Goal: Task Accomplishment & Management: Manage account settings

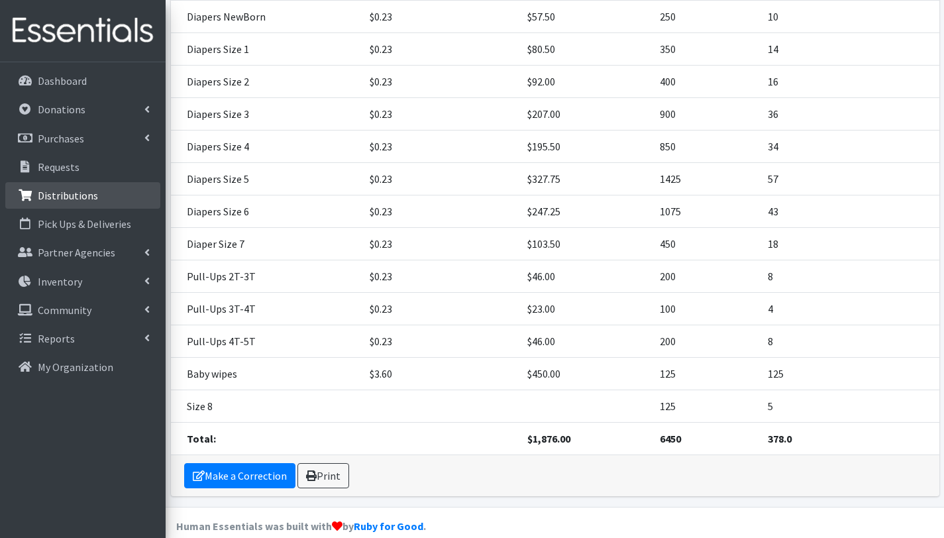
scroll to position [283, 0]
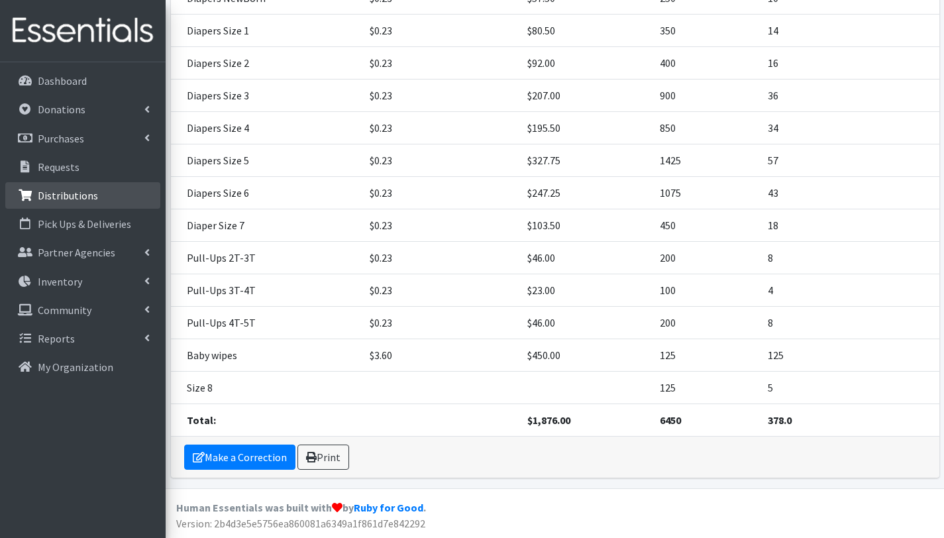
click at [76, 196] on p "Distributions" at bounding box center [68, 195] width 60 height 13
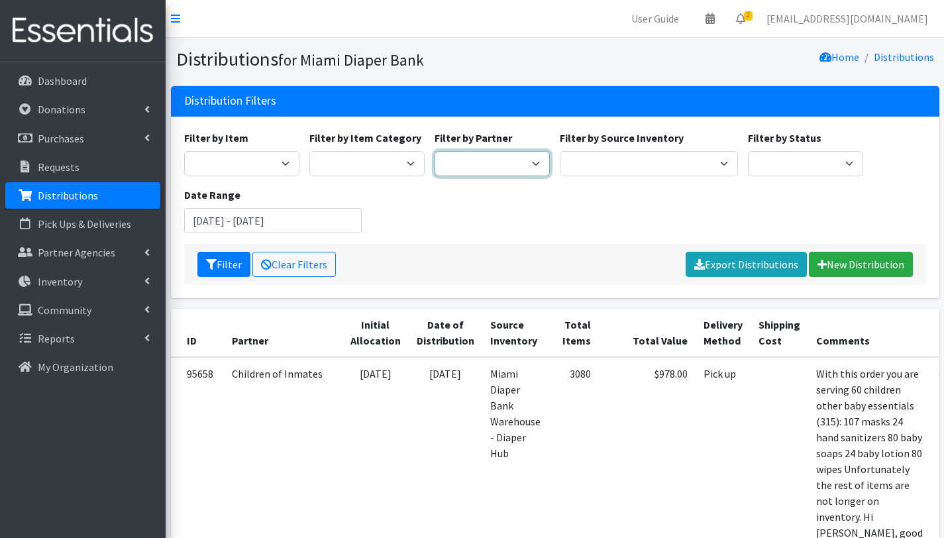
click at [515, 167] on select "A Safe Haven for [GEOGRAPHIC_DATA] Belafonte TACOLCY Center [GEOGRAPHIC_DATA] […" at bounding box center [492, 163] width 115 height 25
select select "2872"
click at [435, 151] on select "A Safe Haven for [GEOGRAPHIC_DATA] Belafonte TACOLCY Center [GEOGRAPHIC_DATA] […" at bounding box center [492, 163] width 115 height 25
click at [238, 264] on button "Filter" at bounding box center [223, 264] width 53 height 25
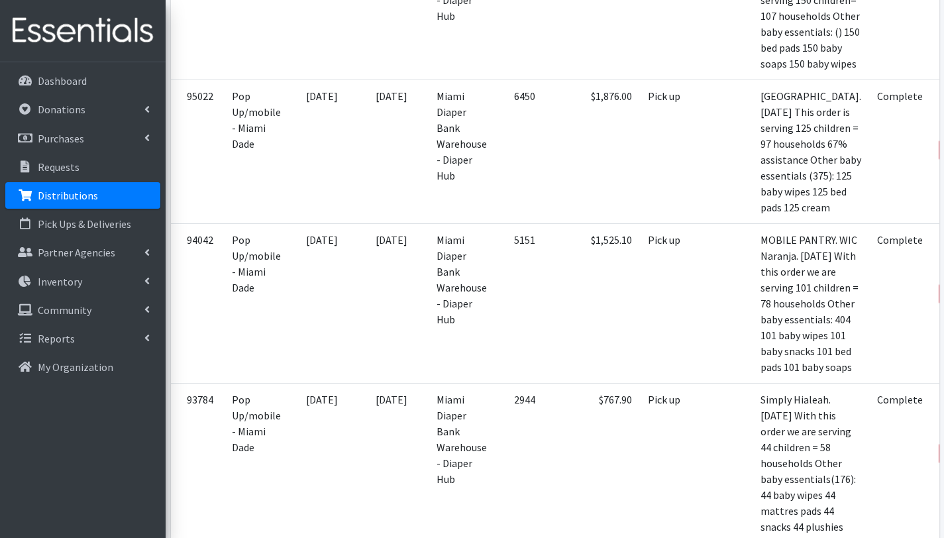
scroll to position [786, 0]
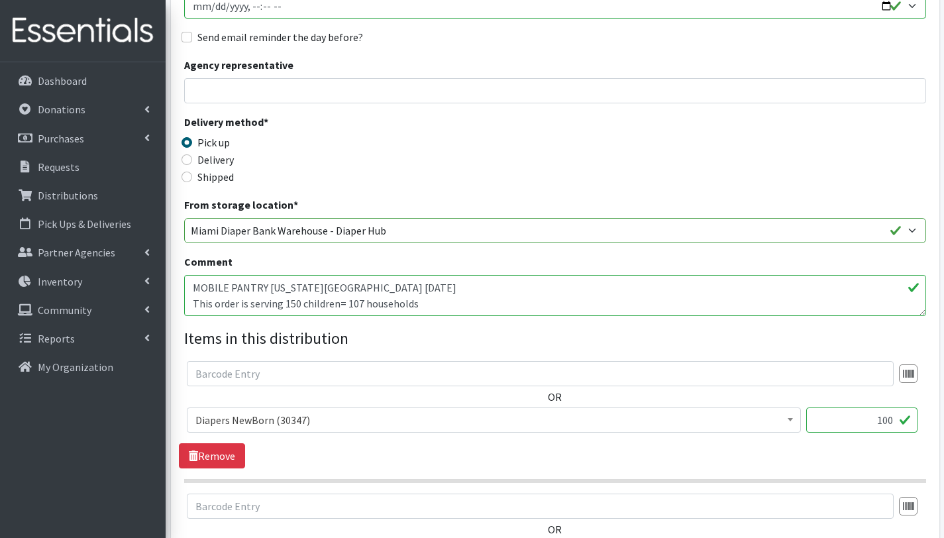
scroll to position [244, 0]
click at [297, 301] on textarea "MOBILE PANTRY [US_STATE][GEOGRAPHIC_DATA] [DATE] This order is serving 150 chil…" at bounding box center [555, 294] width 742 height 41
click at [207, 278] on textarea "MOBILE PANTRY [US_STATE][GEOGRAPHIC_DATA] [DATE] This order is serving 150 chil…" at bounding box center [555, 294] width 742 height 41
click at [208, 301] on textarea "MOBILE PANTRY [US_STATE][GEOGRAPHIC_DATA] [DATE] This order is serving 150 chil…" at bounding box center [555, 294] width 742 height 41
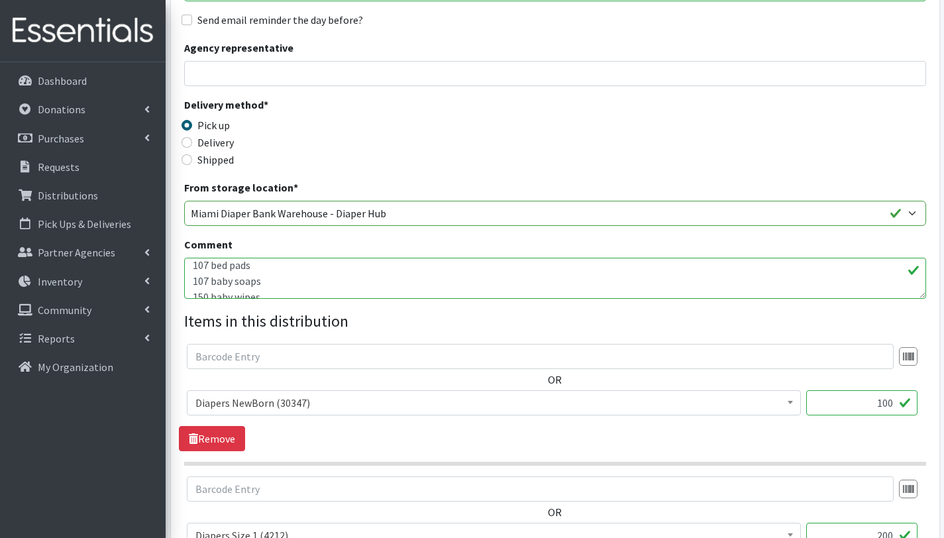
scroll to position [264, 0]
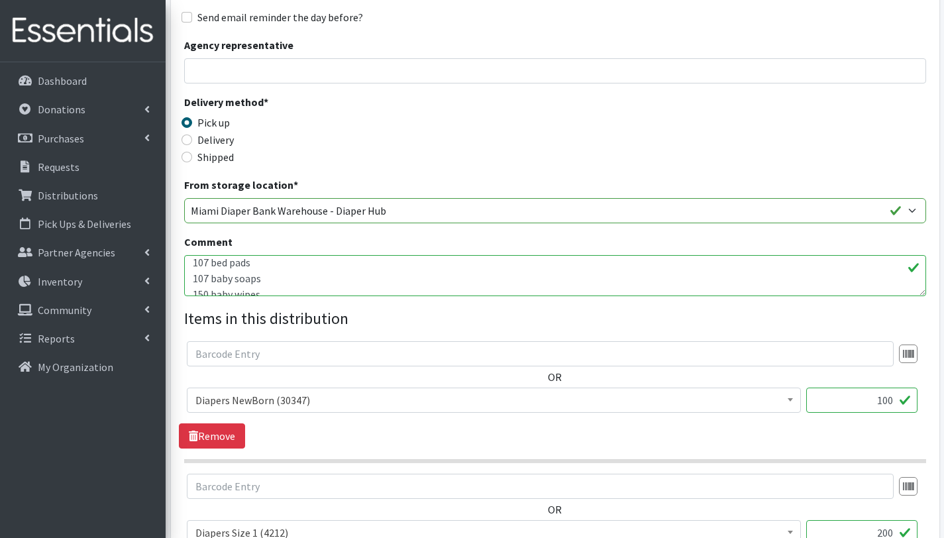
click at [213, 282] on textarea "MOBILE PANTRY FLORIDA CITY 08/16/2025 This order is serving 150 children= 107 h…" at bounding box center [555, 275] width 742 height 41
click at [207, 283] on textarea "MOBILE PANTRY FLORIDA CITY 08/16/2025 This order is serving 150 children= 107 h…" at bounding box center [555, 275] width 742 height 41
click at [296, 276] on textarea "MOBILE PANTRY FLORIDA CITY 08/16/2025 This order is serving 150 children= 107 h…" at bounding box center [555, 275] width 742 height 41
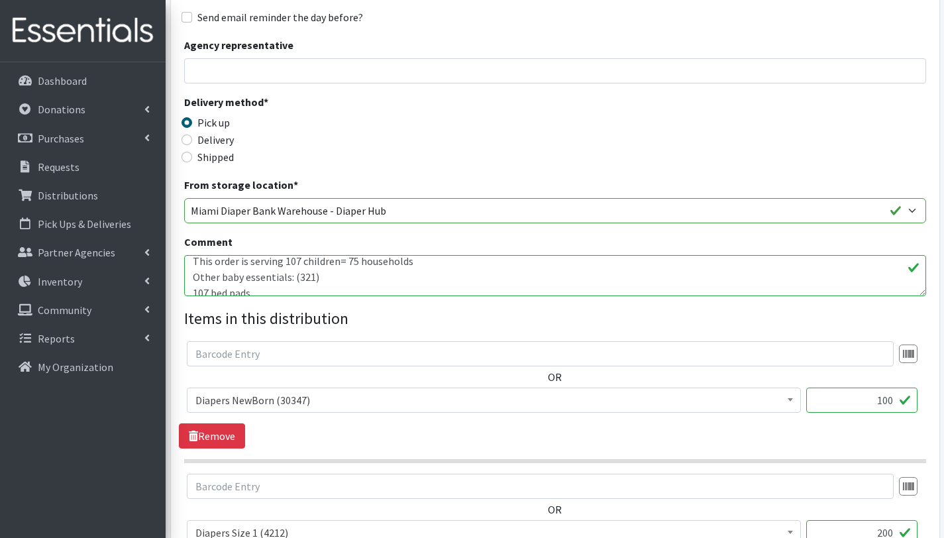
click at [385, 277] on textarea "MOBILE PANTRY FLORIDA CITY 08/16/2025 This order is serving 150 children= 107 h…" at bounding box center [555, 275] width 742 height 41
type textarea "MOBILE PANTRY [US_STATE][GEOGRAPHIC_DATA] [DATE] This order is serving 107 chil…"
click at [398, 403] on span "Diapers NewBorn (30347)" at bounding box center [493, 400] width 597 height 19
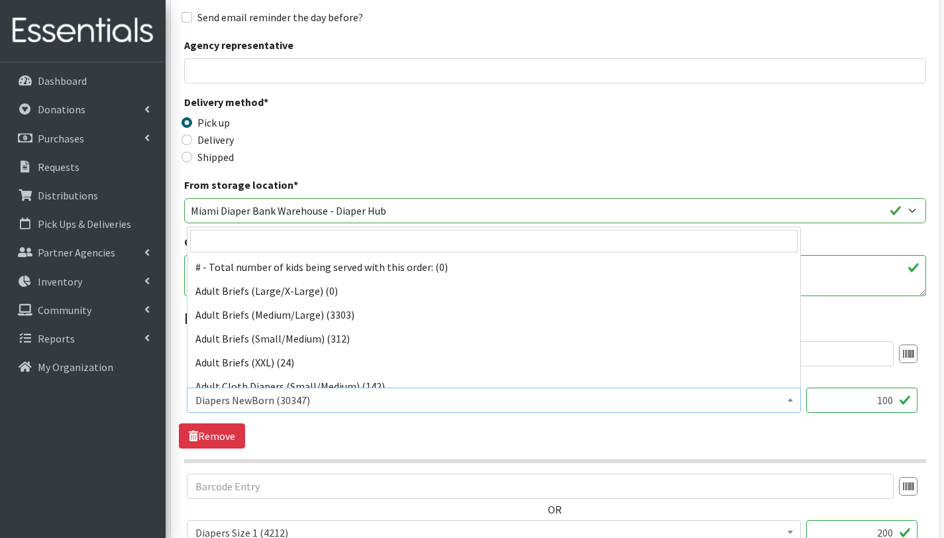
scroll to position [453, 0]
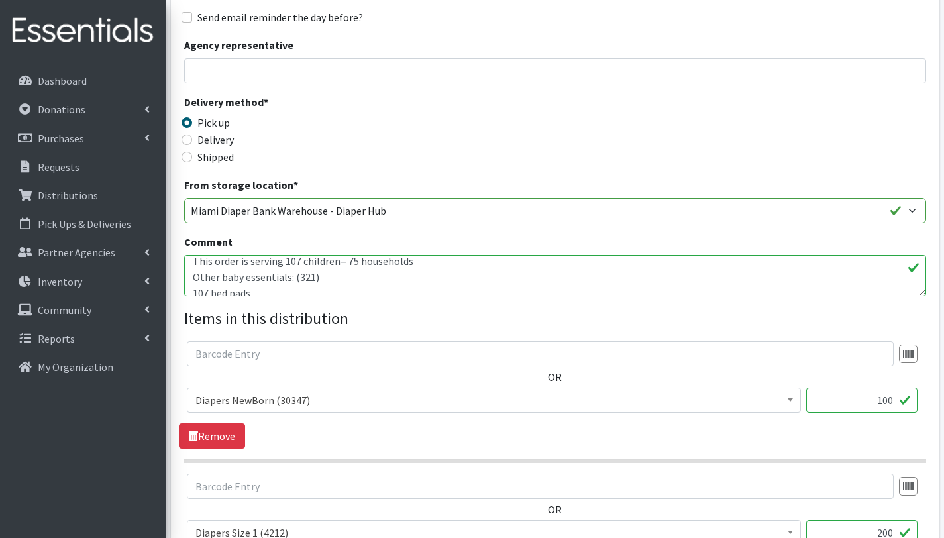
click at [886, 400] on input "100" at bounding box center [861, 399] width 111 height 25
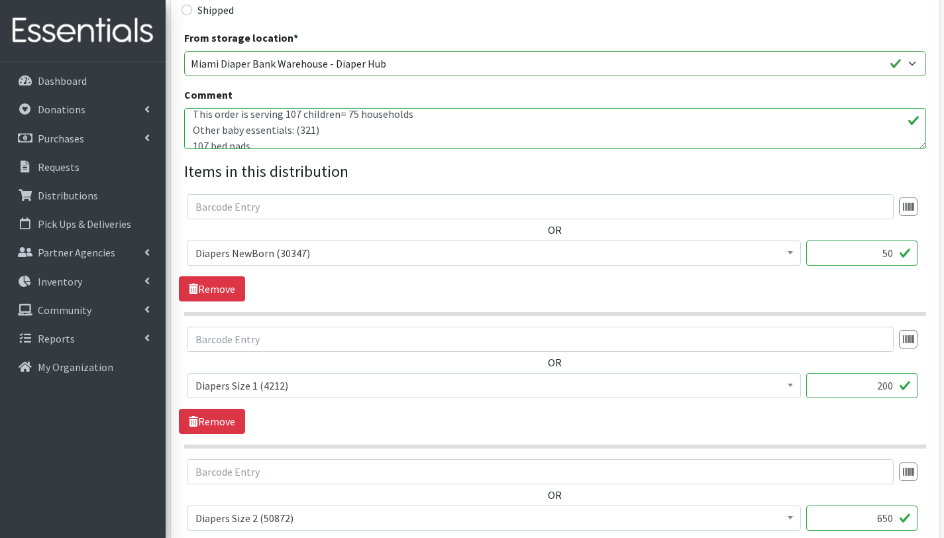
scroll to position [411, 0]
type input "50"
click at [886, 387] on input "200" at bounding box center [861, 384] width 111 height 25
type input "50"
click at [881, 517] on input "650" at bounding box center [861, 517] width 111 height 25
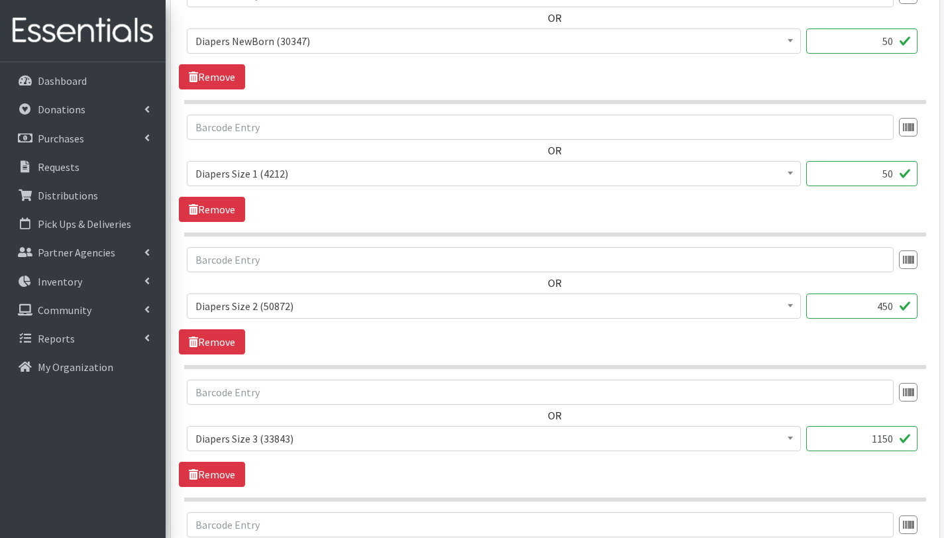
scroll to position [630, 0]
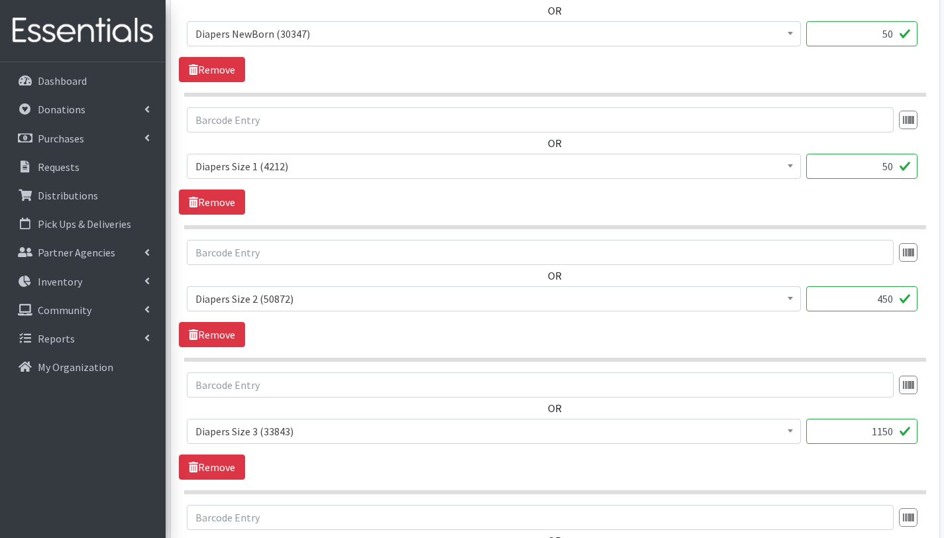
type input "450"
drag, startPoint x: 888, startPoint y: 428, endPoint x: 897, endPoint y: 482, distance: 55.1
click at [888, 428] on input "1150" at bounding box center [861, 431] width 111 height 25
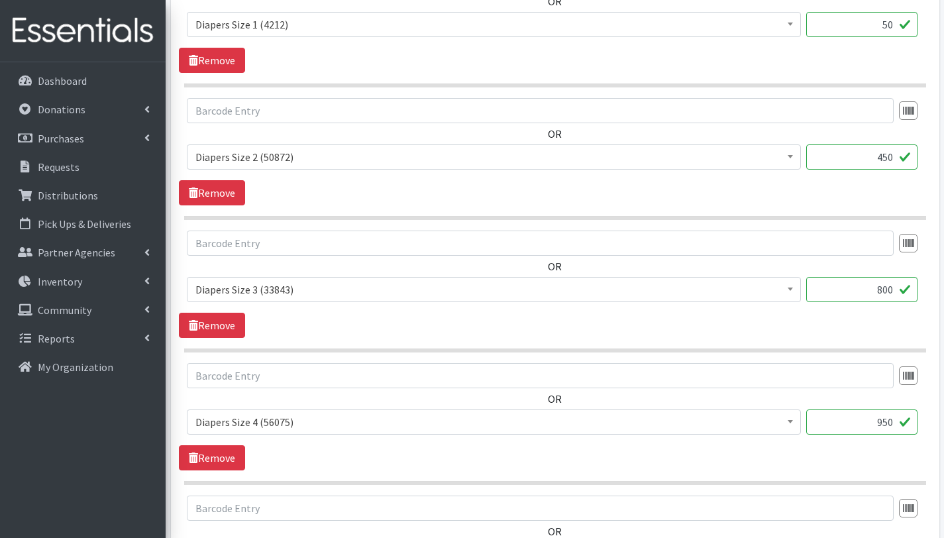
scroll to position [776, 0]
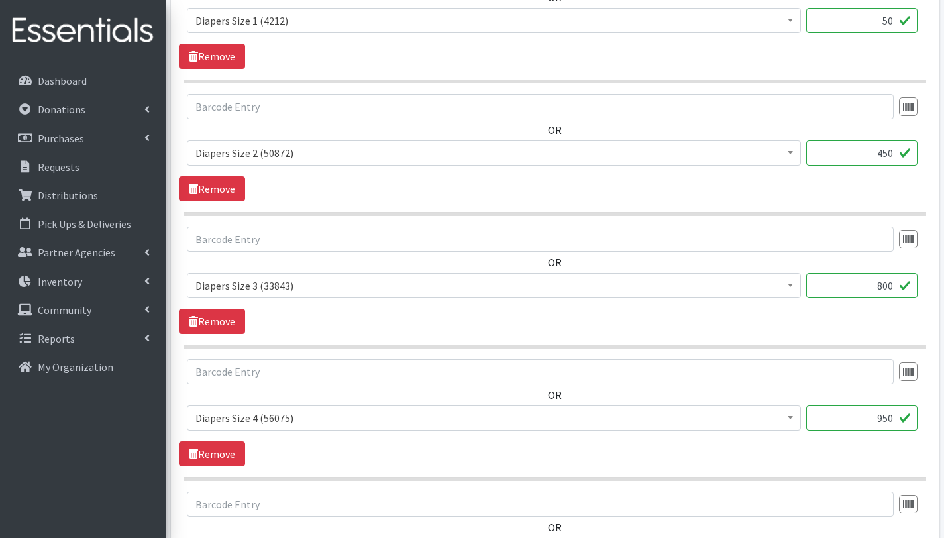
type input "800"
click at [885, 416] on input "950" at bounding box center [861, 417] width 111 height 25
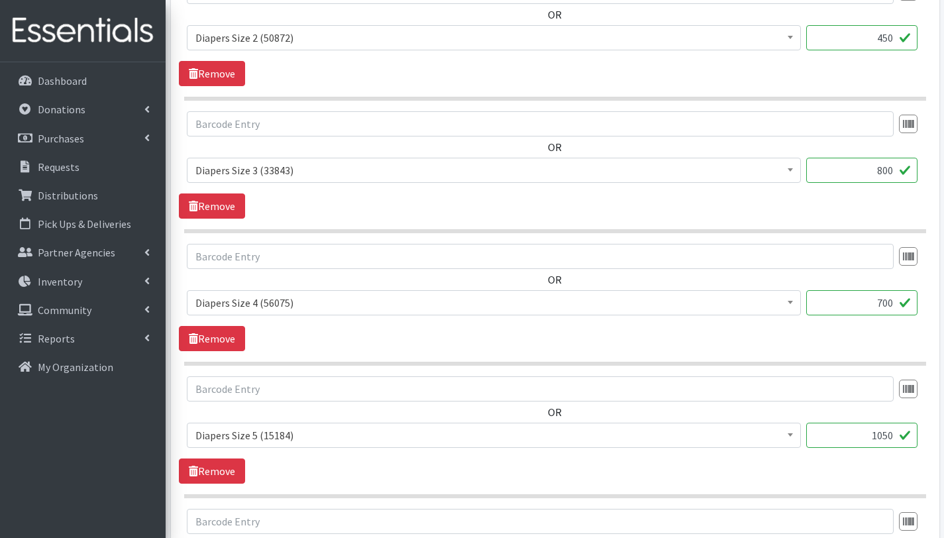
scroll to position [892, 0]
type input "700"
click at [884, 435] on input "1050" at bounding box center [861, 434] width 111 height 25
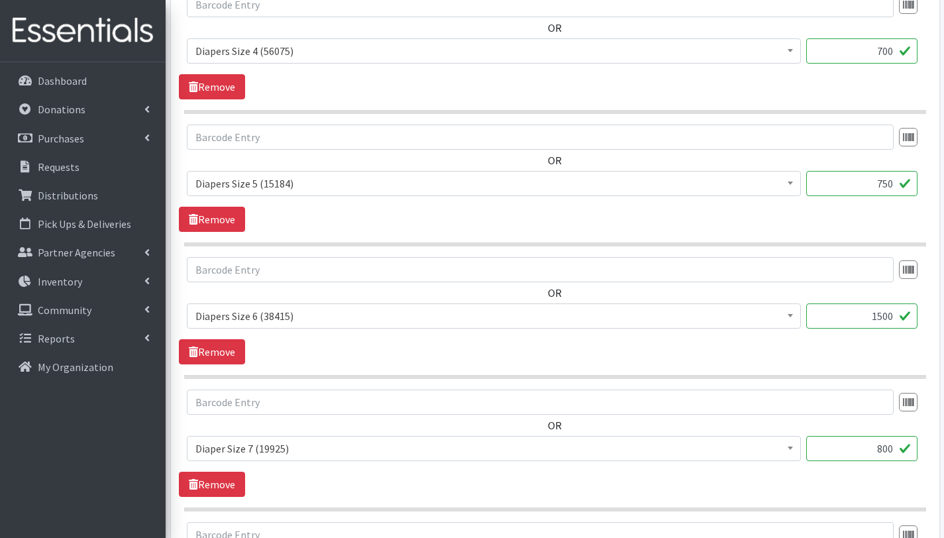
scroll to position [1146, 0]
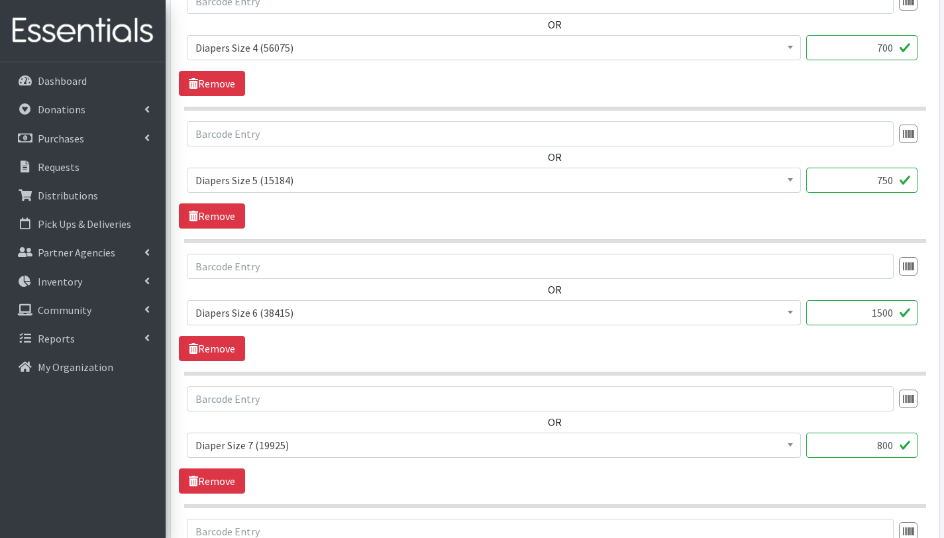
type input "750"
click at [884, 313] on input "1500" at bounding box center [861, 312] width 111 height 25
type input "1100"
drag, startPoint x: 886, startPoint y: 446, endPoint x: 890, endPoint y: 456, distance: 10.7
click at [886, 446] on input "800" at bounding box center [861, 445] width 111 height 25
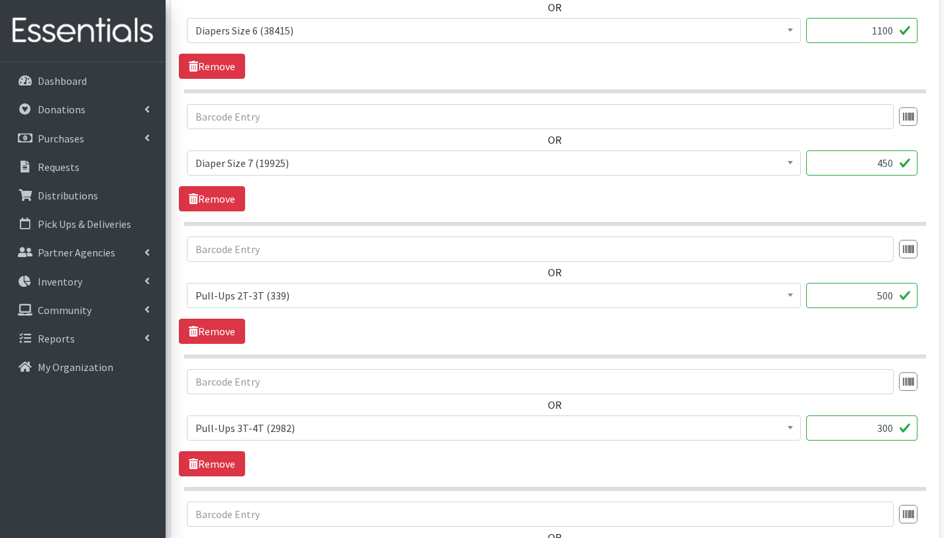
scroll to position [1486, 0]
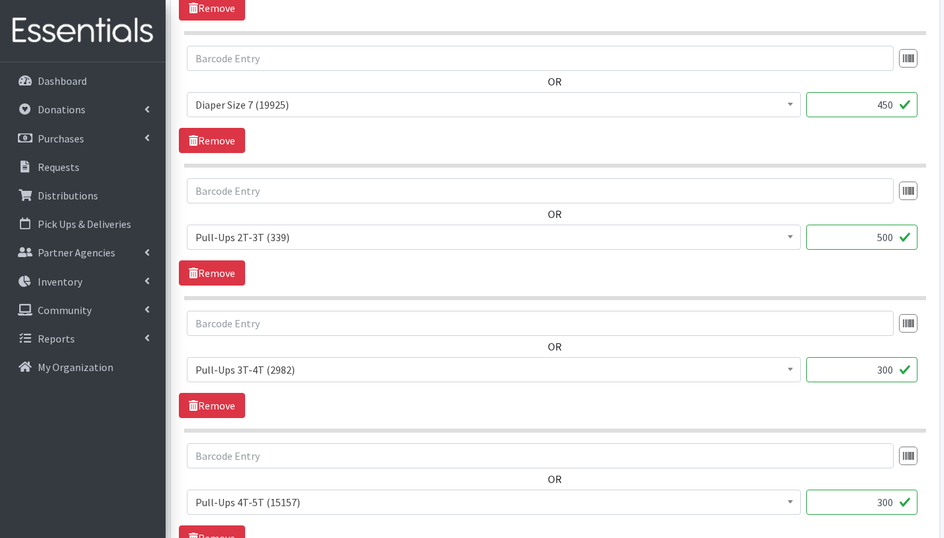
type input "450"
click at [887, 238] on input "500" at bounding box center [861, 237] width 111 height 25
type input "450"
click at [888, 504] on input "300" at bounding box center [861, 501] width 111 height 25
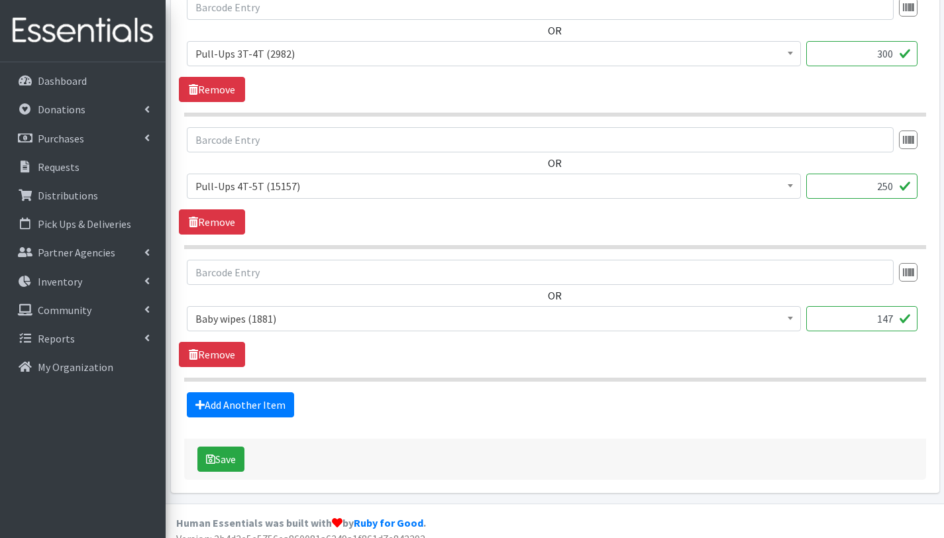
scroll to position [1802, 0]
type input "250"
click at [888, 321] on input "147" at bounding box center [861, 318] width 111 height 25
type input "107"
click at [739, 404] on div "Add Another Item" at bounding box center [555, 404] width 752 height 25
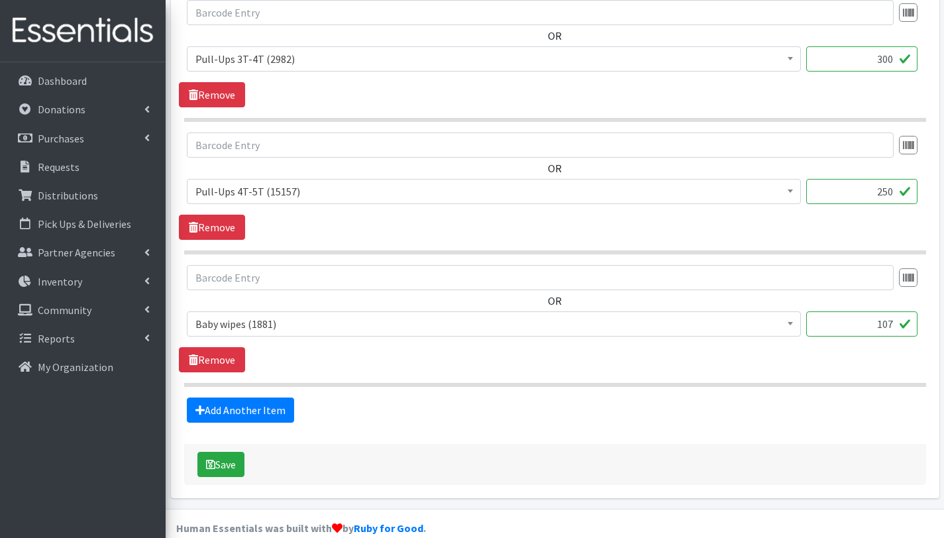
scroll to position [1817, 0]
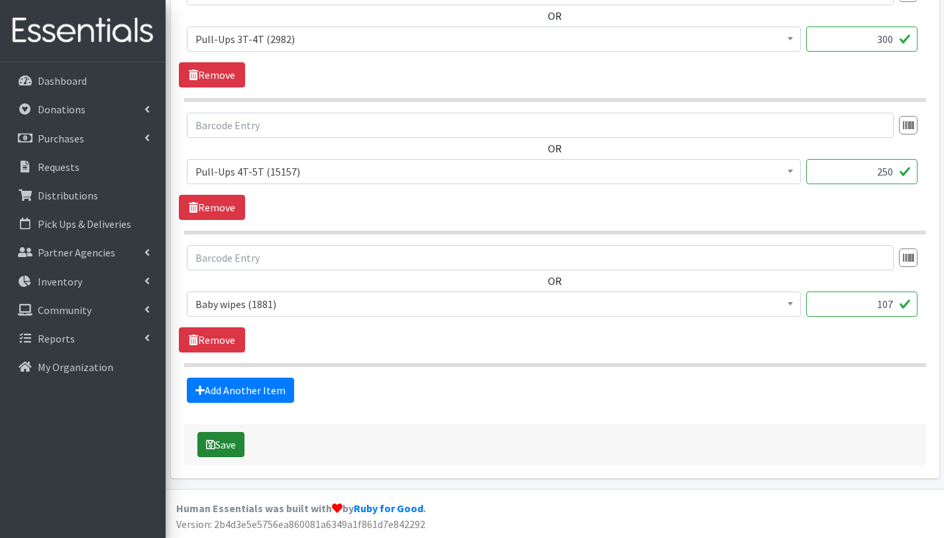
click at [223, 436] on button "Save" at bounding box center [220, 444] width 47 height 25
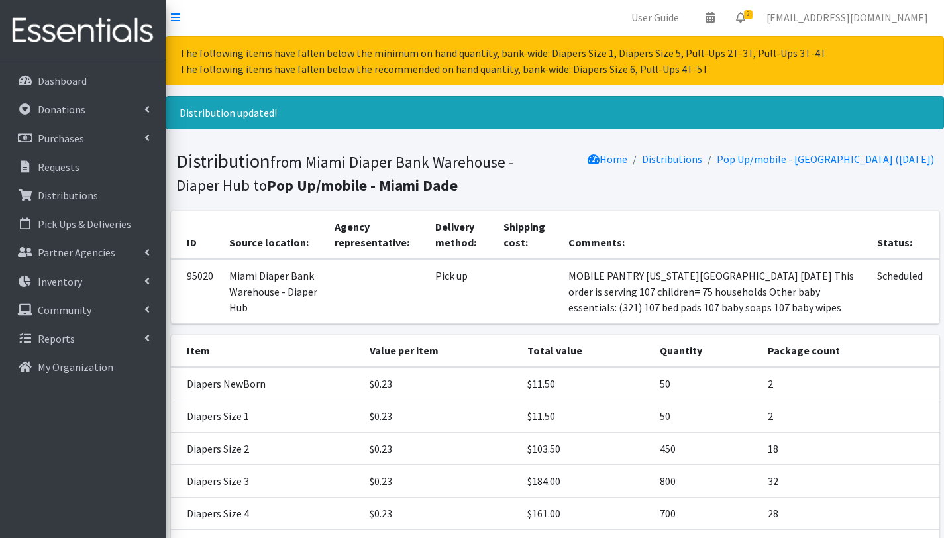
scroll to position [354, 0]
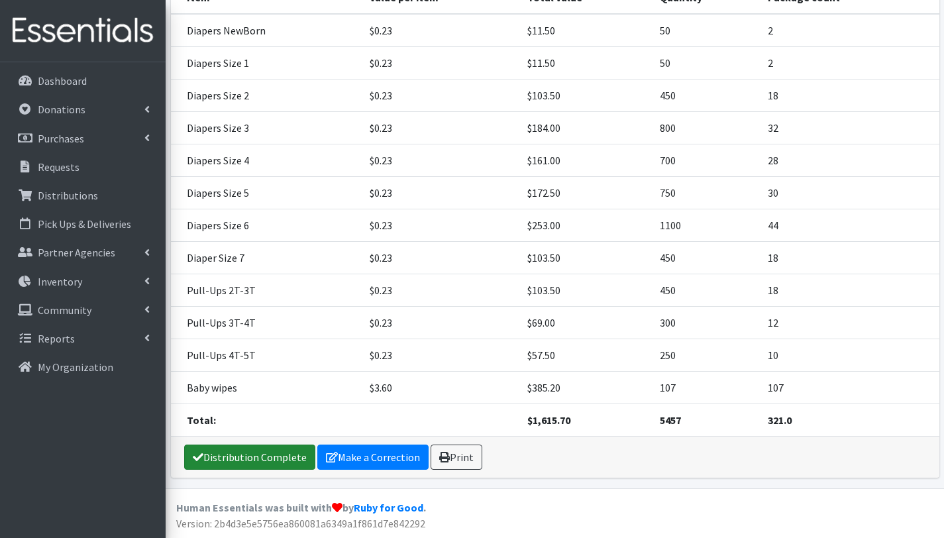
click at [254, 456] on link "Distribution Complete" at bounding box center [249, 456] width 131 height 25
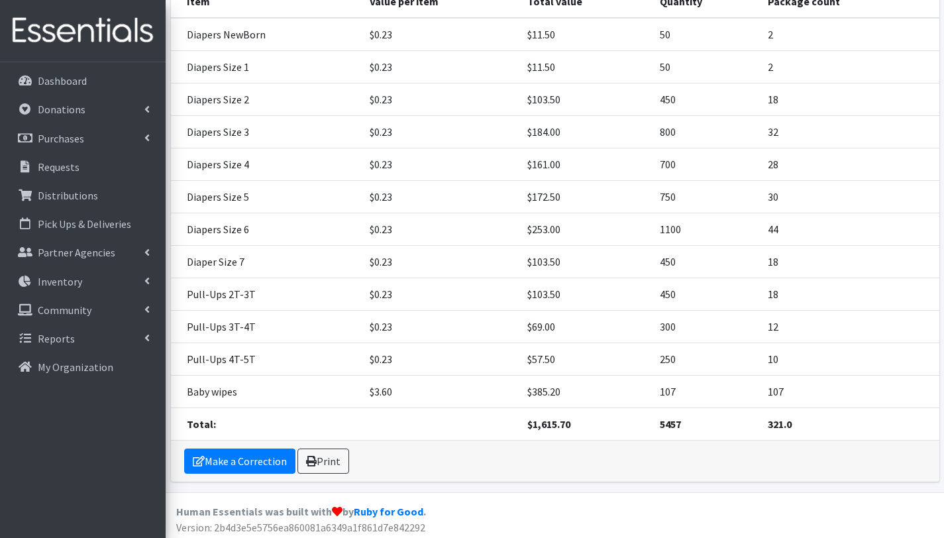
scroll to position [295, 0]
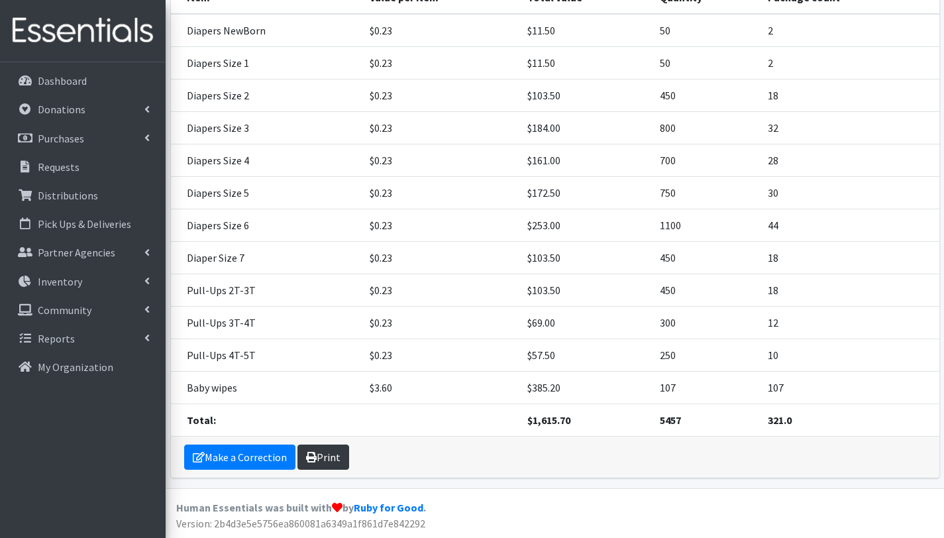
click at [334, 458] on link "Print" at bounding box center [323, 456] width 52 height 25
click at [79, 251] on p "Partner Agencies" at bounding box center [76, 252] width 77 height 13
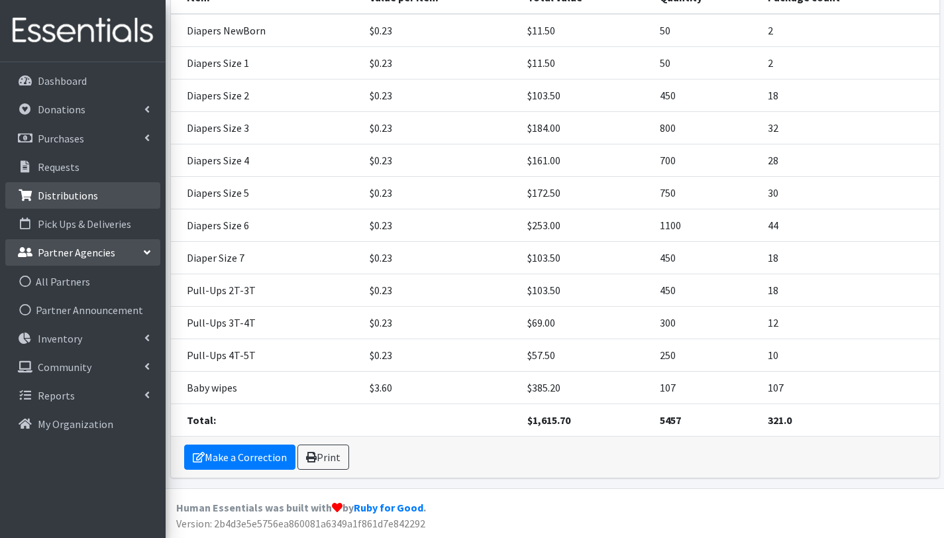
click at [71, 191] on p "Distributions" at bounding box center [68, 195] width 60 height 13
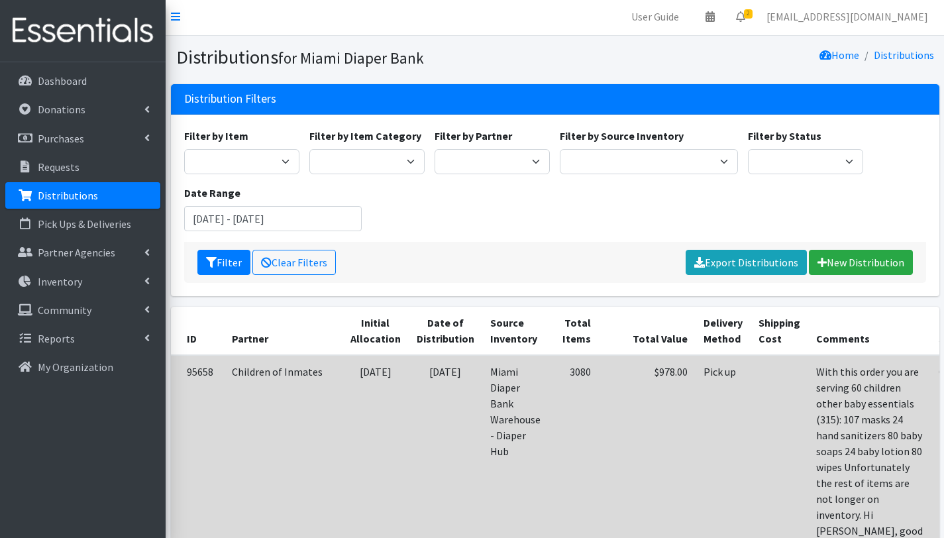
scroll to position [3, 0]
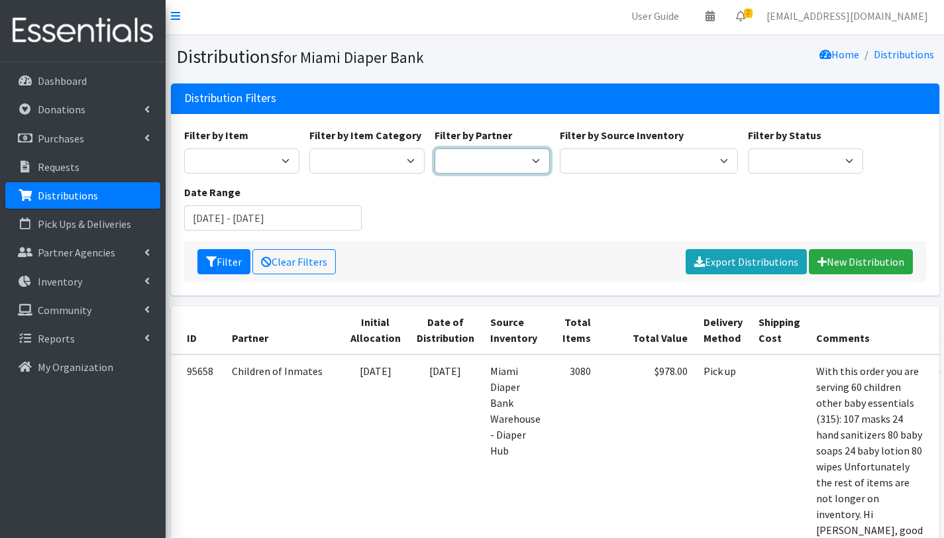
click at [531, 156] on select "A Safe Haven for [GEOGRAPHIC_DATA] Belafonte TACOLCY Center [GEOGRAPHIC_DATA] […" at bounding box center [492, 160] width 115 height 25
select select "2872"
click at [435, 148] on select "A Safe Haven for [GEOGRAPHIC_DATA] Belafonte TACOLCY Center [GEOGRAPHIC_DATA] […" at bounding box center [492, 160] width 115 height 25
click at [225, 263] on button "Filter" at bounding box center [223, 261] width 53 height 25
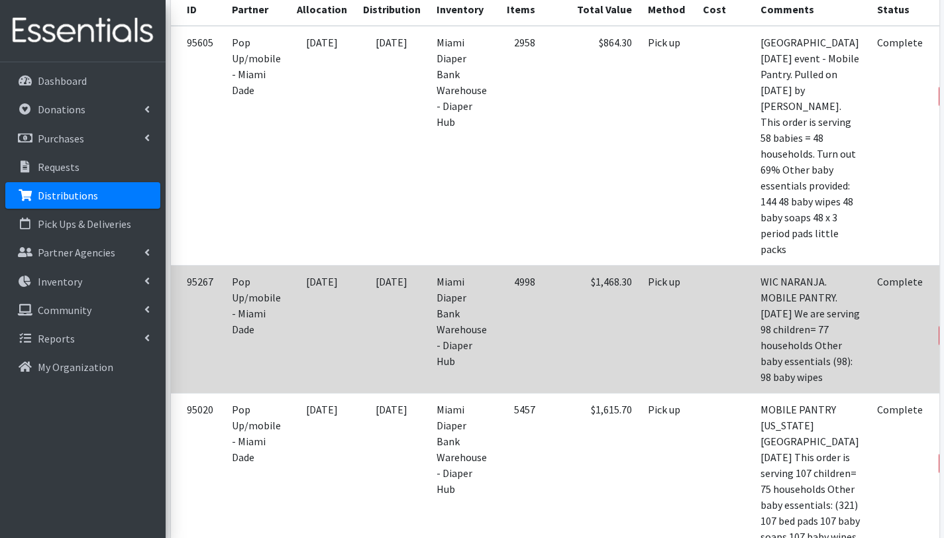
scroll to position [331, 0]
click at [943, 308] on link "Edit" at bounding box center [962, 300] width 36 height 16
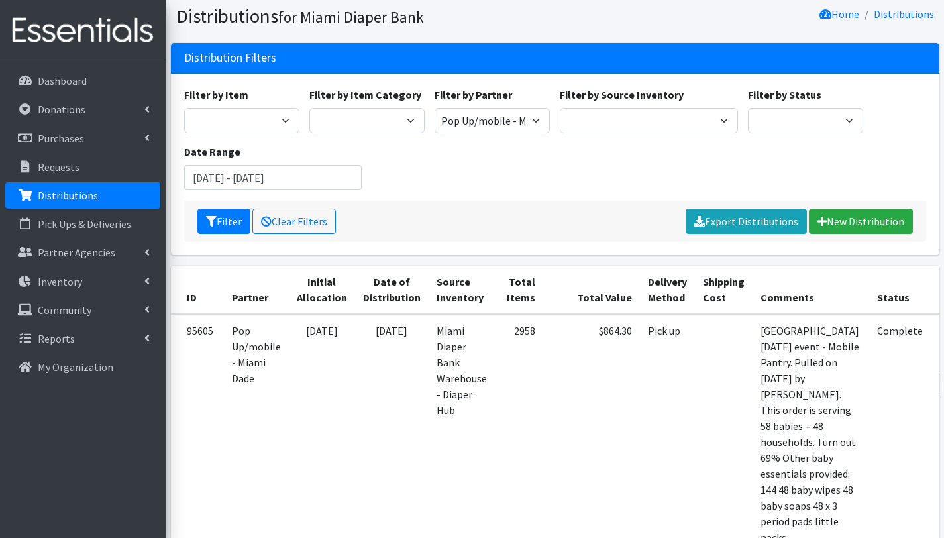
scroll to position [0, 0]
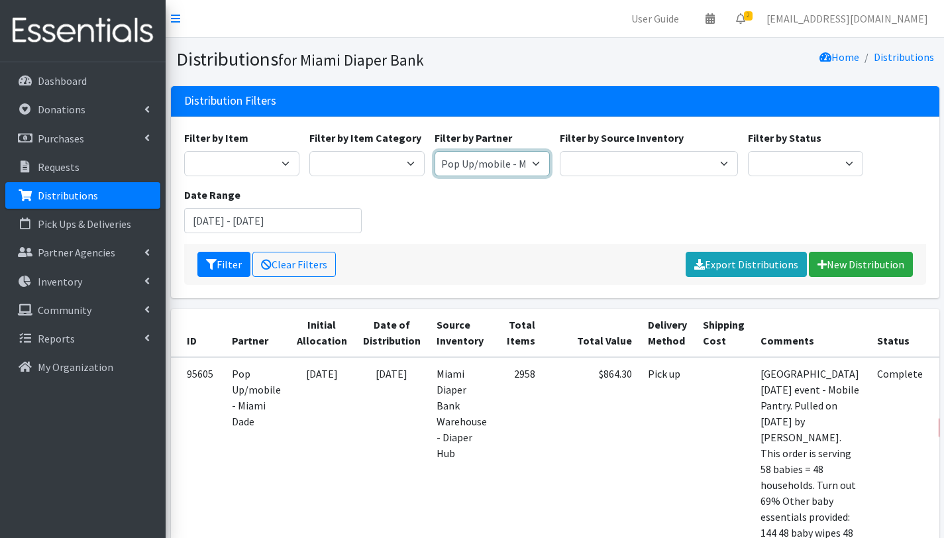
click at [513, 164] on select "A Safe Haven for [GEOGRAPHIC_DATA] Belafonte TACOLCY Center [GEOGRAPHIC_DATA] […" at bounding box center [492, 163] width 115 height 25
select select "2777"
click at [435, 151] on select "A Safe Haven for [GEOGRAPHIC_DATA] Belafonte TACOLCY Center [GEOGRAPHIC_DATA] […" at bounding box center [492, 163] width 115 height 25
click at [238, 266] on button "Filter" at bounding box center [223, 264] width 53 height 25
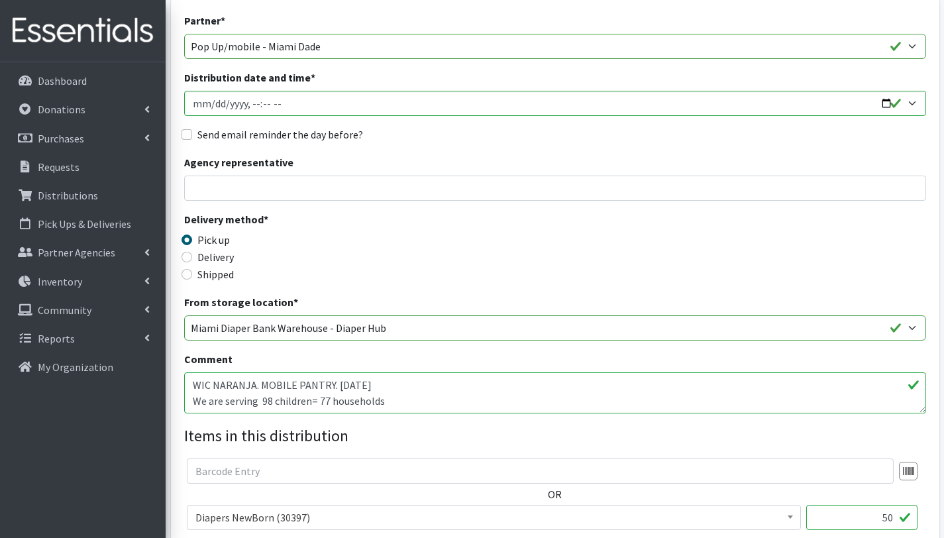
scroll to position [48, 0]
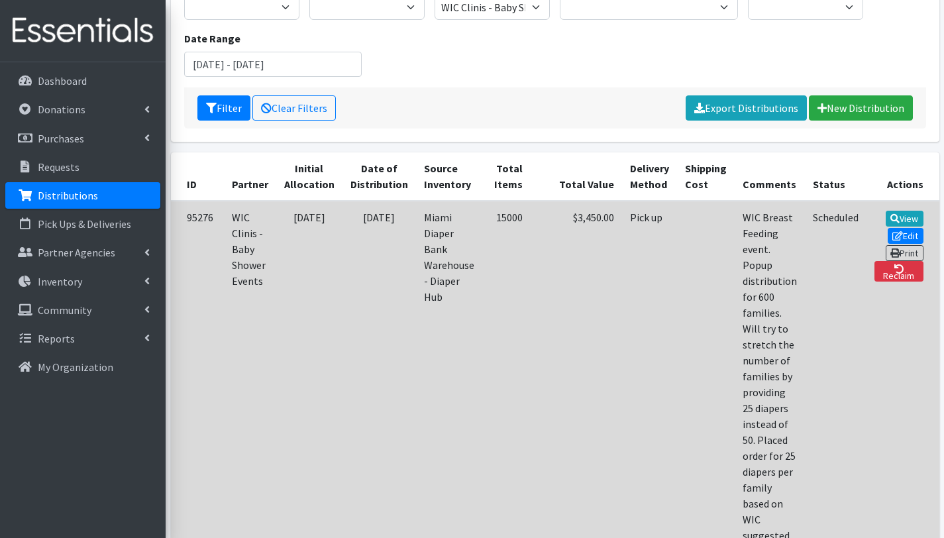
scroll to position [159, 0]
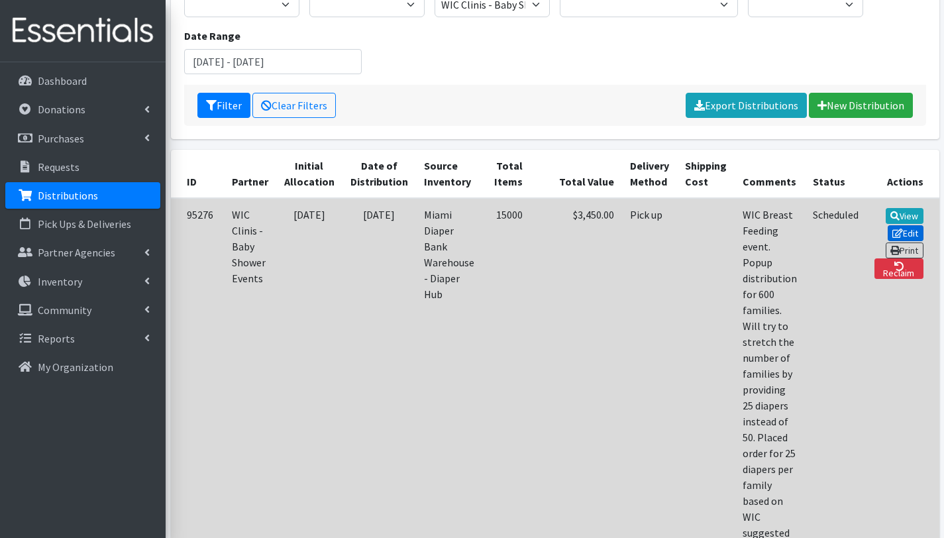
click at [893, 229] on icon at bounding box center [897, 233] width 11 height 9
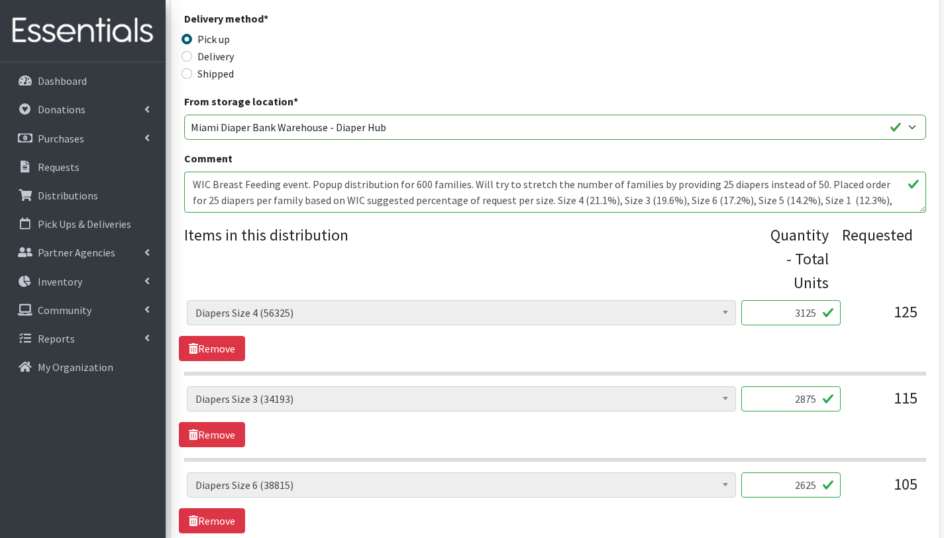
scroll to position [356, 0]
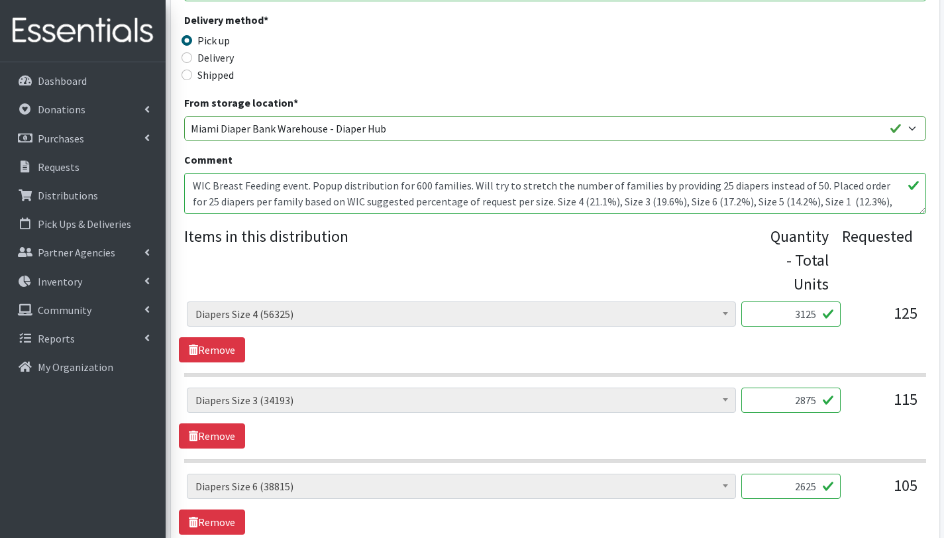
click at [309, 184] on textarea "WIC Breast Feeding event. Popup distribution for 600 families. Will try to stre…" at bounding box center [555, 193] width 742 height 41
click at [462, 183] on textarea "WIC Breast Feeding event. Popup distribution for 600 families. Will try to stre…" at bounding box center [555, 193] width 742 height 41
click at [280, 185] on textarea "WIC Breast Feeding event. Popup distribution for 600 families. Will try to stre…" at bounding box center [555, 193] width 742 height 41
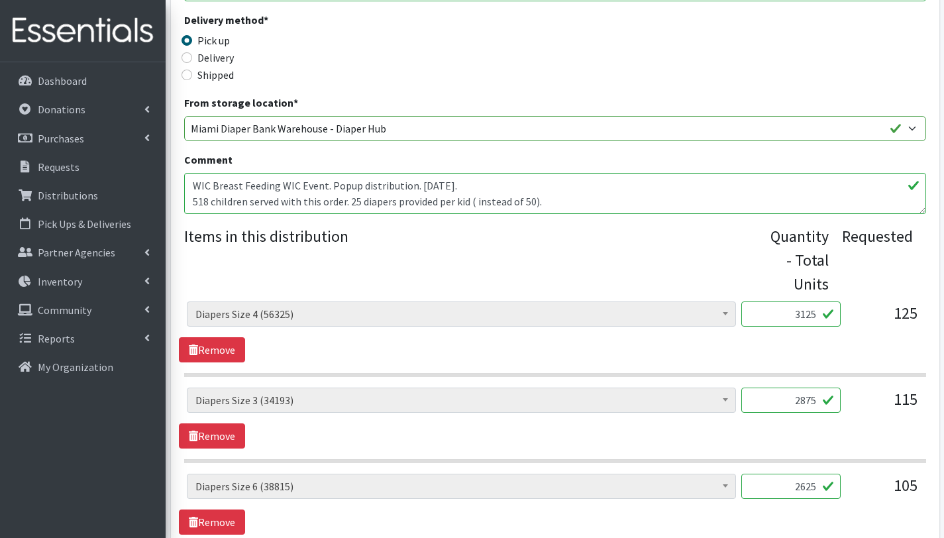
scroll to position [11, 0]
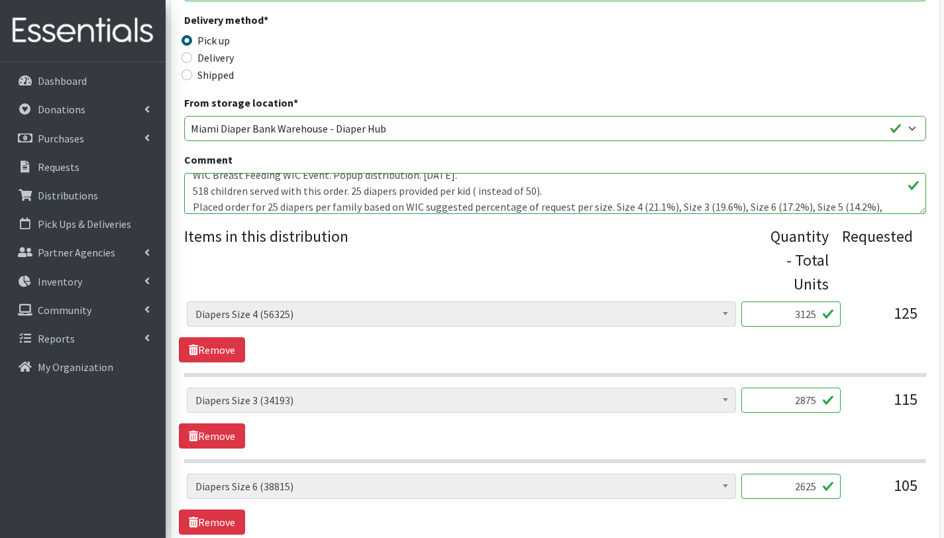
click at [606, 208] on textarea "WIC Breast Feeding event. Popup distribution for 600 families. Will try to stre…" at bounding box center [555, 193] width 742 height 41
click at [697, 202] on textarea "WIC Breast Feeding event. Popup distribution for 600 families. Will try to stre…" at bounding box center [555, 193] width 742 height 41
type textarea "WIC Breast Feeding WIC Event. Popup distribution. Saturday 08/23/2025. 518 chil…"
click at [468, 256] on legend "Items in this distribution" at bounding box center [477, 258] width 586 height 66
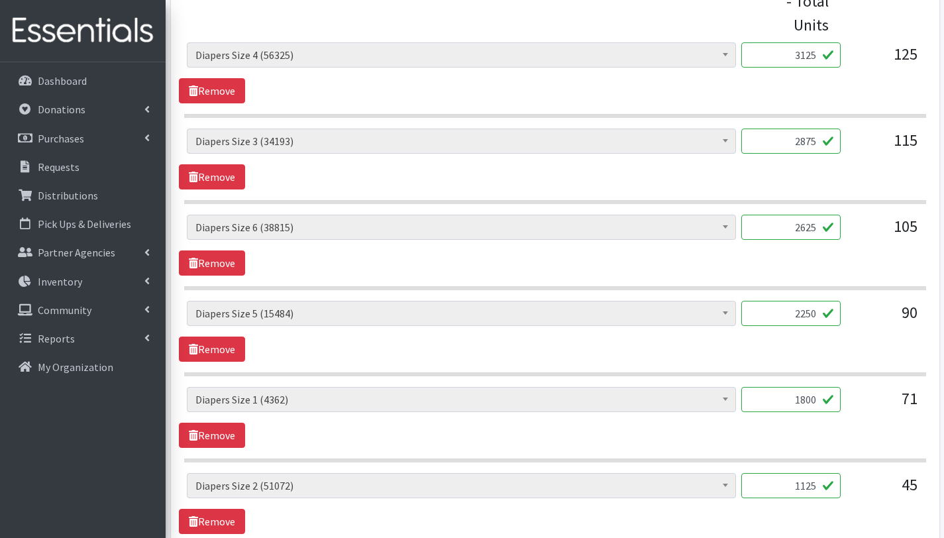
scroll to position [615, 0]
click at [228, 436] on link "Remove" at bounding box center [212, 435] width 66 height 25
click at [805, 397] on input "1125" at bounding box center [790, 399] width 99 height 25
type input "2925"
drag, startPoint x: 815, startPoint y: 141, endPoint x: 786, endPoint y: 140, distance: 29.8
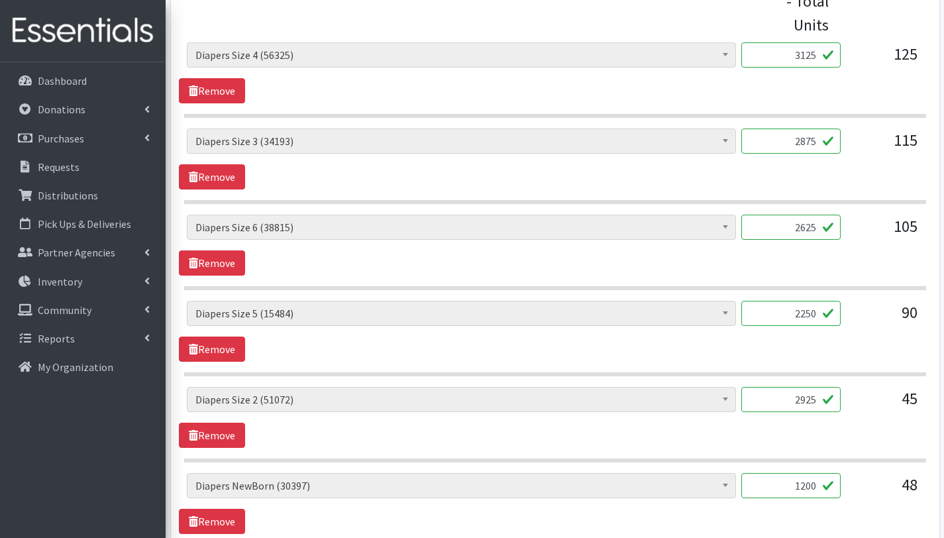
click at [786, 140] on input "2875" at bounding box center [790, 140] width 99 height 25
click at [804, 142] on input "2500" at bounding box center [790, 140] width 99 height 25
type input "2900"
click at [817, 55] on input "3125" at bounding box center [790, 54] width 99 height 25
type input "3"
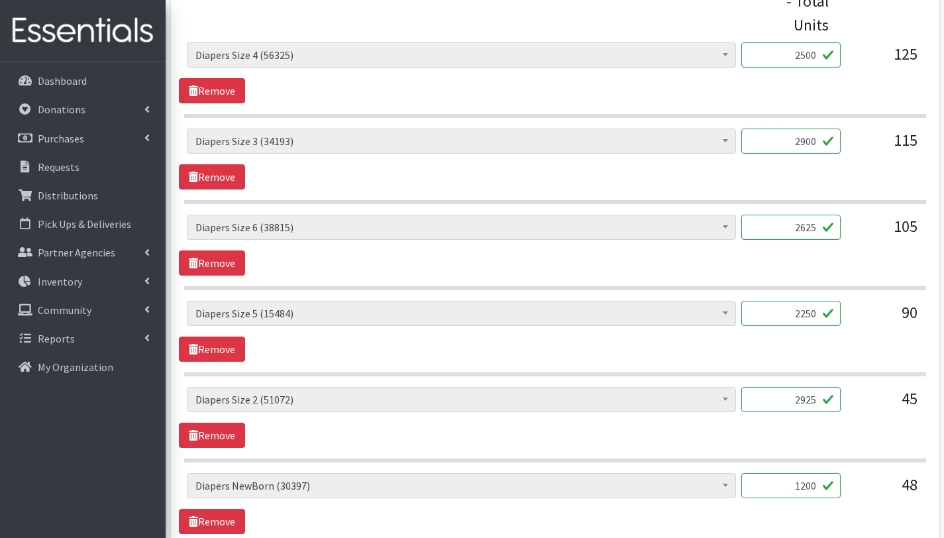
type input "2500"
click at [811, 315] on input "2250" at bounding box center [790, 313] width 99 height 25
type input "2025"
click at [810, 229] on input "2625" at bounding box center [790, 227] width 99 height 25
click at [817, 229] on input "2625" at bounding box center [790, 227] width 99 height 25
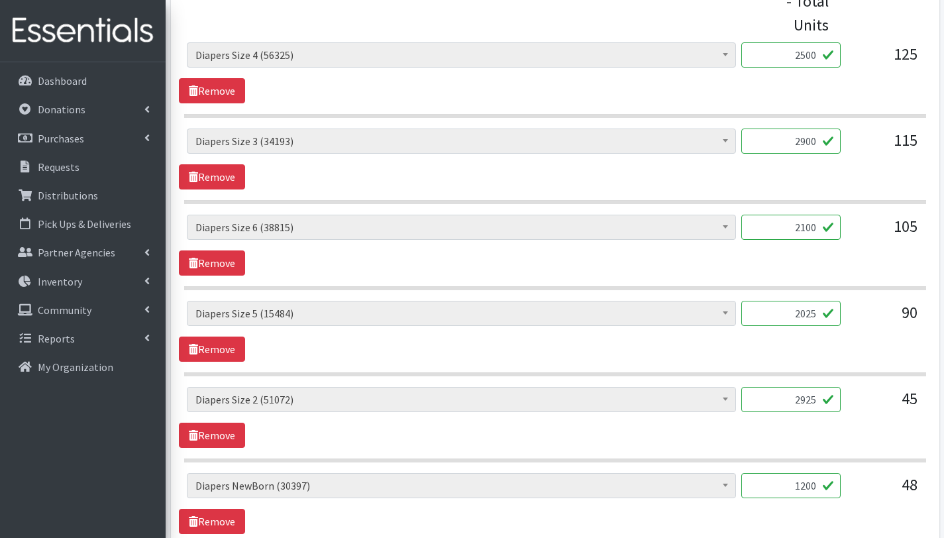
type input "2100"
click at [494, 281] on section "# - Total number of kids being served with this order: (0) Adult Briefs (Large/…" at bounding box center [555, 253] width 742 height 76
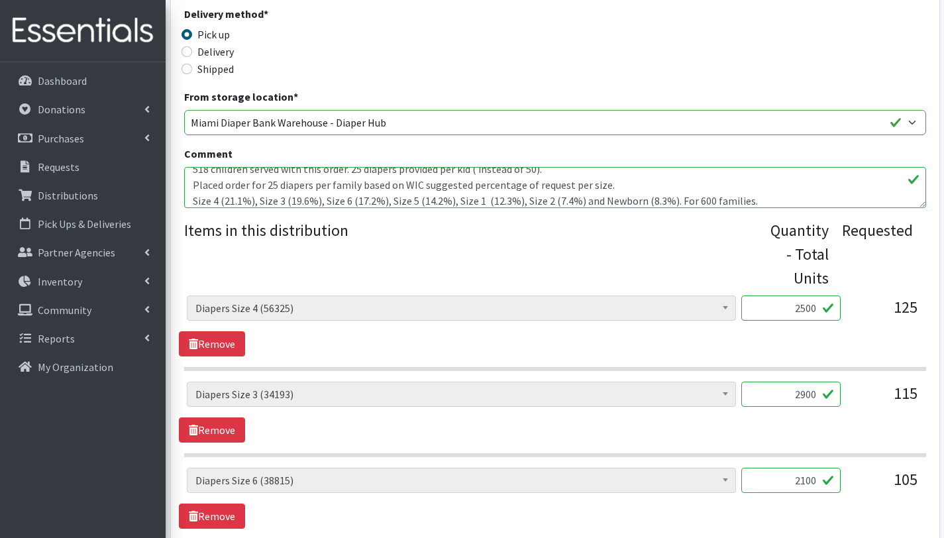
scroll to position [364, 0]
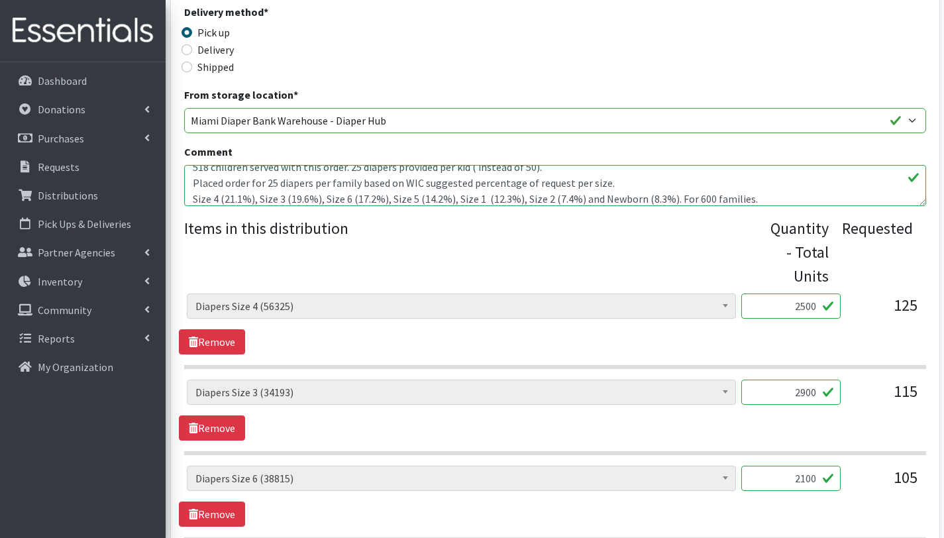
click at [778, 199] on textarea "WIC Breast Feeding event. Popup distribution for 600 families. Will try to stre…" at bounding box center [555, 185] width 742 height 41
click at [483, 199] on textarea "WIC Breast Feeding event. Popup distribution for 600 families. Will try to stre…" at bounding box center [555, 185] width 742 height 41
click at [401, 197] on textarea "WIC Breast Feeding event. Popup distribution for 600 families. Will try to stre…" at bounding box center [555, 185] width 742 height 41
drag, startPoint x: 440, startPoint y: 200, endPoint x: 442, endPoint y: 219, distance: 19.3
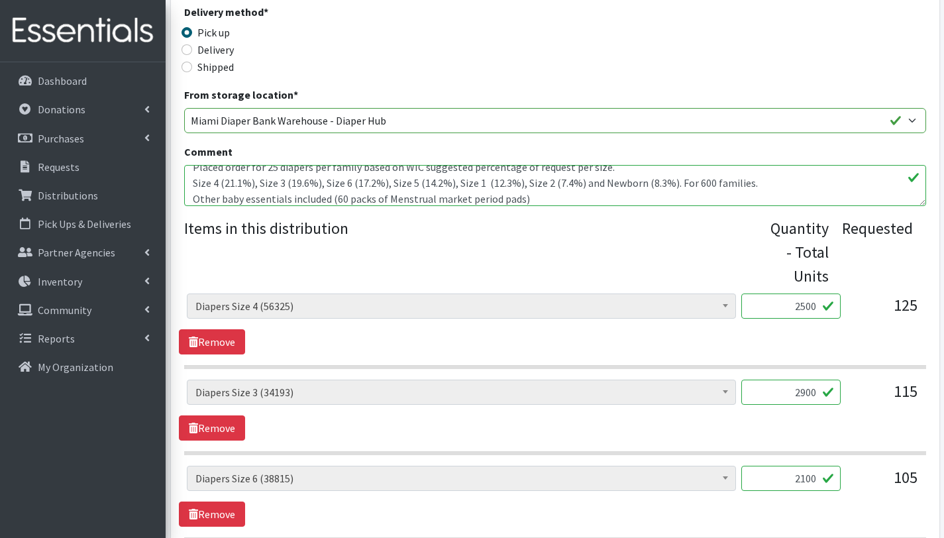
click at [440, 200] on textarea "WIC Breast Feeding event. Popup distribution for 600 families. Will try to stre…" at bounding box center [555, 185] width 742 height 41
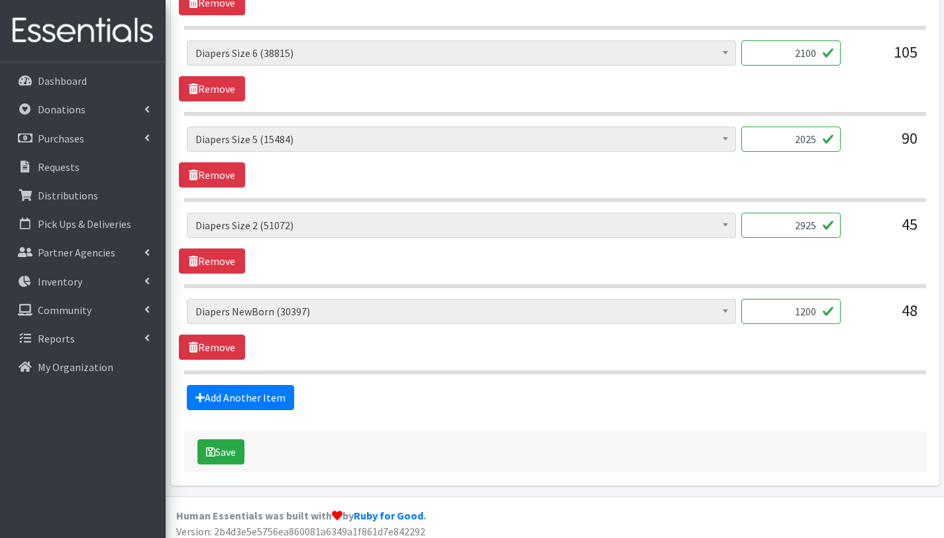
scroll to position [797, 0]
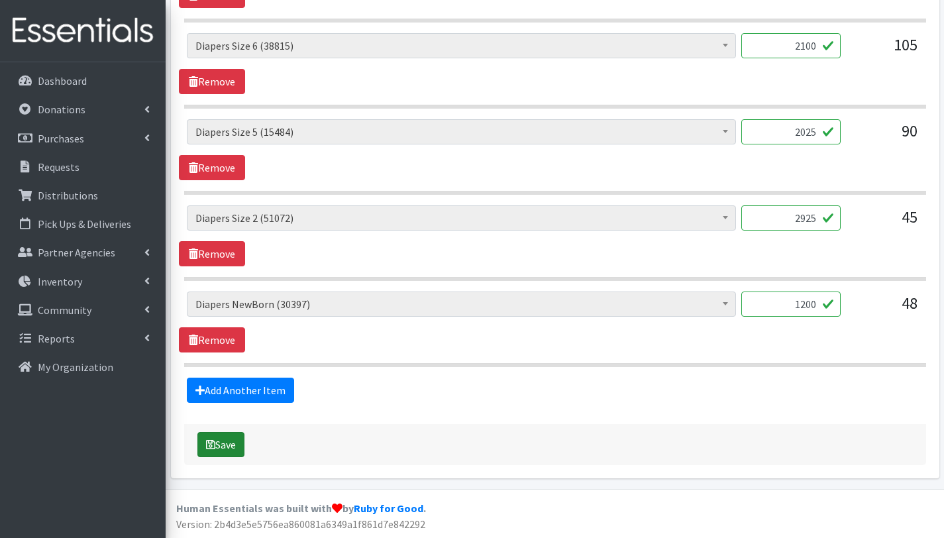
type textarea "WIC Breast Feeding WIC Event. Popup distribution. [DATE]. 518 children served w…"
click at [238, 446] on button "Save" at bounding box center [220, 444] width 47 height 25
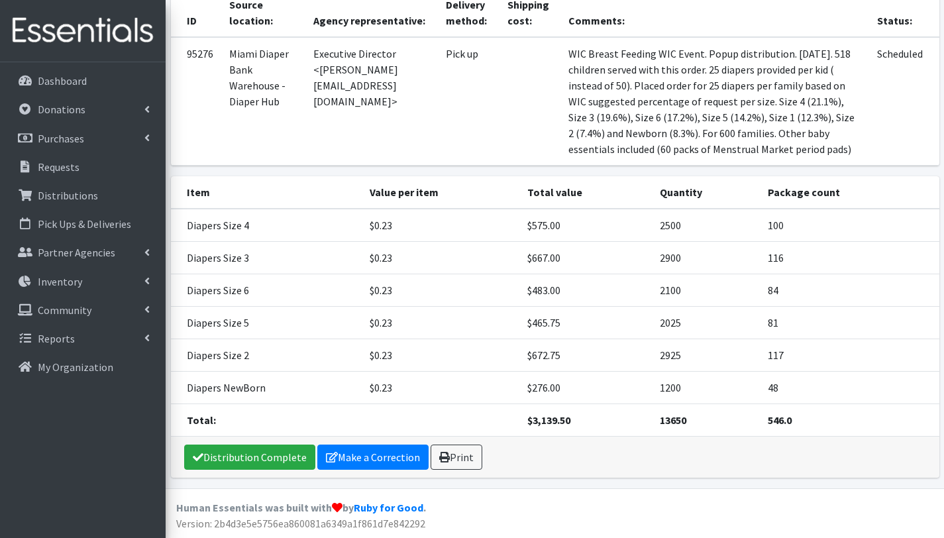
scroll to position [255, 0]
click at [261, 458] on link "Distribution Complete" at bounding box center [249, 456] width 131 height 25
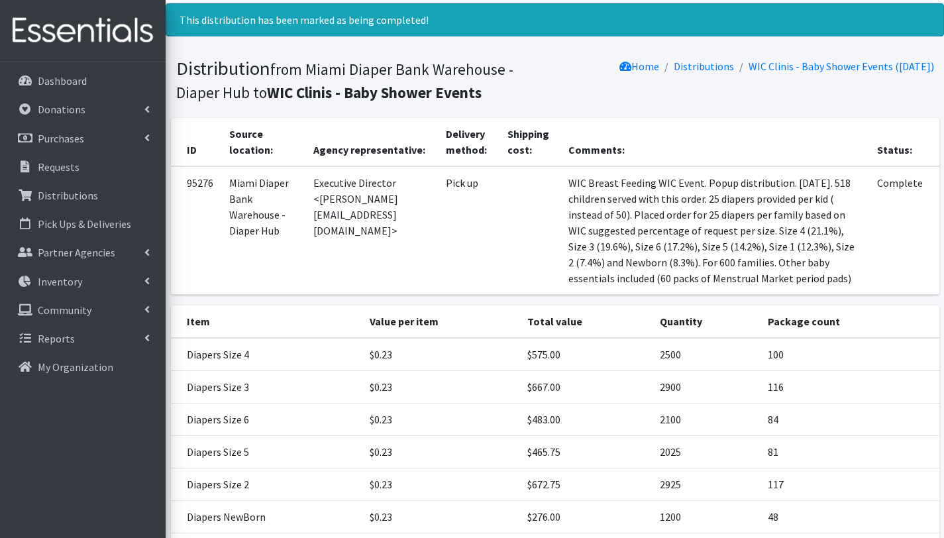
scroll to position [195, 0]
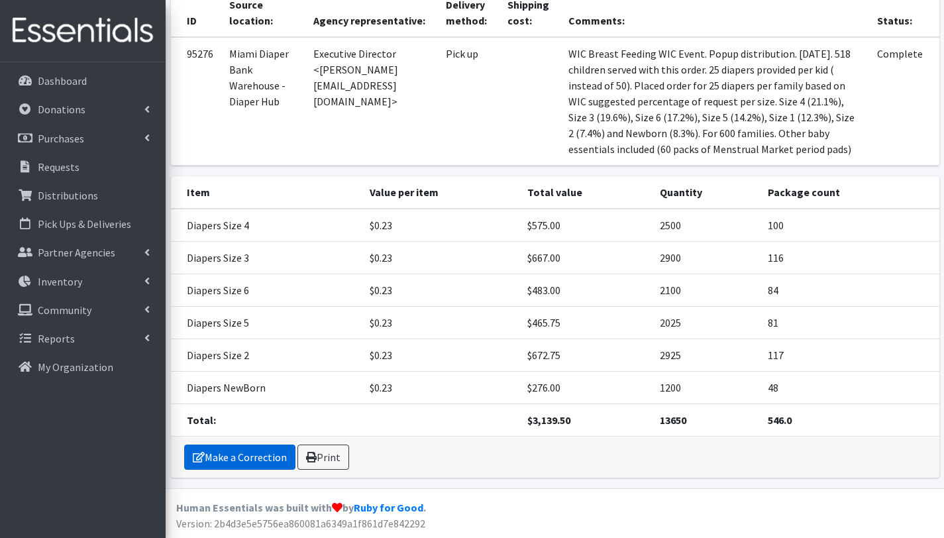
click at [270, 462] on link "Make a Correction" at bounding box center [239, 456] width 111 height 25
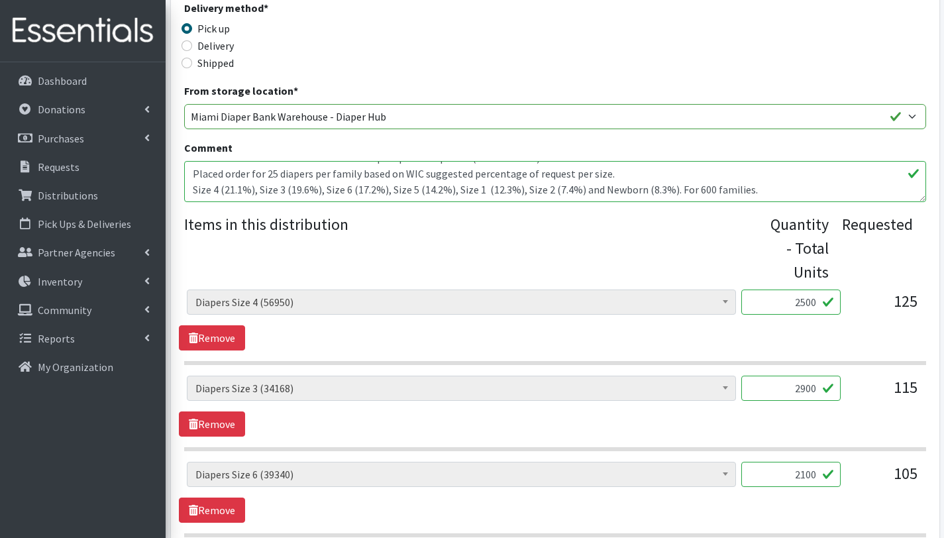
scroll to position [32, 0]
click at [299, 171] on textarea "WIC Breast Feeding WIC Event. Popup distribution. [DATE]. 518 children served w…" at bounding box center [555, 181] width 742 height 41
click at [202, 189] on textarea "WIC Breast Feeding WIC Event. Popup distribution. [DATE]. 518 children served w…" at bounding box center [555, 181] width 742 height 41
click at [316, 183] on textarea "WIC Breast Feeding WIC Event. Popup distribution. [DATE]. 518 children served w…" at bounding box center [555, 181] width 742 height 41
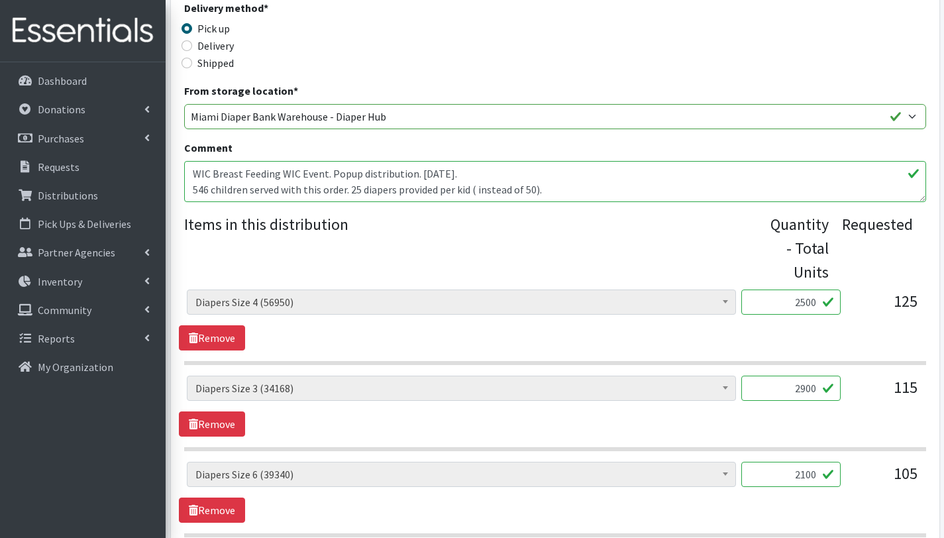
click at [551, 181] on textarea "WIC Breast Feeding WIC Event. Popup distribution. [DATE]. 518 children served w…" at bounding box center [555, 181] width 742 height 41
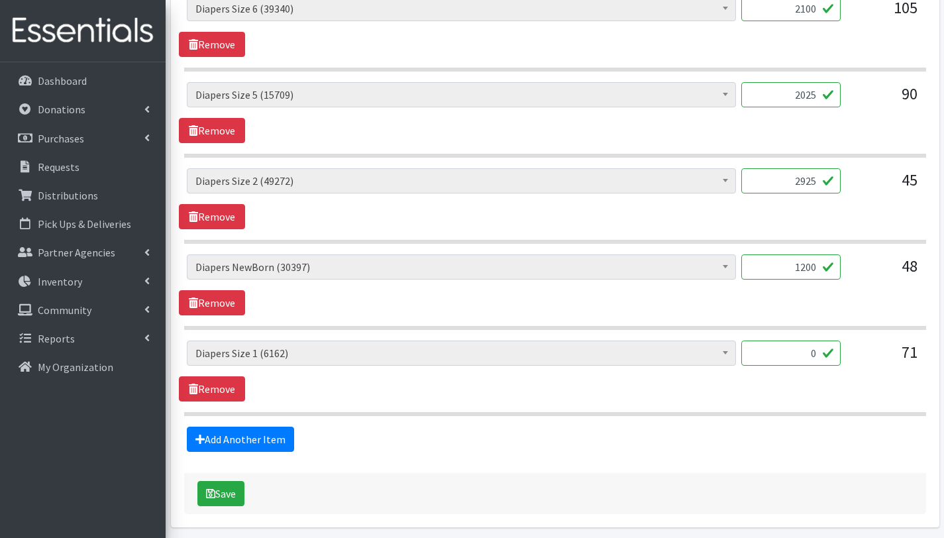
scroll to position [883, 0]
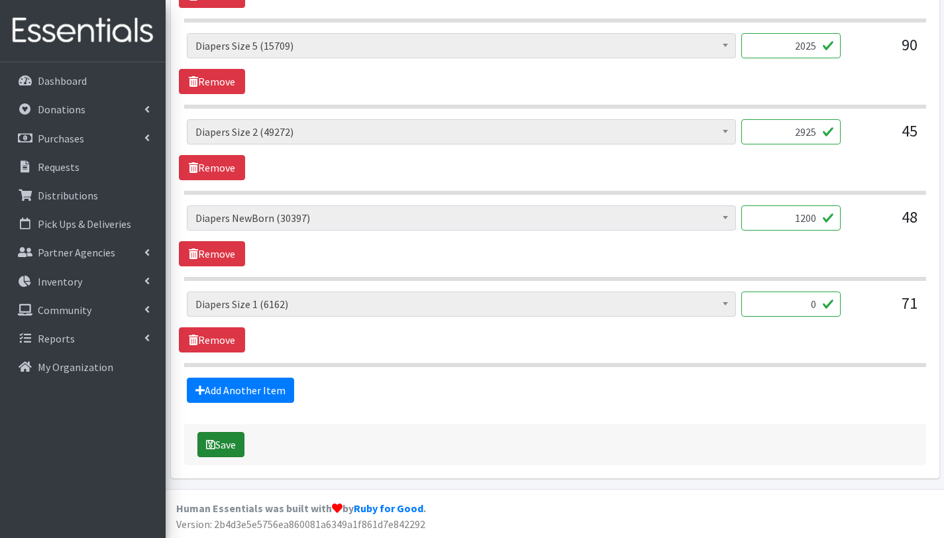
type textarea "WIC Breast Feeding WIC Event. Popup distribution. [DATE]. 546 children served w…"
click at [227, 440] on button "Save" at bounding box center [220, 444] width 47 height 25
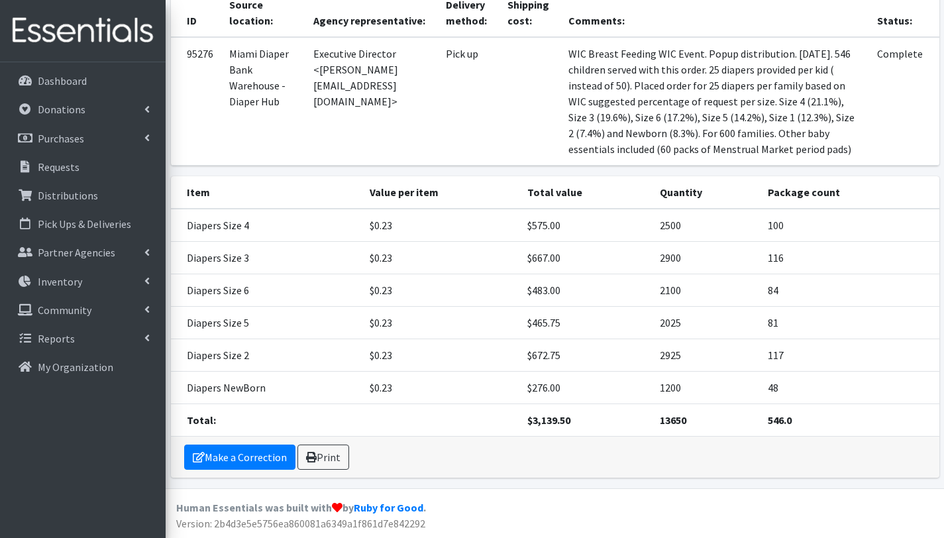
scroll to position [255, 0]
click at [331, 450] on link "Print" at bounding box center [323, 456] width 52 height 25
click at [264, 455] on link "Make a Correction" at bounding box center [239, 456] width 111 height 25
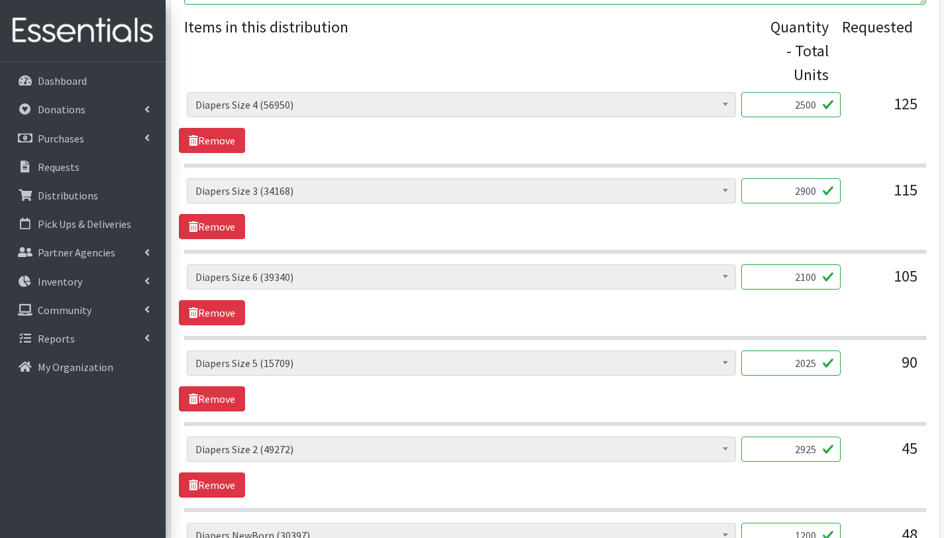
scroll to position [686, 0]
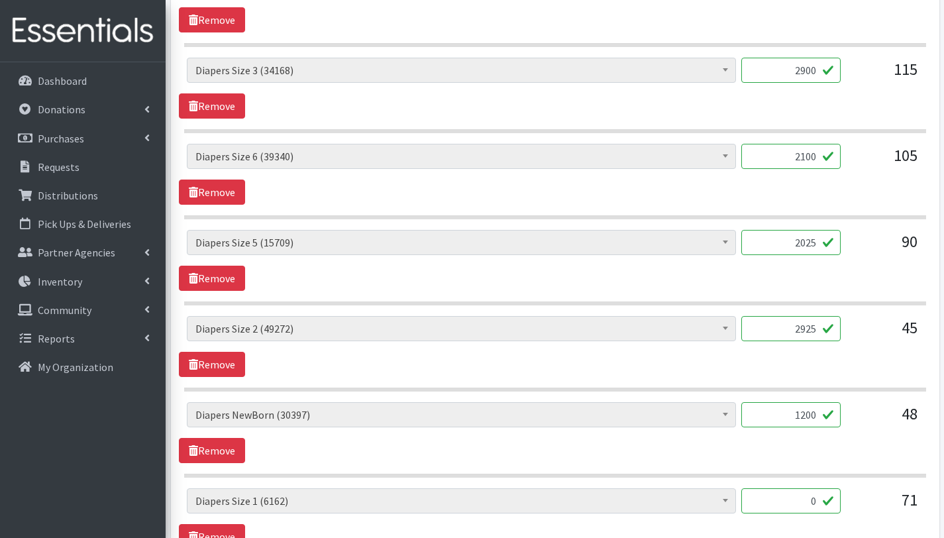
click at [805, 329] on input "2925" at bounding box center [790, 328] width 99 height 25
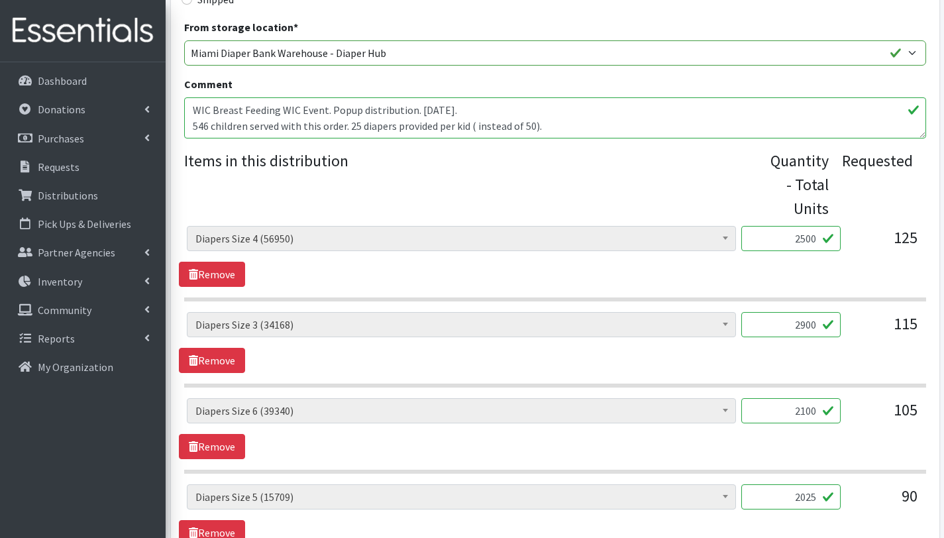
scroll to position [395, 0]
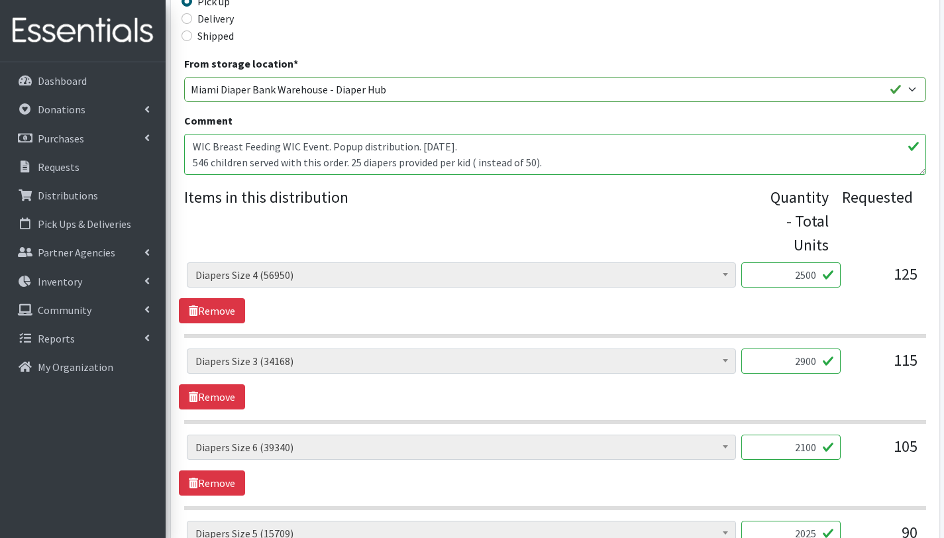
type input "2225"
click at [208, 161] on textarea "WIC Breast Feeding WIC Event. Popup distribution. Saturday 08/23/2025. 546 chil…" at bounding box center [555, 154] width 742 height 41
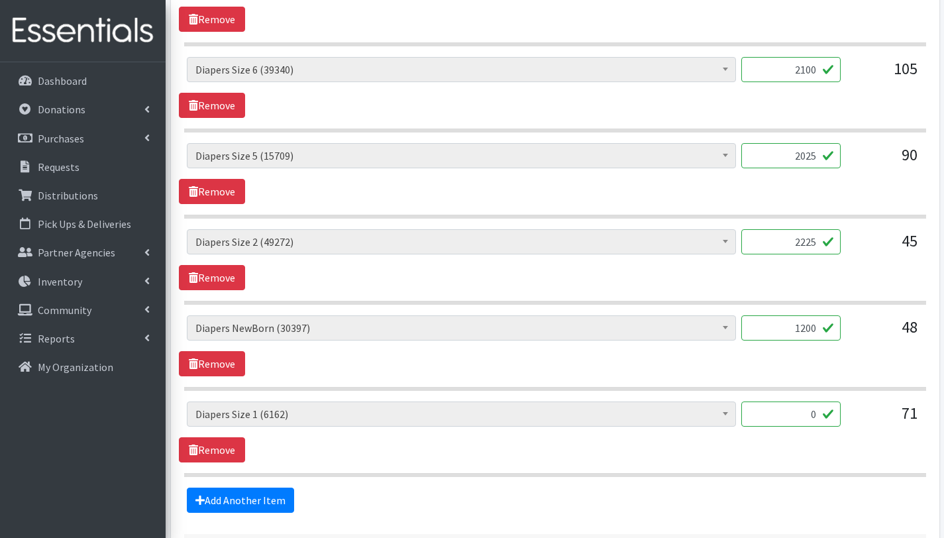
scroll to position [776, 0]
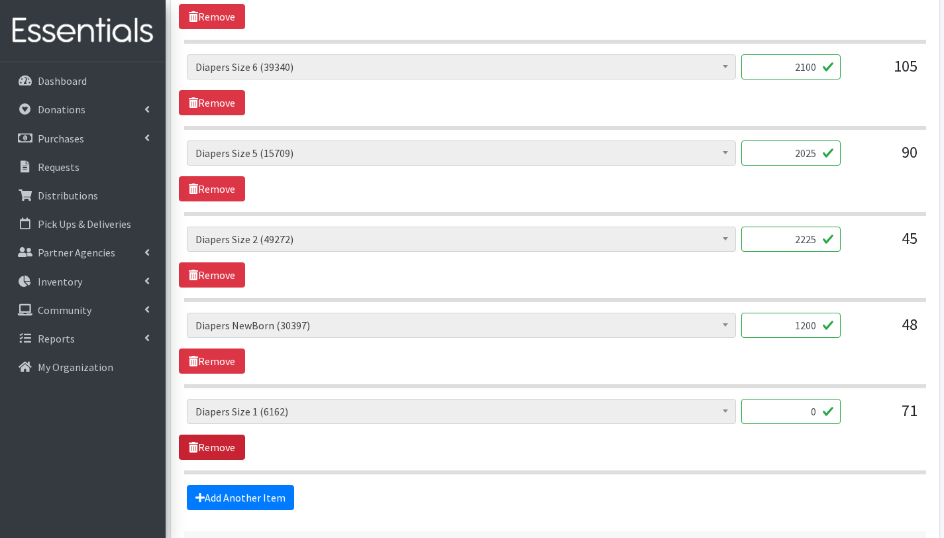
type textarea "WIC Breast Feeding WIC Event. Popup distribution. [DATE]. 518 children served w…"
click at [215, 448] on link "Remove" at bounding box center [212, 447] width 66 height 25
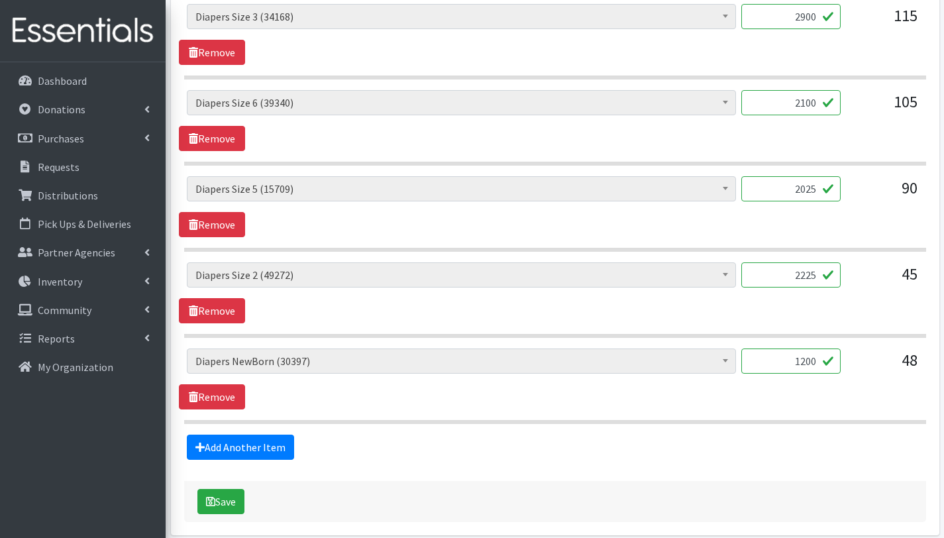
scroll to position [797, 0]
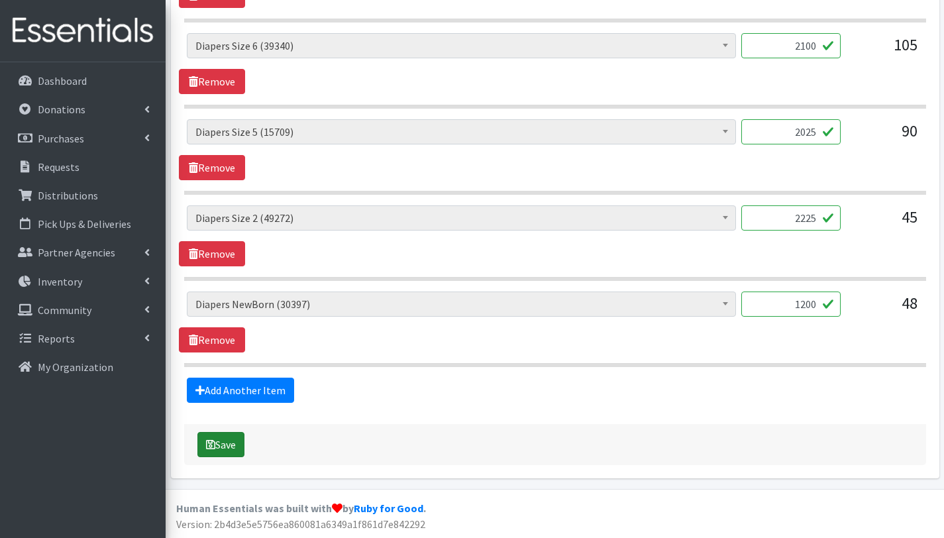
click at [222, 442] on button "Save" at bounding box center [220, 444] width 47 height 25
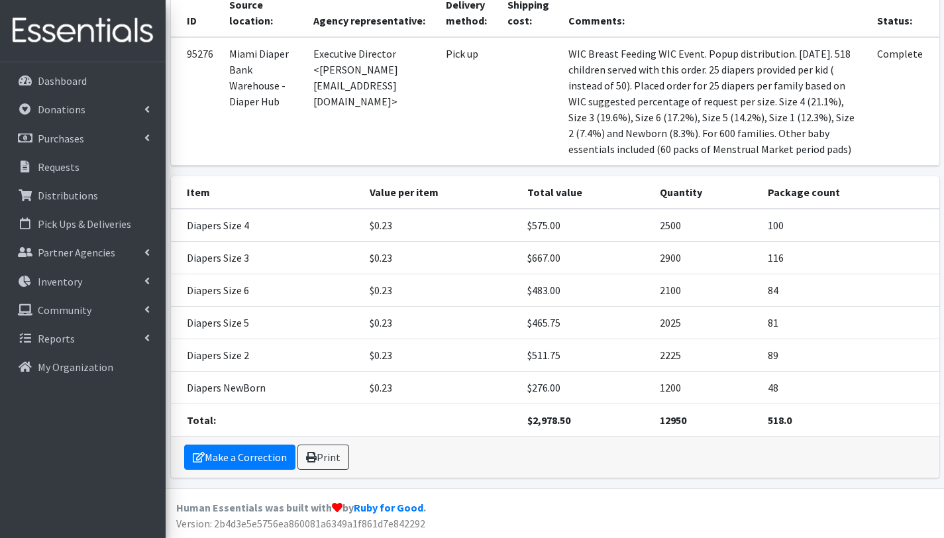
scroll to position [255, 0]
click at [327, 455] on link "Print" at bounding box center [323, 456] width 52 height 25
click at [79, 206] on link "Distributions" at bounding box center [82, 195] width 155 height 26
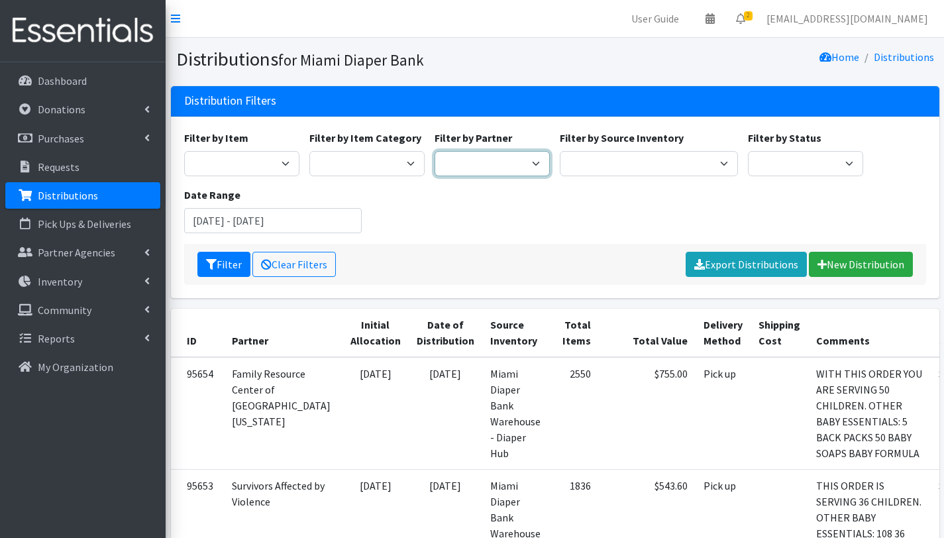
click at [501, 165] on select "A Safe Haven for [GEOGRAPHIC_DATA] Belafonte TACOLCY Center [GEOGRAPHIC_DATA] […" at bounding box center [492, 163] width 115 height 25
select select "6808"
click at [435, 151] on select "A Safe Haven for [GEOGRAPHIC_DATA] Belafonte TACOLCY Center [GEOGRAPHIC_DATA] […" at bounding box center [492, 163] width 115 height 25
click at [229, 263] on button "Filter" at bounding box center [223, 264] width 53 height 25
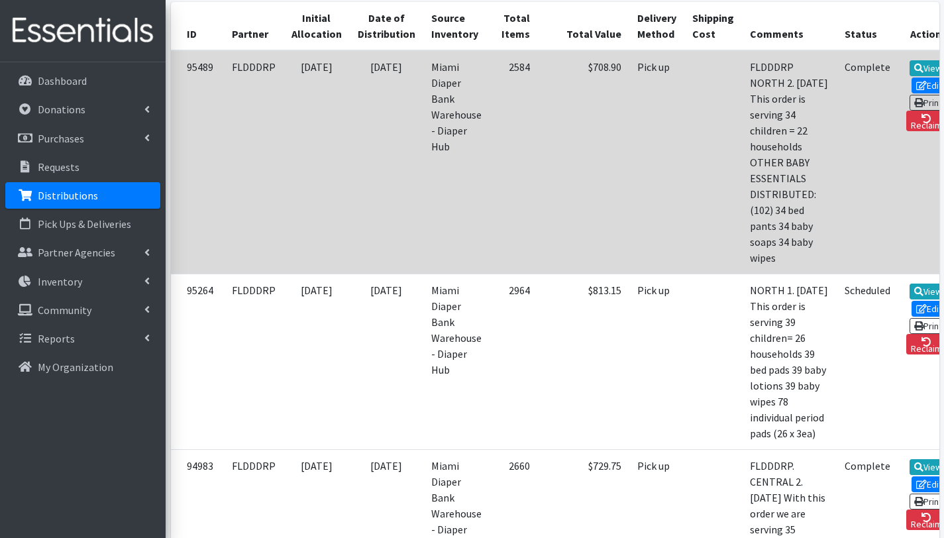
scroll to position [400, 0]
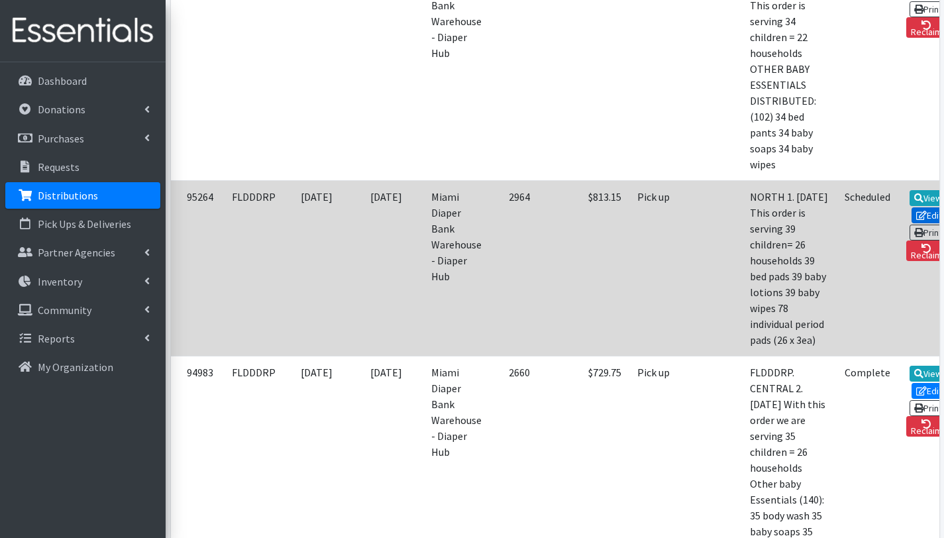
click at [911, 223] on link "Edit" at bounding box center [929, 215] width 36 height 16
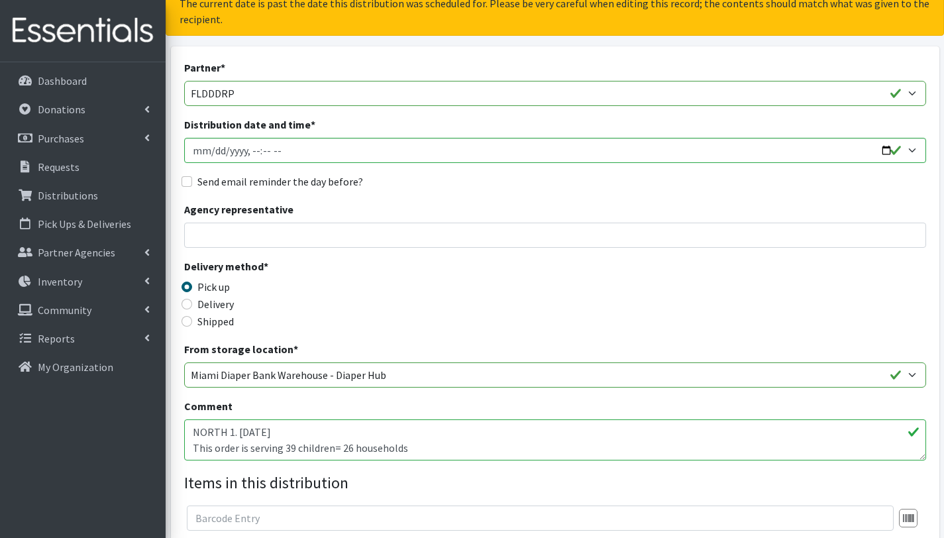
scroll to position [111, 0]
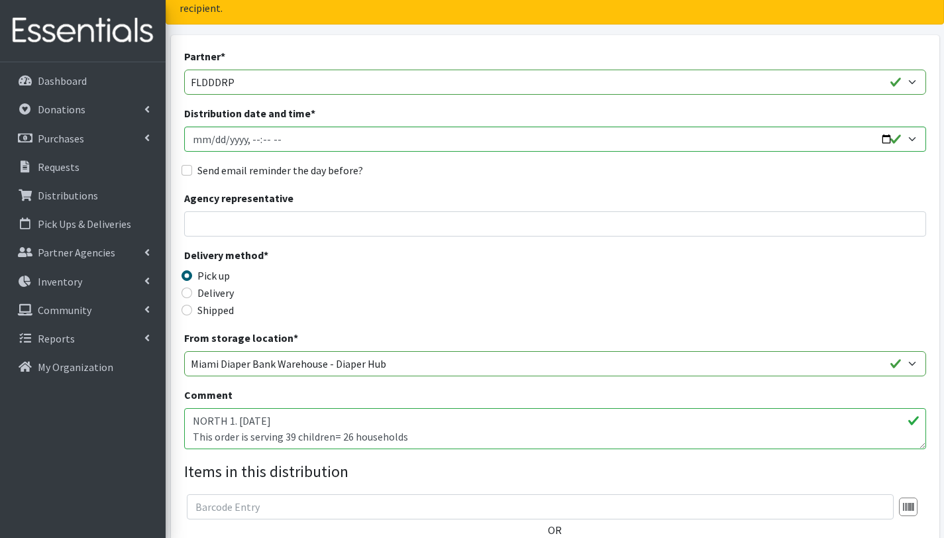
click at [293, 436] on textarea "NORTH 1. 08/20/2025 This order is serving 39 children= 26 households 39 bed pad…" at bounding box center [555, 428] width 742 height 41
click at [348, 436] on textarea "NORTH 1. 08/20/2025 This order is serving 39 children= 26 households 39 bed pad…" at bounding box center [555, 428] width 742 height 41
click at [202, 427] on textarea "NORTH 1. 08/20/2025 This order is serving 39 children= 26 households 39 bed pad…" at bounding box center [555, 428] width 742 height 41
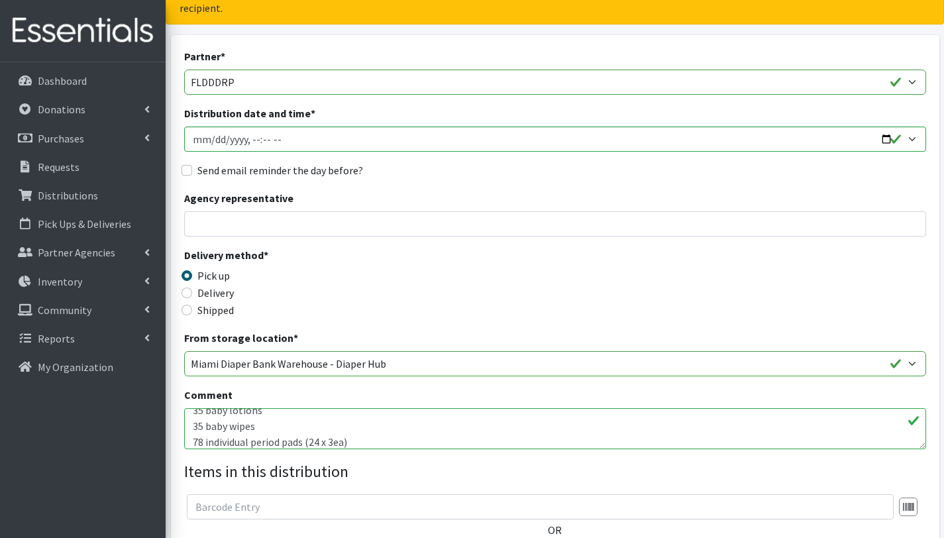
click at [203, 439] on textarea "NORTH 1. 08/20/2025 This order is serving 39 children= 26 households 39 bed pad…" at bounding box center [555, 428] width 742 height 41
click at [409, 418] on textarea "NORTH 1. 08/20/2025 This order is serving 39 children= 26 households 39 bed pad…" at bounding box center [555, 428] width 742 height 41
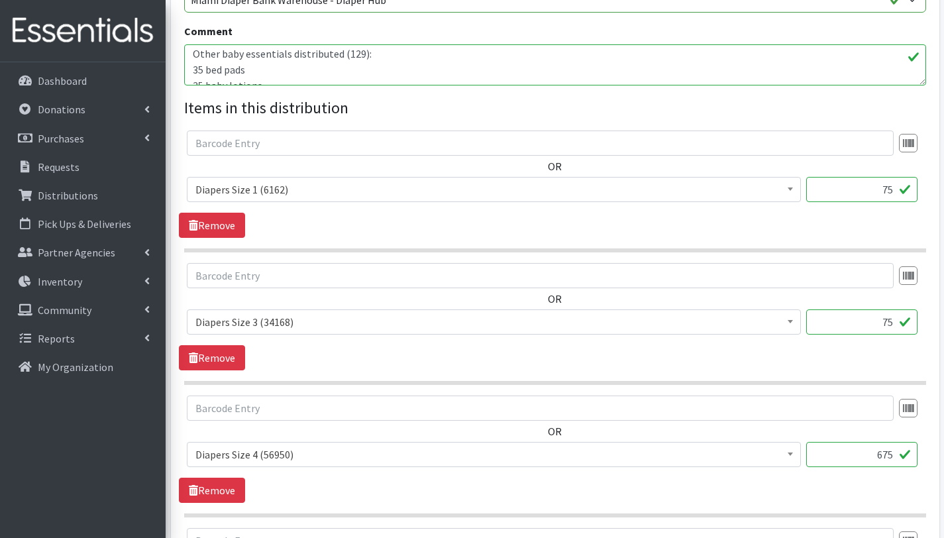
scroll to position [476, 0]
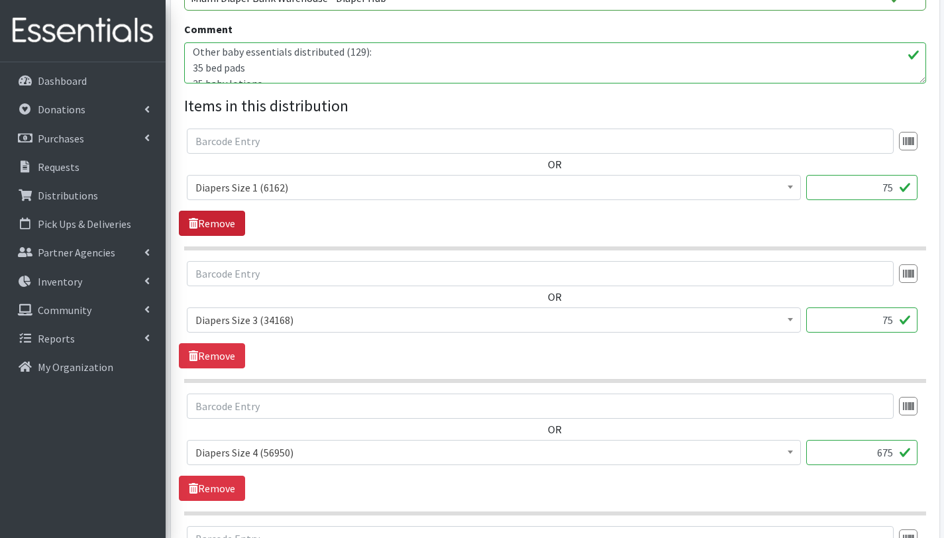
type textarea "NORTH 1. 08/20/2025 This order is serving 35 children= 24 households Other baby…"
click at [238, 223] on link "Remove" at bounding box center [212, 223] width 66 height 25
click at [882, 322] on input "675" at bounding box center [861, 319] width 111 height 25
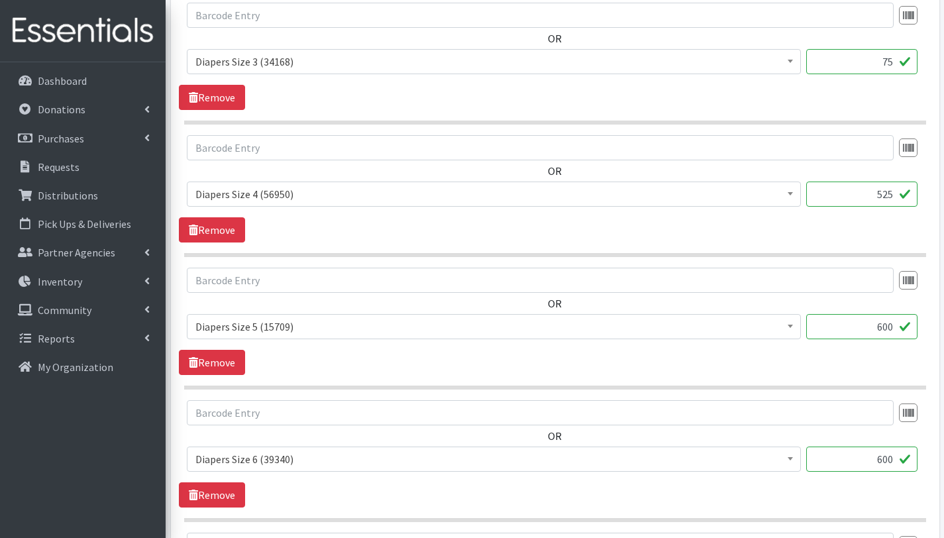
scroll to position [602, 0]
type input "525"
click at [891, 458] on input "600" at bounding box center [861, 458] width 111 height 25
type input "6"
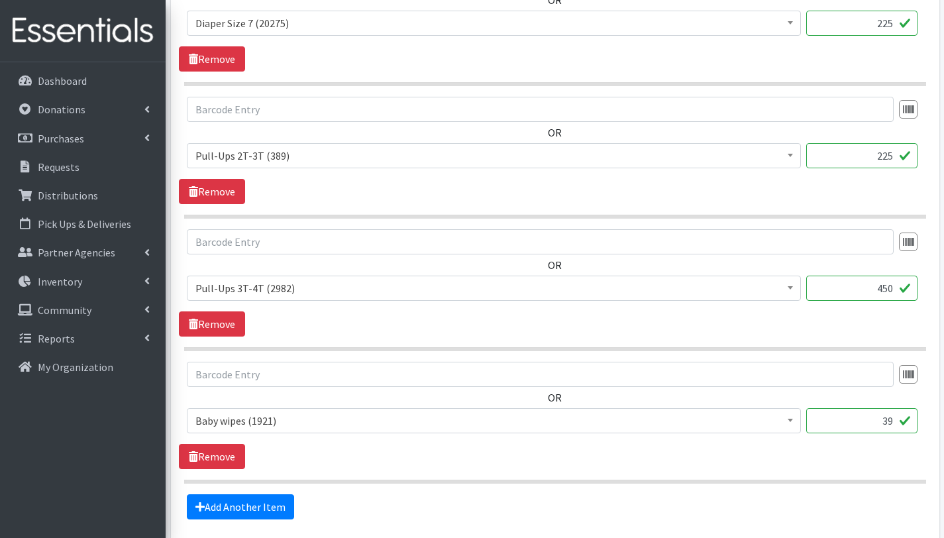
scroll to position [1173, 0]
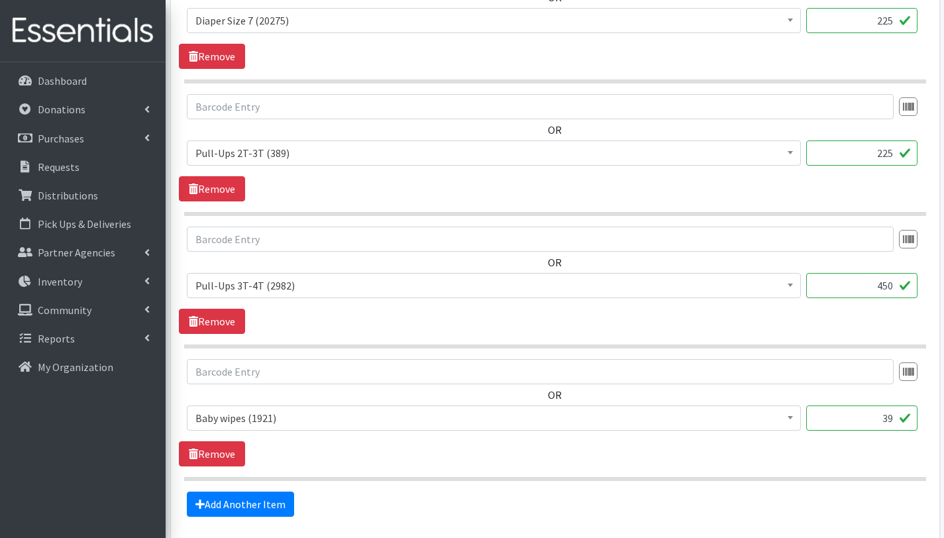
type input "525"
click at [892, 417] on input "39" at bounding box center [861, 417] width 111 height 25
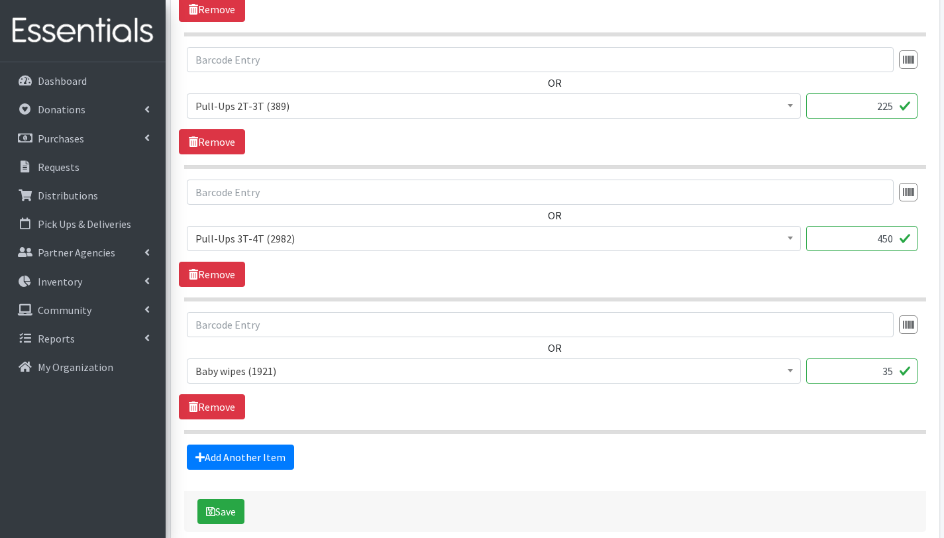
scroll to position [1280, 0]
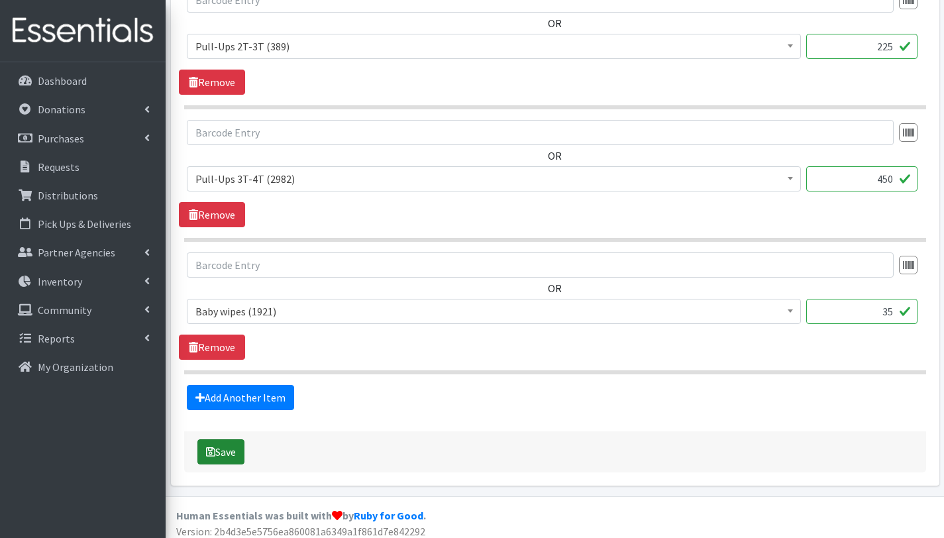
type input "35"
click at [235, 451] on button "Save" at bounding box center [220, 451] width 47 height 25
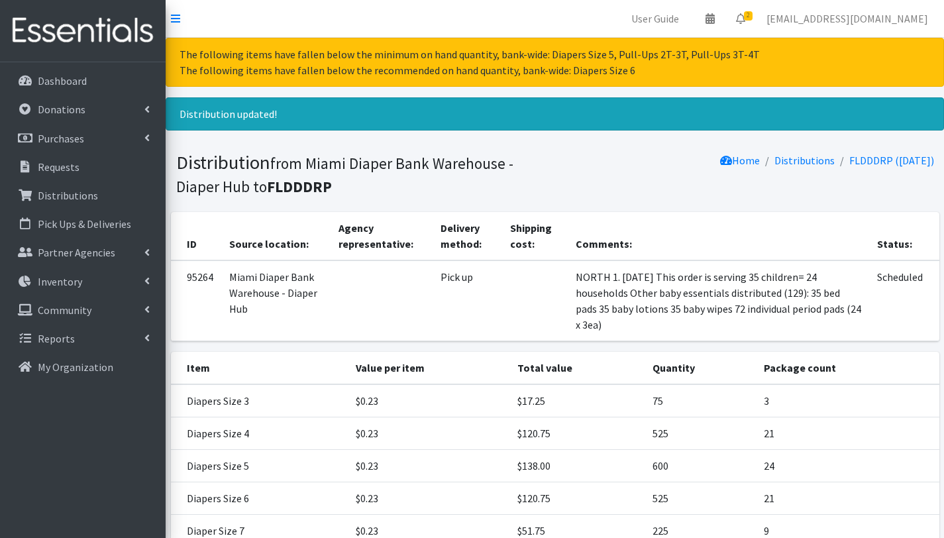
scroll to position [225, 0]
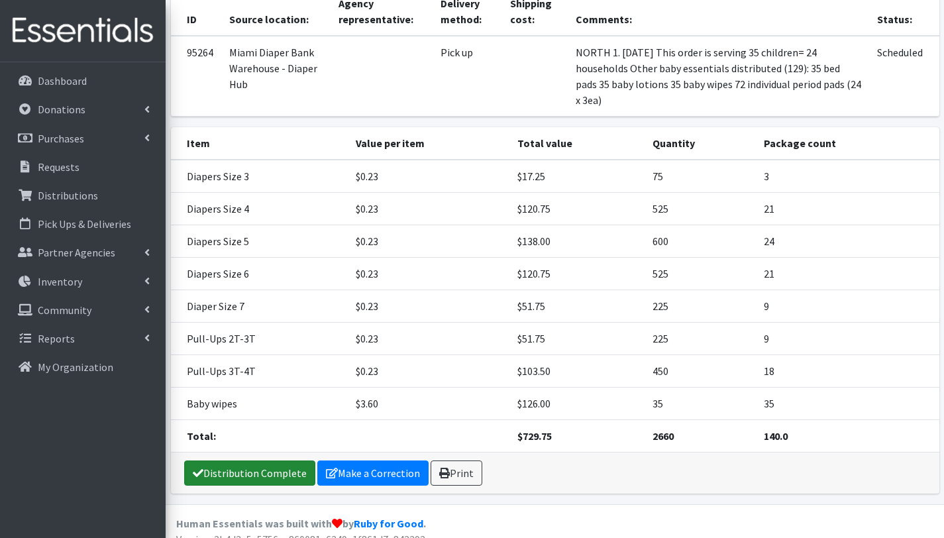
click at [268, 460] on link "Distribution Complete" at bounding box center [249, 472] width 131 height 25
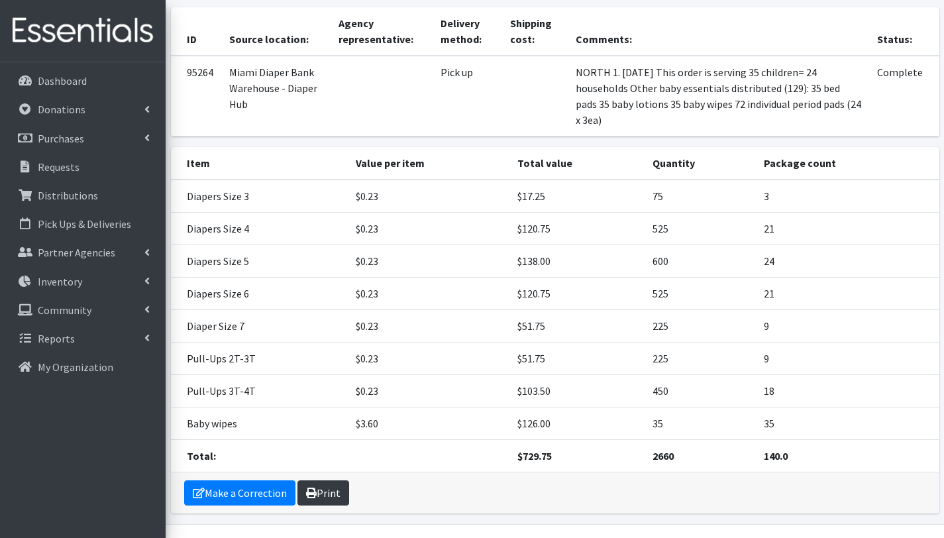
scroll to position [126, 0]
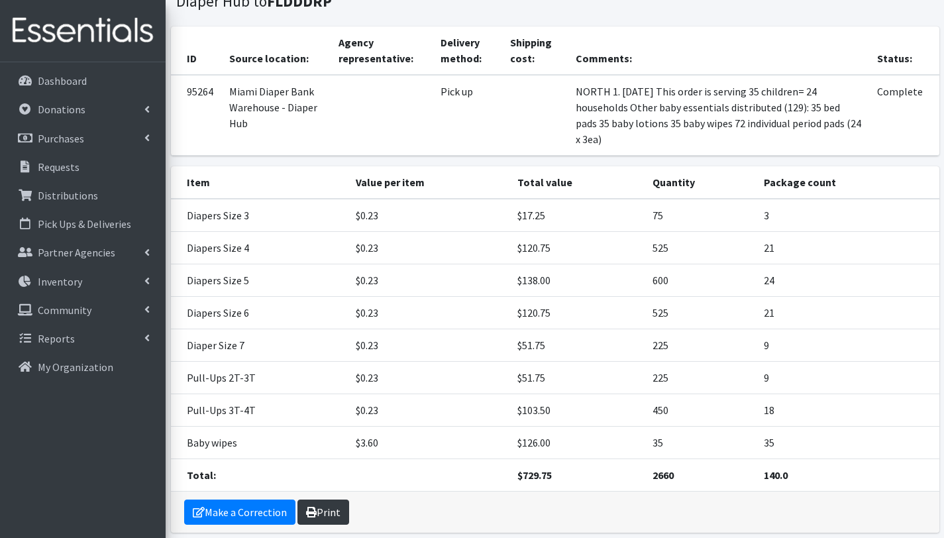
click at [325, 499] on link "Print" at bounding box center [323, 511] width 52 height 25
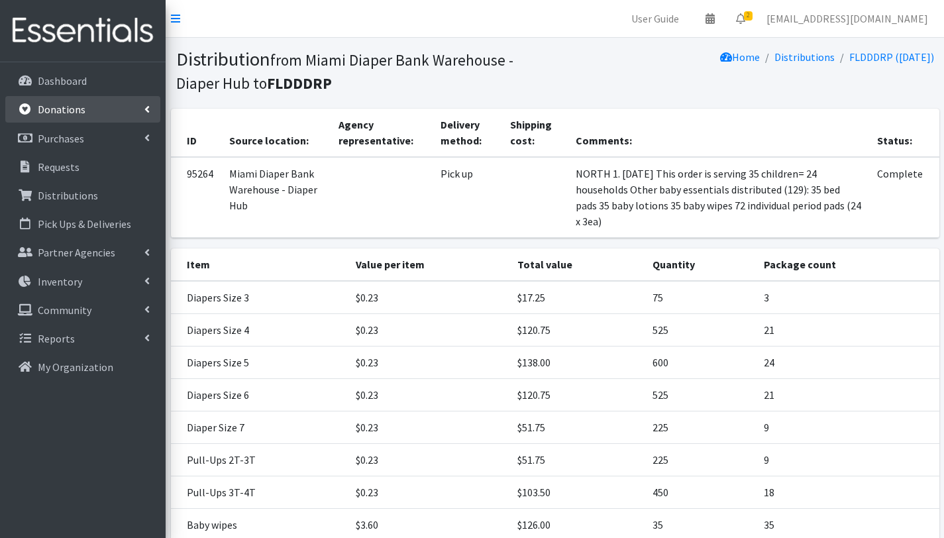
scroll to position [121, 0]
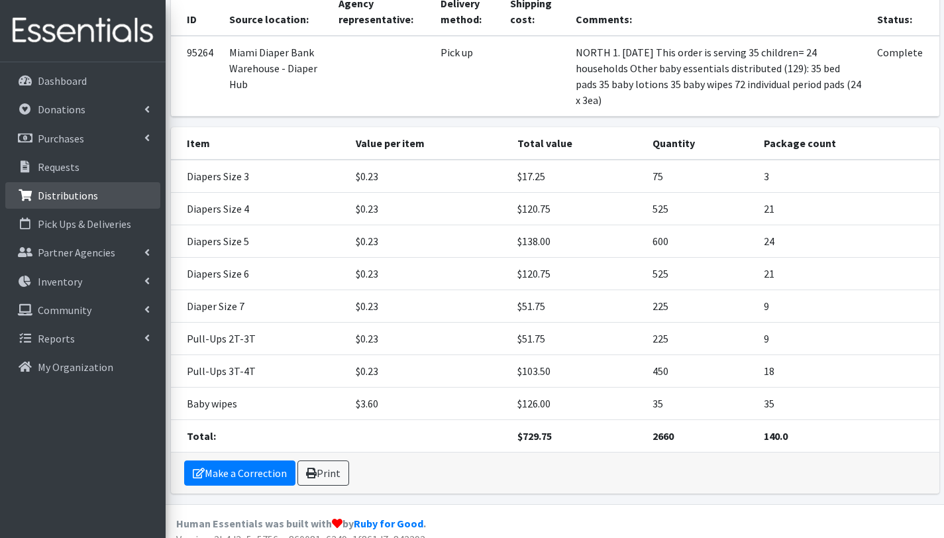
click at [66, 195] on p "Distributions" at bounding box center [68, 195] width 60 height 13
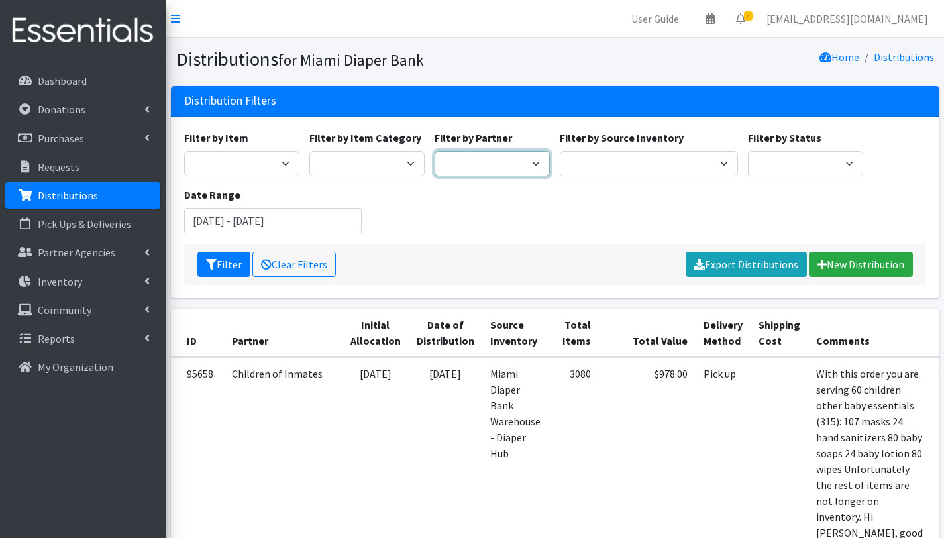
click at [503, 160] on select "A Safe Haven for Newborns Belafonte TACOLCY Center Boys Town South Florida Brid…" at bounding box center [492, 163] width 115 height 25
select select "3438"
click at [435, 151] on select "A Safe Haven for Newborns Belafonte TACOLCY Center Boys Town South Florida Brid…" at bounding box center [492, 163] width 115 height 25
click at [242, 266] on button "Filter" at bounding box center [223, 264] width 53 height 25
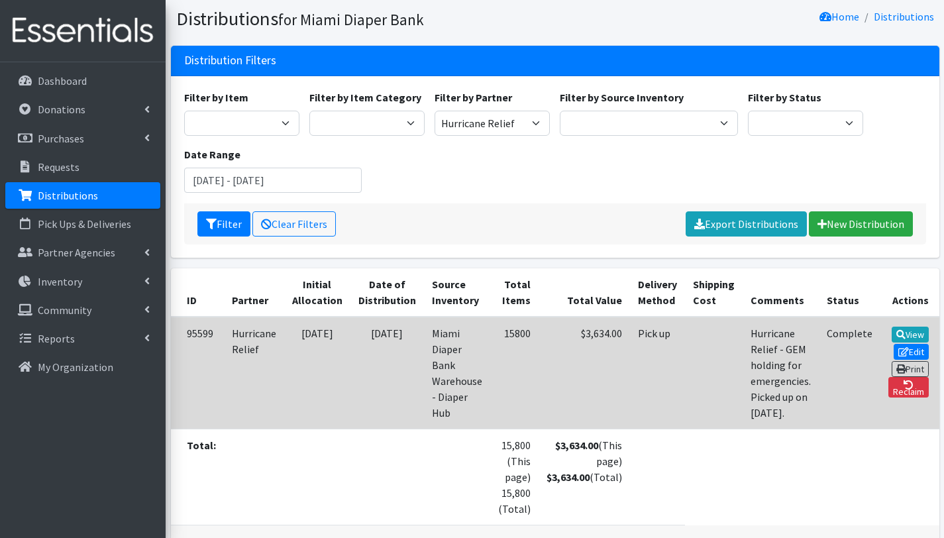
scroll to position [62, 0]
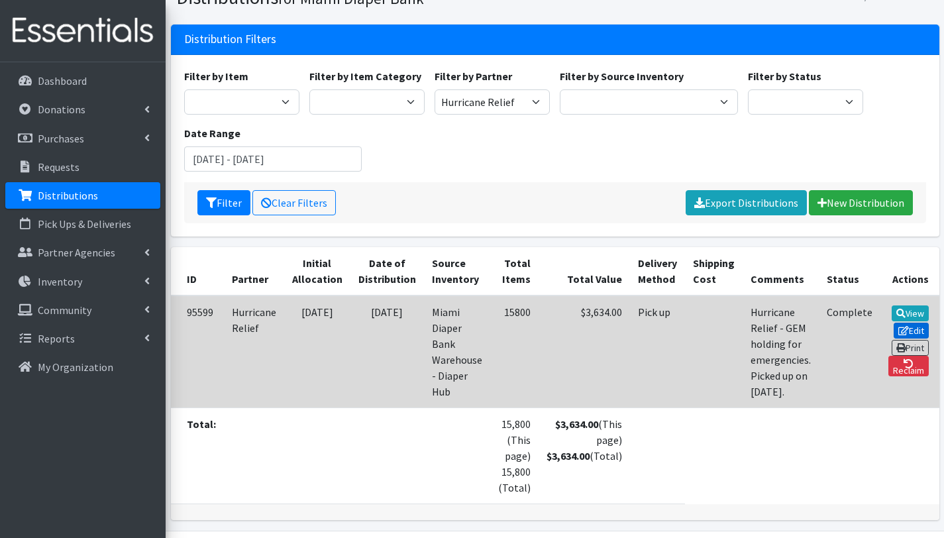
click at [913, 323] on link "Edit" at bounding box center [912, 331] width 36 height 16
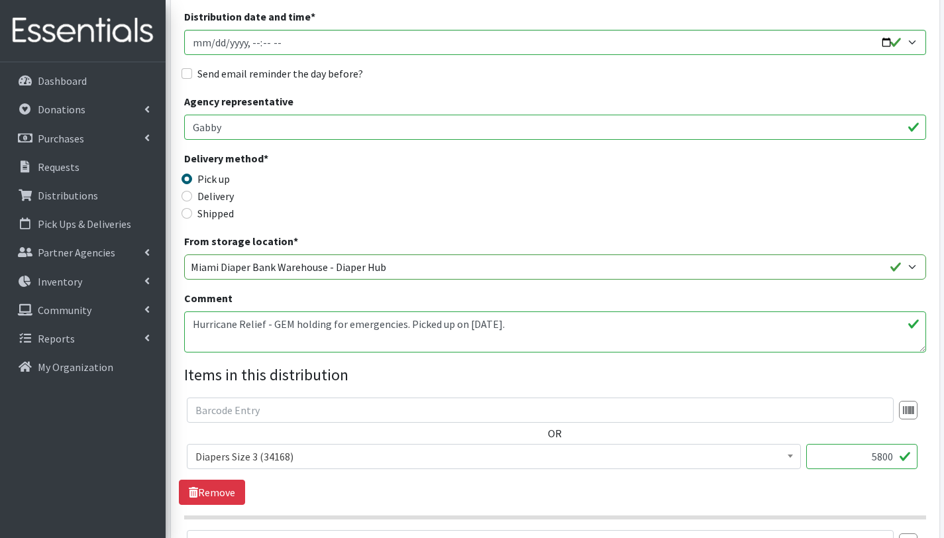
scroll to position [208, 0]
click at [521, 326] on textarea "Hurricane Relief - GEM holding for emergencies. Picked up on 8.26.25." at bounding box center [555, 331] width 742 height 41
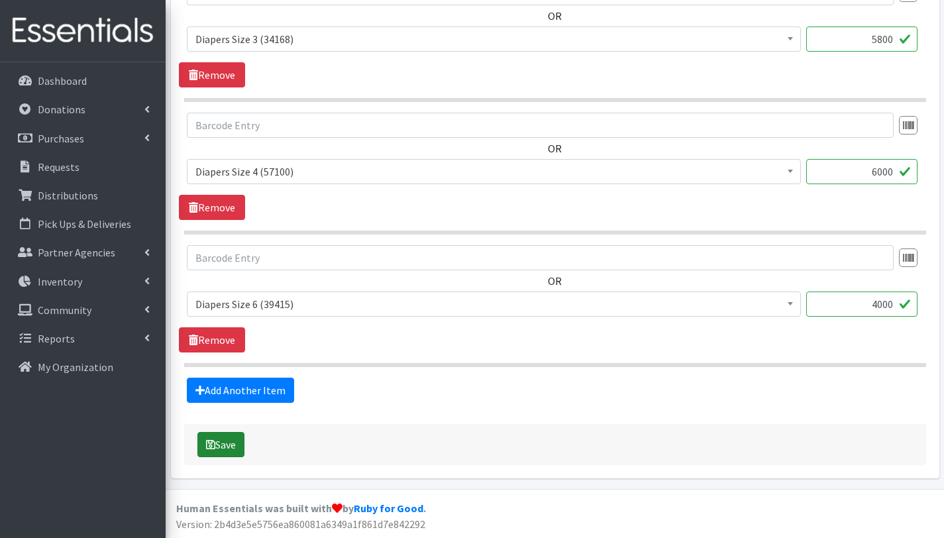
type textarea "Hurricane Relief - GEM holding for emergencies. Picked up on [DATE]. 316 CHILDR…"
click at [219, 446] on button "Save" at bounding box center [220, 444] width 47 height 25
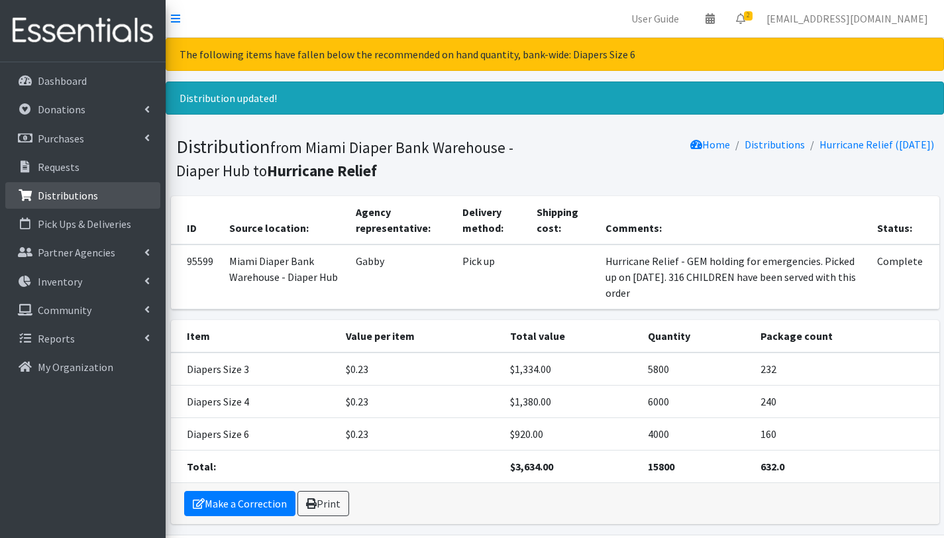
click at [88, 192] on p "Distributions" at bounding box center [68, 195] width 60 height 13
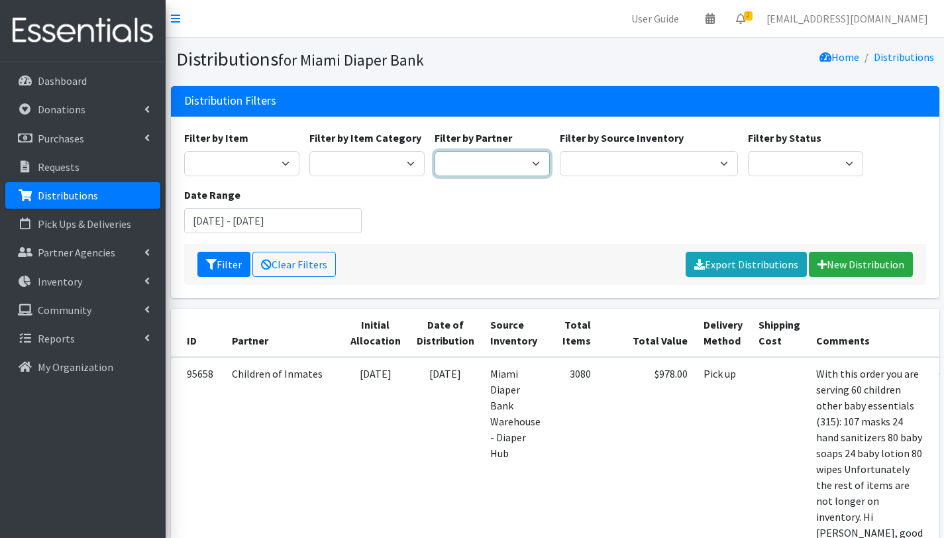
click at [495, 164] on select "A Safe Haven for Newborns Belafonte TACOLCY Center Boys Town South Florida Brid…" at bounding box center [492, 163] width 115 height 25
select select "2808"
click at [435, 151] on select "A Safe Haven for Newborns Belafonte TACOLCY Center Boys Town South Florida Brid…" at bounding box center [492, 163] width 115 height 25
click at [234, 259] on button "Filter" at bounding box center [223, 264] width 53 height 25
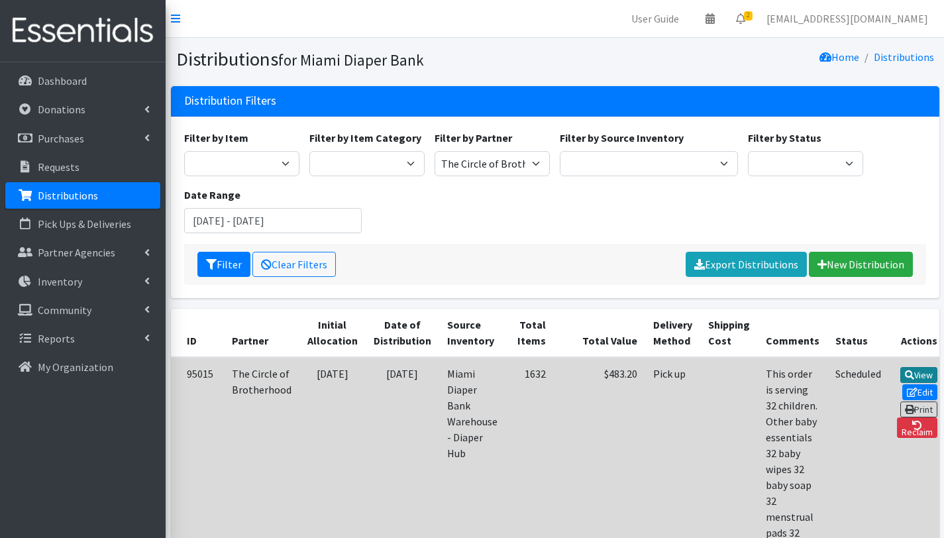
click at [903, 376] on link "View" at bounding box center [919, 375] width 38 height 16
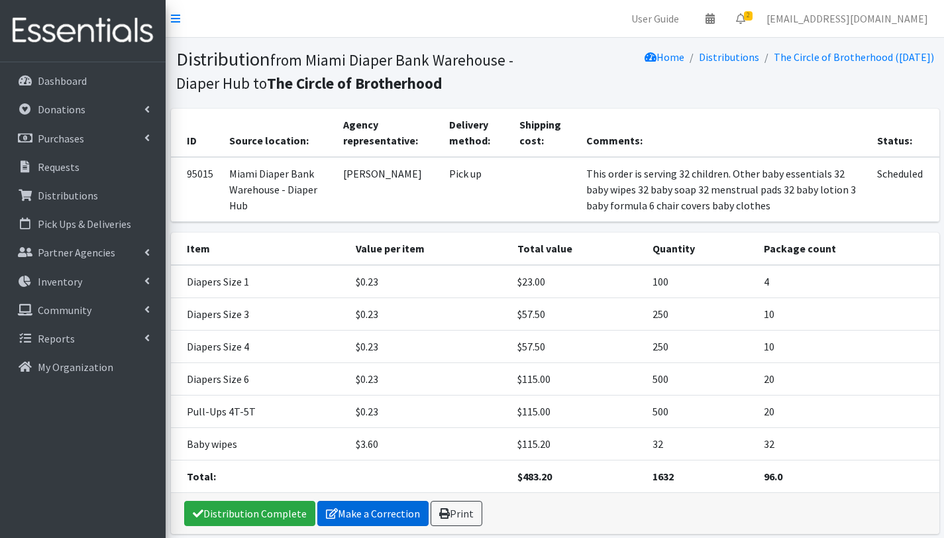
click at [397, 511] on link "Make a Correction" at bounding box center [372, 513] width 111 height 25
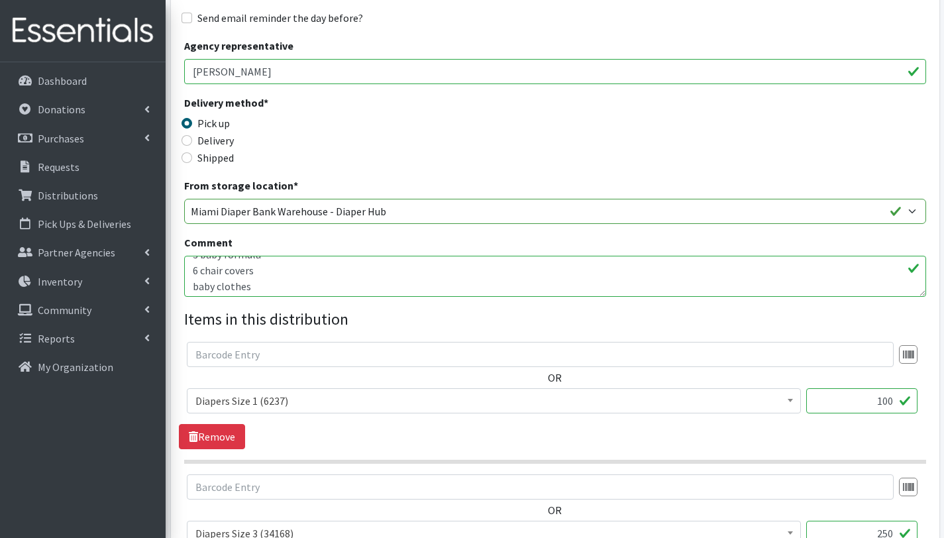
scroll to position [111, 0]
click at [191, 268] on textarea "This order is serving 32 children. Other baby essentials 32 baby wipes 32 baby …" at bounding box center [555, 276] width 742 height 41
drag, startPoint x: 191, startPoint y: 268, endPoint x: 264, endPoint y: 286, distance: 74.4
click at [264, 286] on textarea "This order is serving 32 children. Other baby essentials 32 baby wipes 32 baby …" at bounding box center [555, 276] width 742 height 41
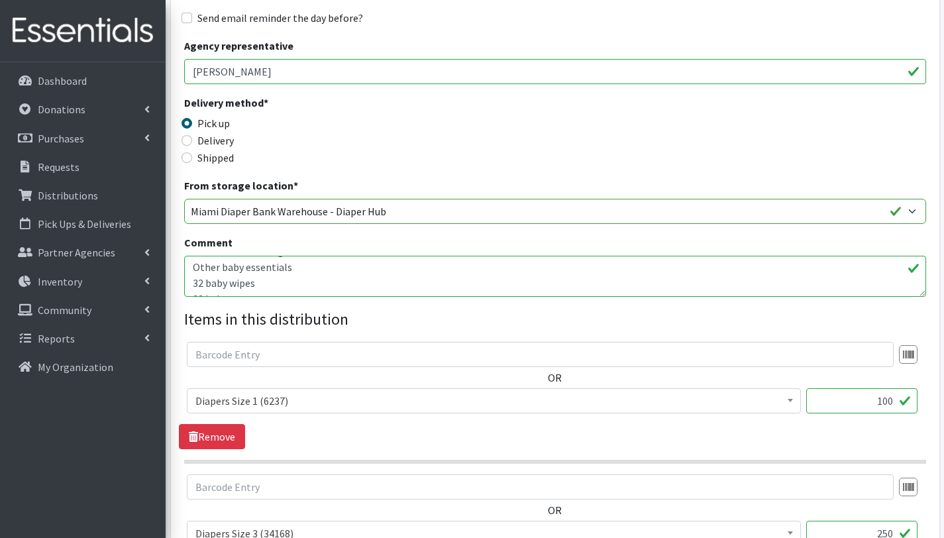
click at [321, 270] on textarea "This order is serving 32 children. Other baby essentials 32 baby wipes 32 baby …" at bounding box center [555, 276] width 742 height 41
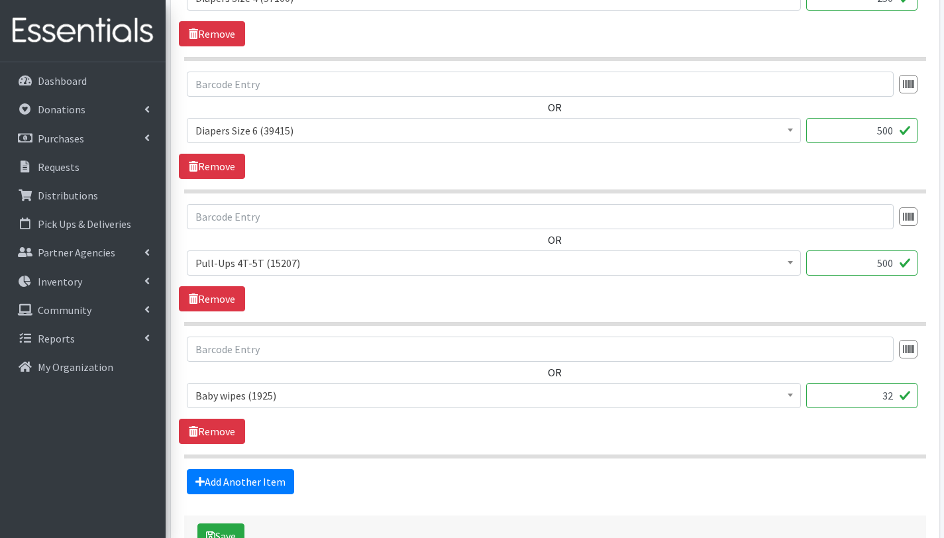
scroll to position [1022, 0]
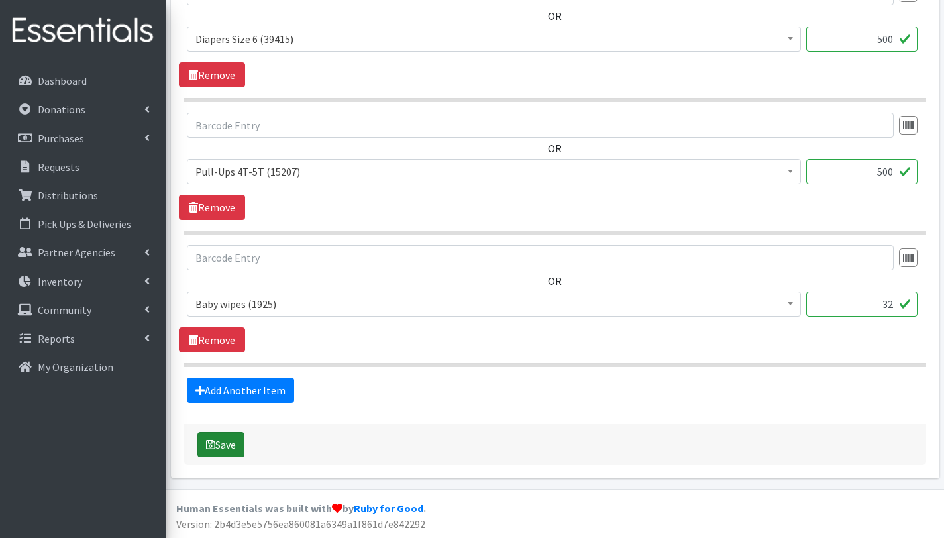
type textarea "This order is serving 32 children. Other baby essentials (139) 32 baby wipes 32…"
click at [235, 449] on button "Save" at bounding box center [220, 444] width 47 height 25
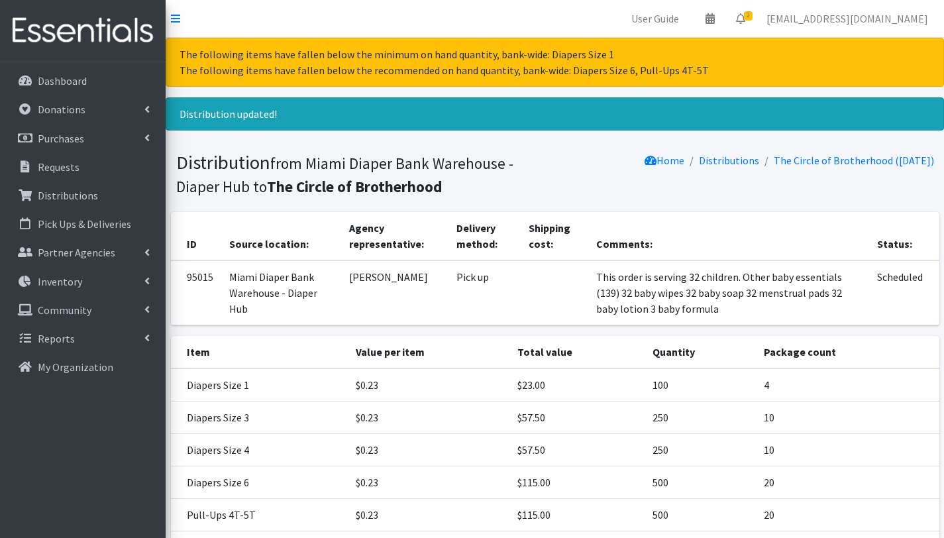
scroll to position [160, 0]
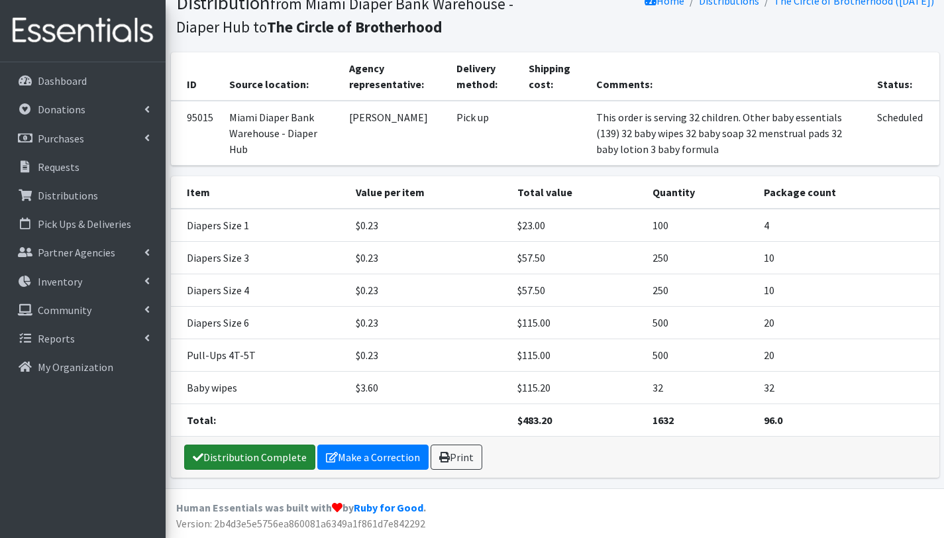
click at [268, 458] on link "Distribution Complete" at bounding box center [249, 456] width 131 height 25
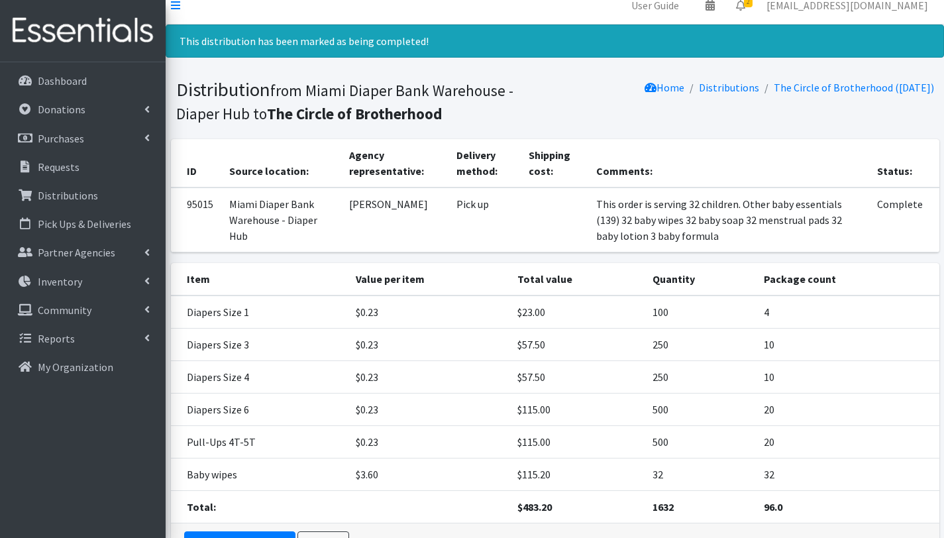
scroll to position [0, 0]
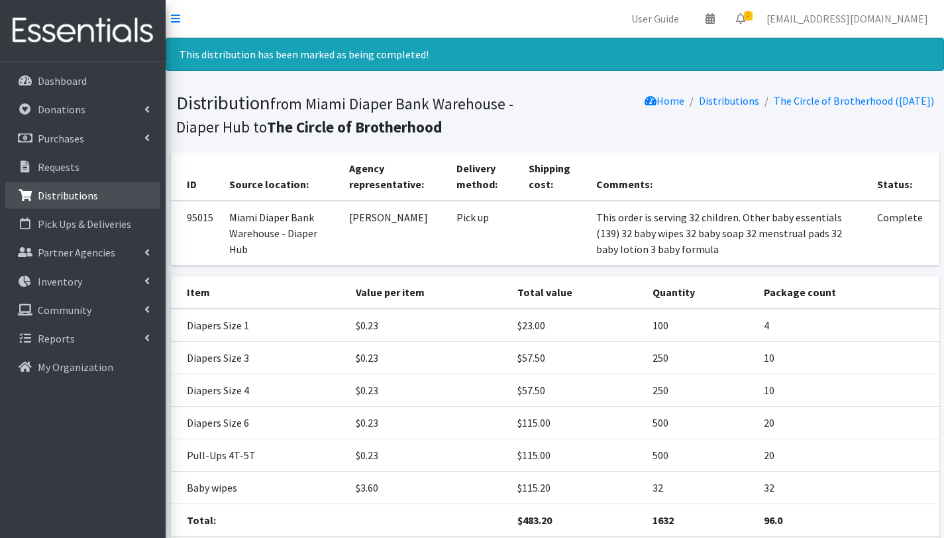
click at [66, 196] on p "Distributions" at bounding box center [68, 195] width 60 height 13
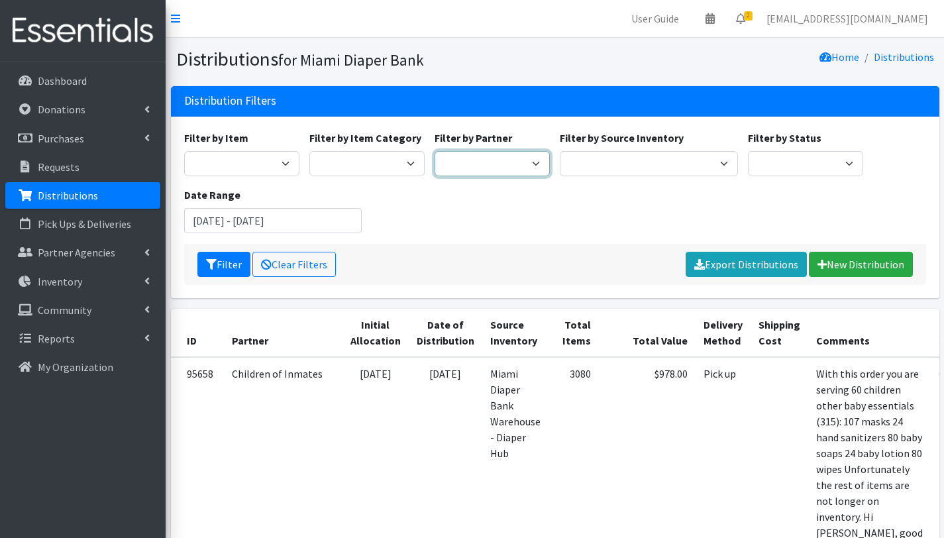
click at [531, 162] on select "A Safe Haven for [GEOGRAPHIC_DATA] Belafonte TACOLCY Center [GEOGRAPHIC_DATA] […" at bounding box center [492, 163] width 115 height 25
select select "3190"
click at [435, 151] on select "A Safe Haven for Newborns Belafonte TACOLCY Center Boys Town South Florida Brid…" at bounding box center [492, 163] width 115 height 25
click at [235, 262] on button "Filter" at bounding box center [223, 264] width 53 height 25
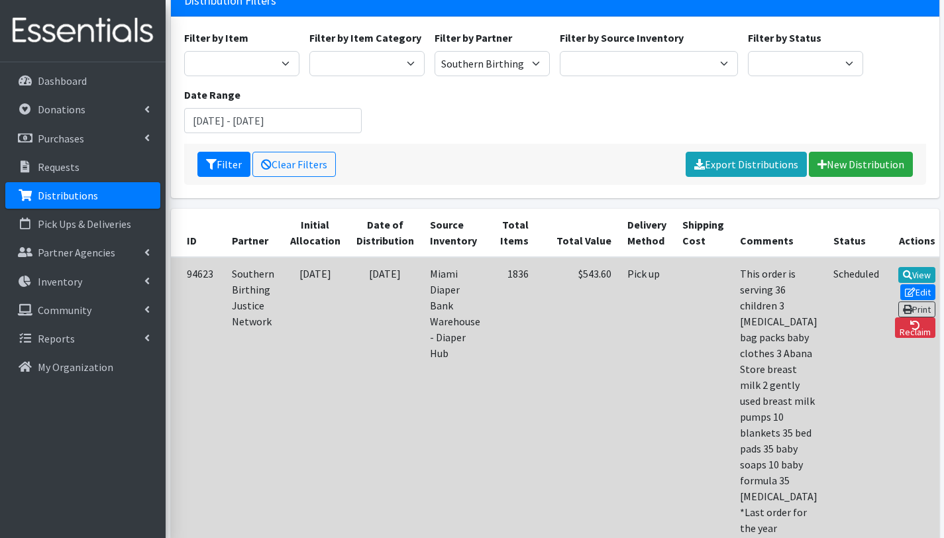
scroll to position [101, 0]
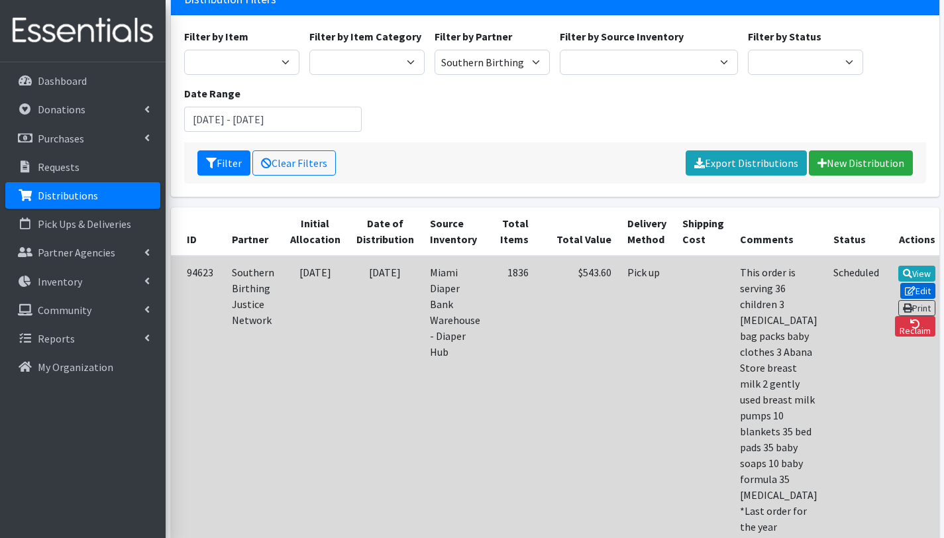
click at [907, 283] on link "Edit" at bounding box center [918, 291] width 36 height 16
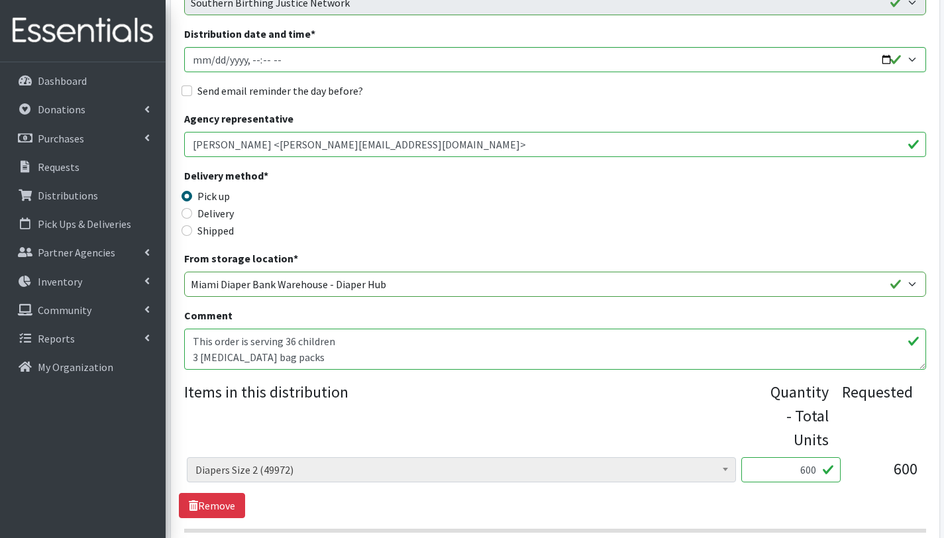
scroll to position [268, 0]
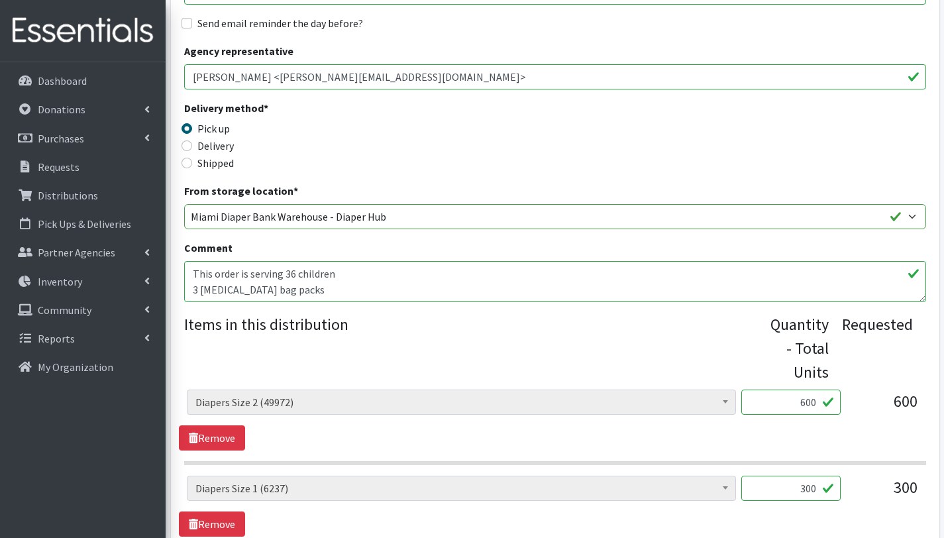
click at [325, 288] on textarea "This order is serving 36 children 3 postpartum bag packs baby clothes 3 Abana S…" at bounding box center [555, 281] width 742 height 41
click at [337, 276] on textarea "This order is serving 36 children 3 postpartum bag packs baby clothes 3 Abana S…" at bounding box center [555, 281] width 742 height 41
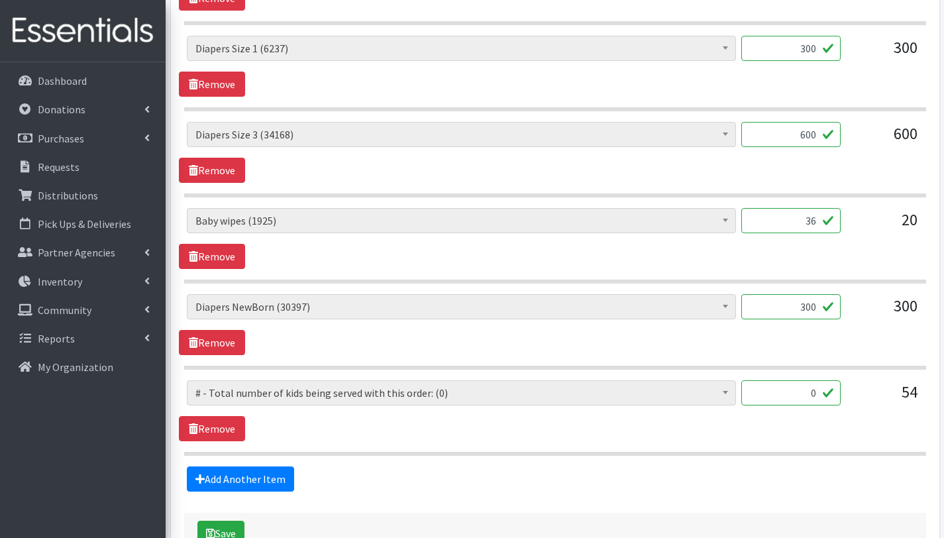
scroll to position [797, 0]
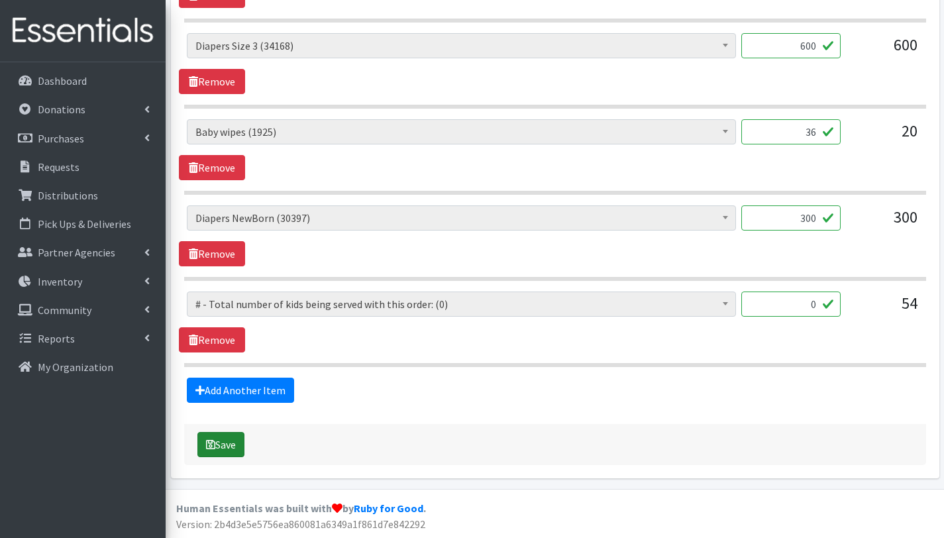
type textarea "This order is serving 36 children Other baby Essentials (133): 3 [MEDICAL_DATA]…"
click at [227, 446] on button "Save" at bounding box center [220, 444] width 47 height 25
click at [233, 444] on button "Save" at bounding box center [220, 444] width 47 height 25
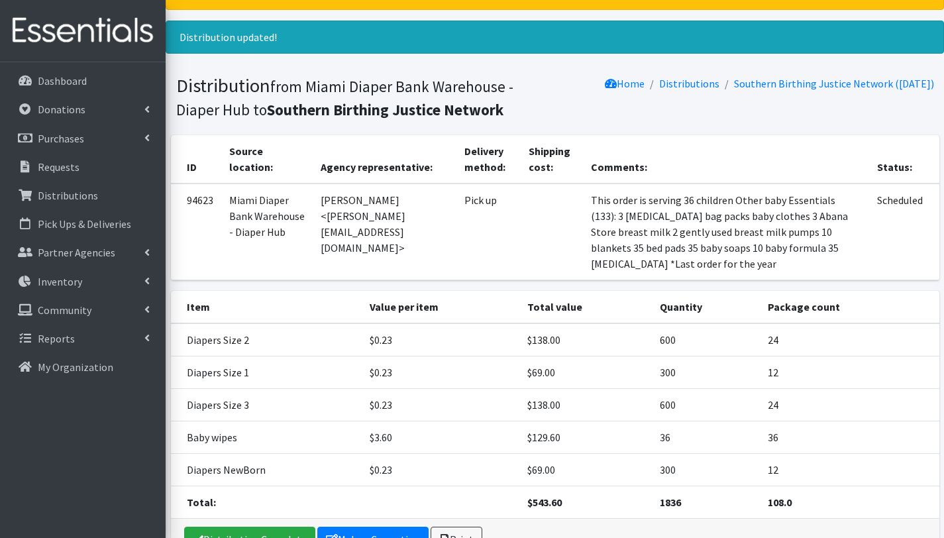
scroll to position [159, 0]
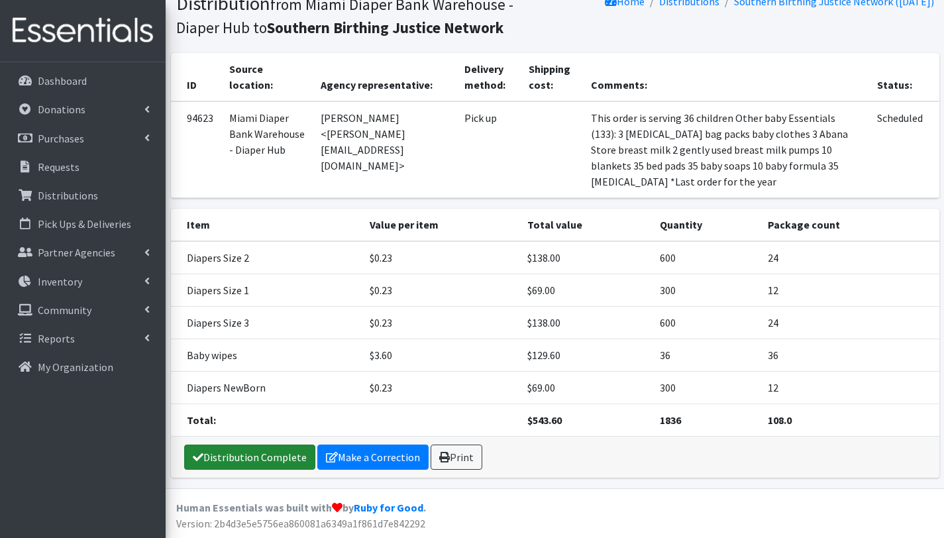
click at [250, 452] on link "Distribution Complete" at bounding box center [249, 456] width 131 height 25
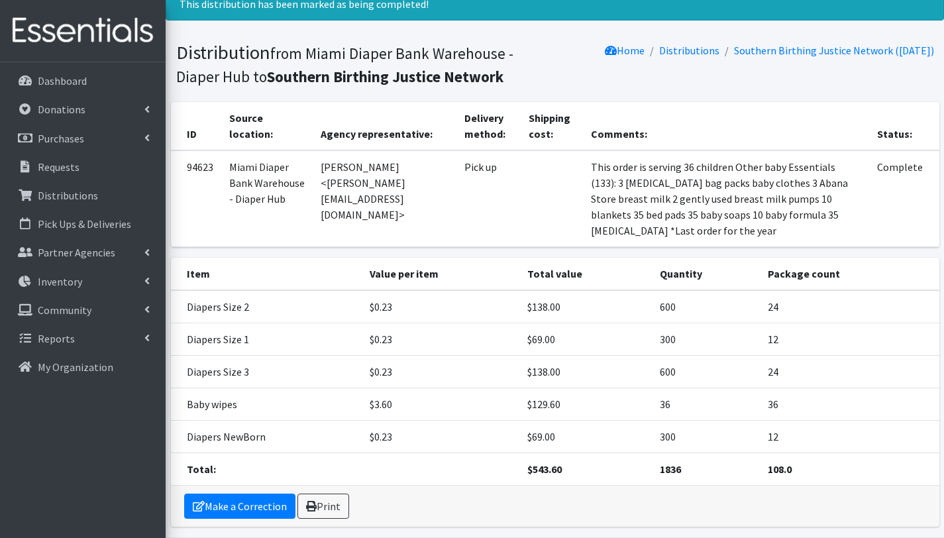
scroll to position [0, 0]
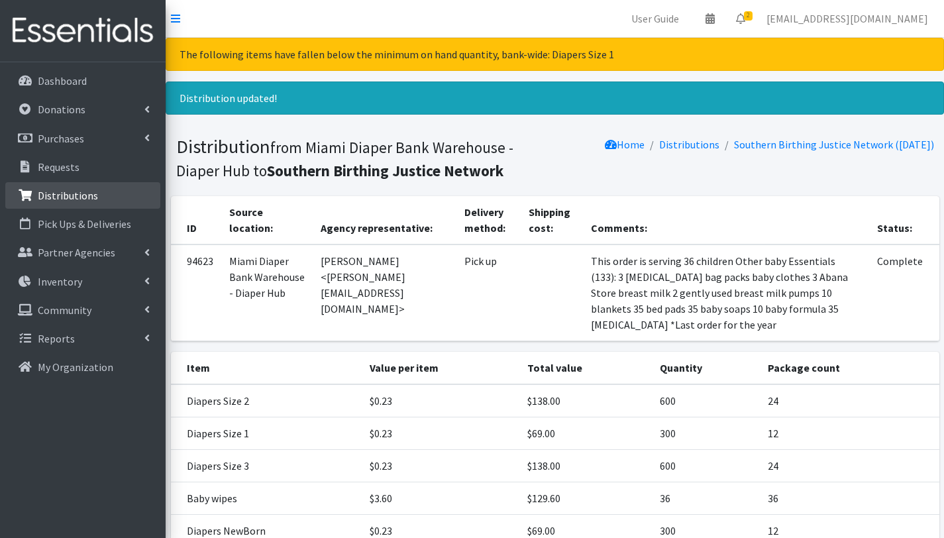
click at [52, 195] on p "Distributions" at bounding box center [68, 195] width 60 height 13
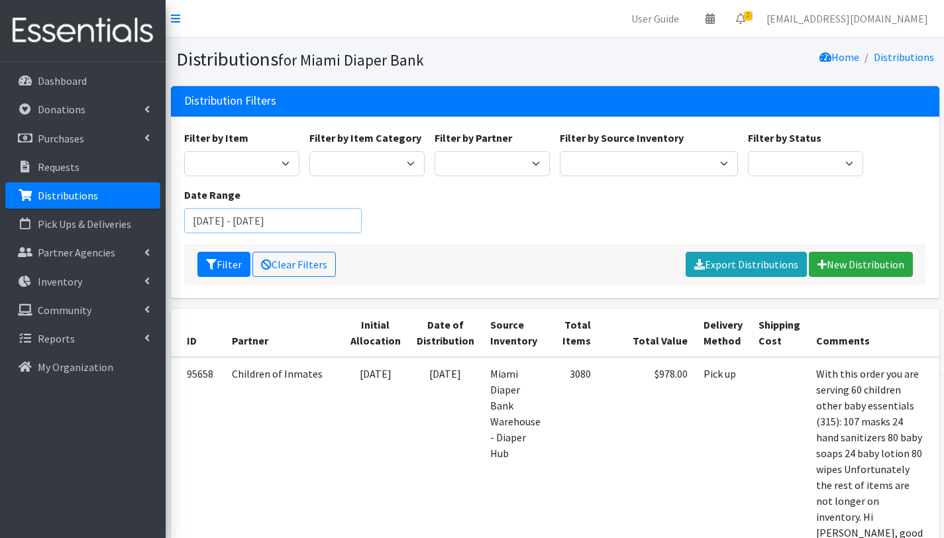
click at [264, 219] on input "June 30, 2025 - September 30, 2025" at bounding box center [273, 220] width 178 height 25
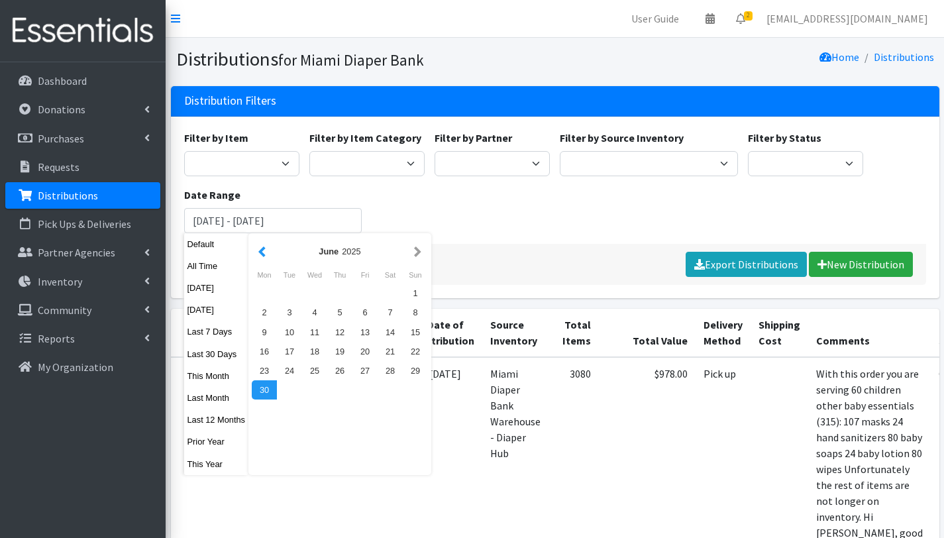
click at [264, 250] on button "button" at bounding box center [262, 251] width 14 height 17
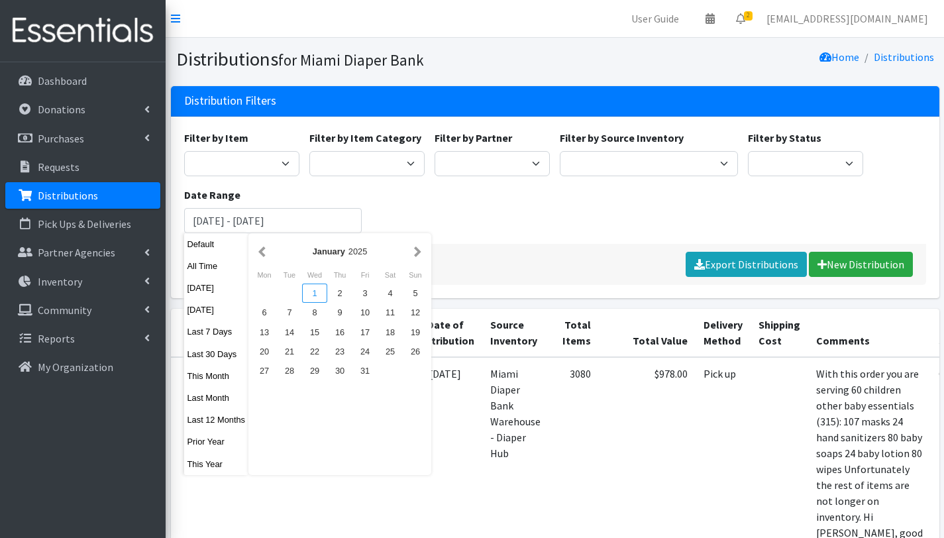
click at [316, 290] on div "1" at bounding box center [314, 292] width 25 height 19
click at [419, 252] on button "button" at bounding box center [418, 251] width 14 height 17
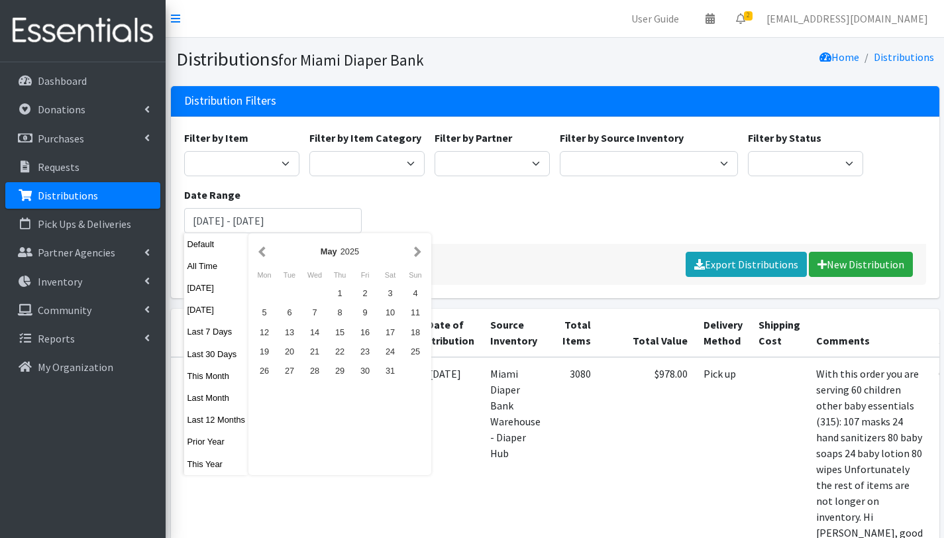
click at [419, 252] on button "button" at bounding box center [418, 251] width 14 height 17
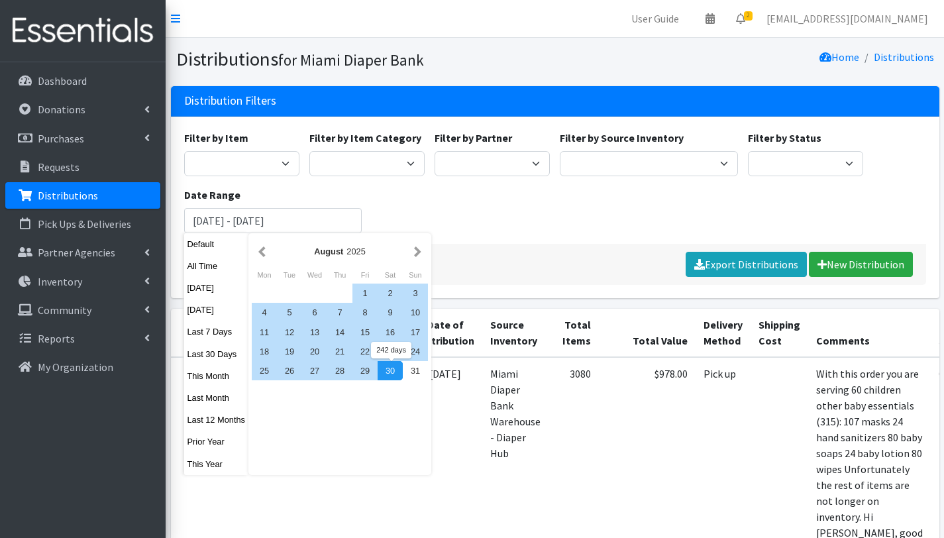
click at [389, 372] on div "30" at bounding box center [390, 370] width 25 height 19
type input "January 1, 2025 - August 30, 2025"
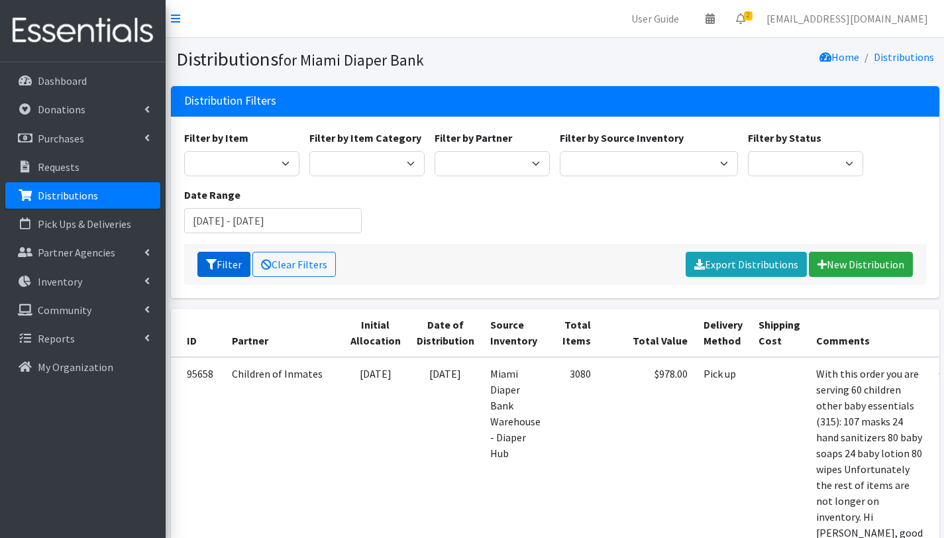
click at [230, 264] on button "Filter" at bounding box center [223, 264] width 53 height 25
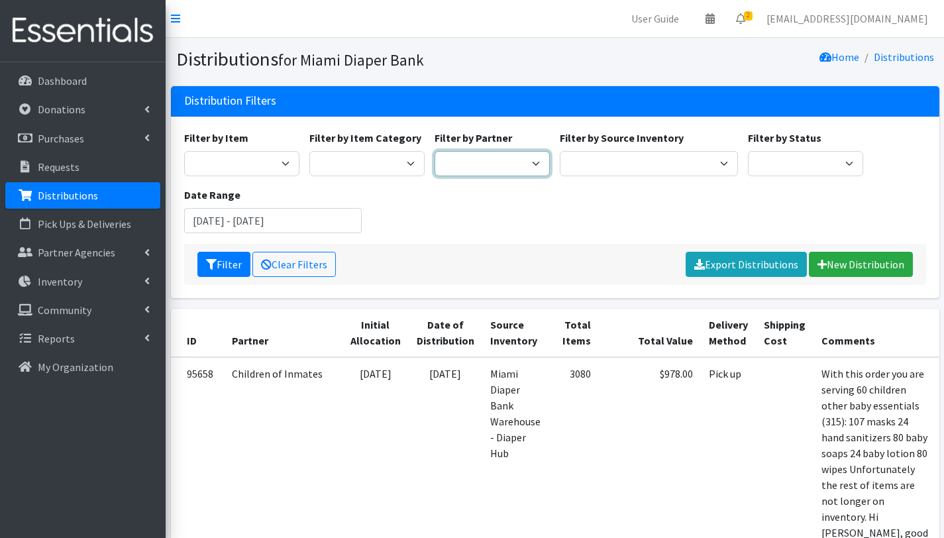
click at [506, 164] on select "A Safe Haven for [GEOGRAPHIC_DATA] Belafonte TACOLCY Center [GEOGRAPHIC_DATA] […" at bounding box center [492, 163] width 115 height 25
select select "3190"
click at [435, 151] on select "A Safe Haven for Newborns Belafonte TACOLCY Center Boys Town South Florida Brid…" at bounding box center [492, 163] width 115 height 25
click at [230, 266] on button "Filter" at bounding box center [223, 264] width 53 height 25
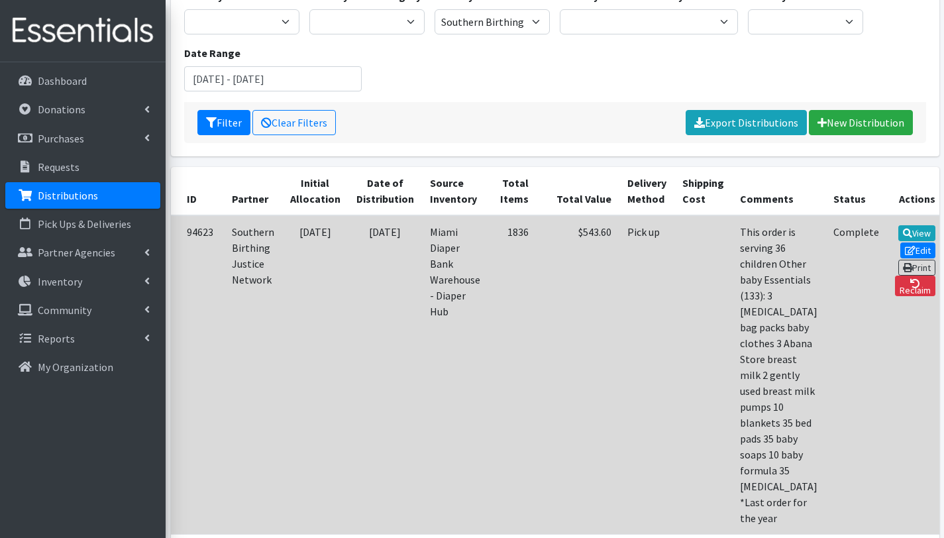
scroll to position [87, 0]
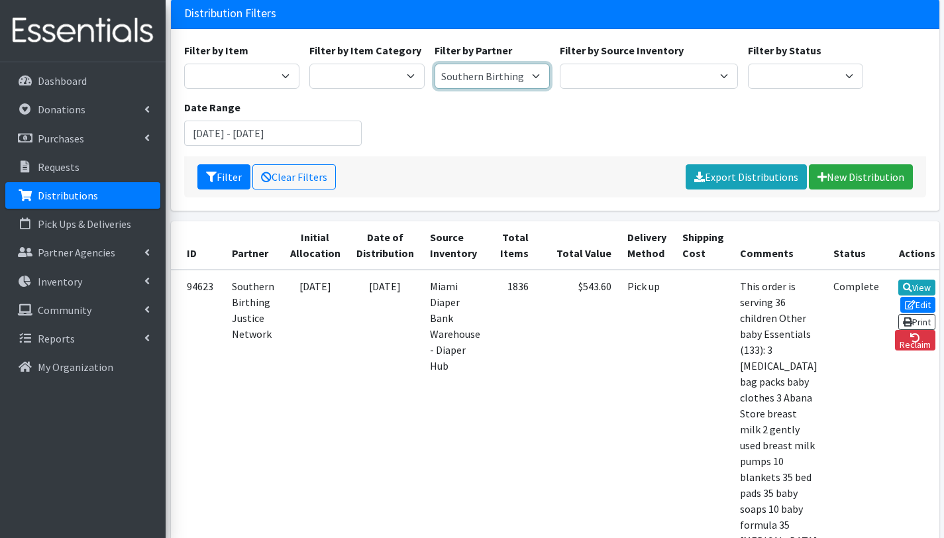
click at [509, 73] on select "A Safe Haven for [GEOGRAPHIC_DATA] Belafonte TACOLCY Center [GEOGRAPHIC_DATA] […" at bounding box center [492, 76] width 115 height 25
select select "7048"
click at [435, 64] on select "A Safe Haven for [GEOGRAPHIC_DATA] Belafonte TACOLCY Center [GEOGRAPHIC_DATA] […" at bounding box center [492, 76] width 115 height 25
click at [225, 176] on button "Filter" at bounding box center [223, 176] width 53 height 25
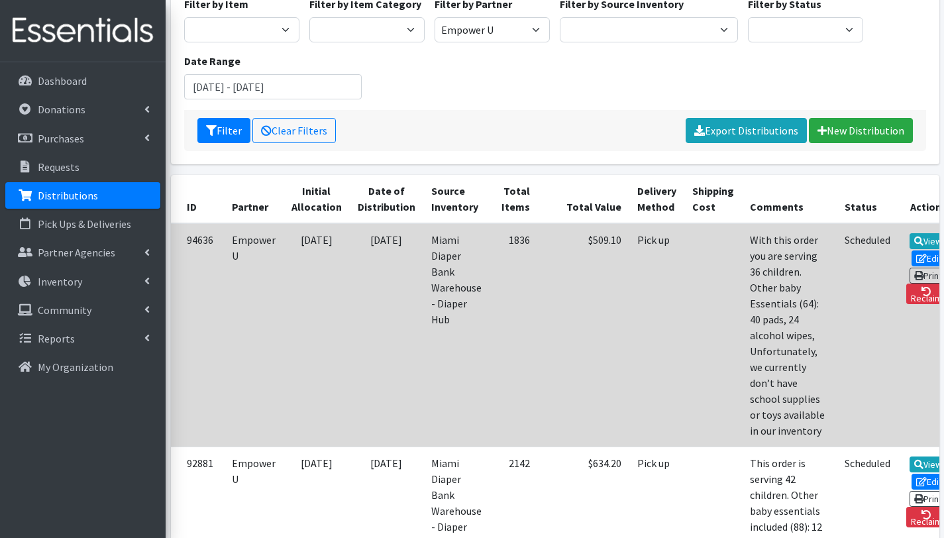
scroll to position [138, 0]
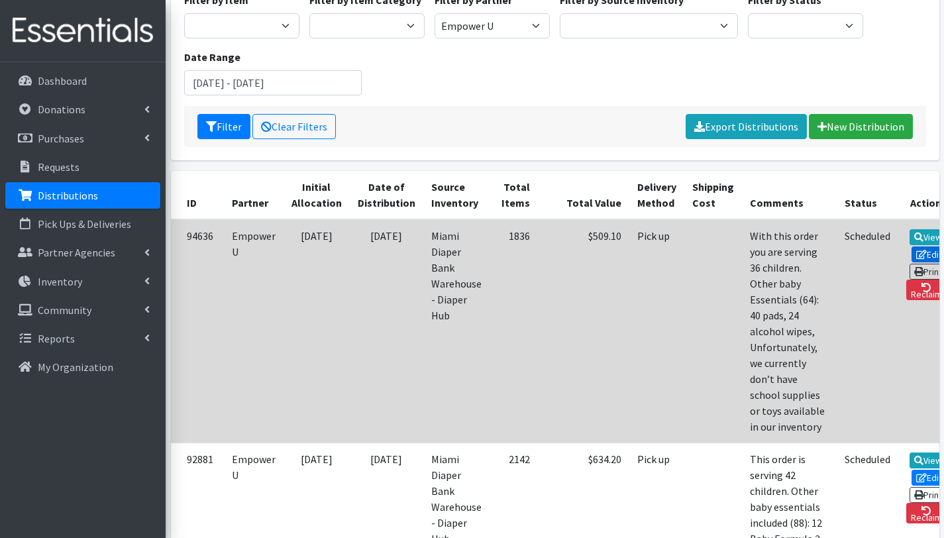
click at [911, 248] on link "Edit" at bounding box center [929, 254] width 36 height 16
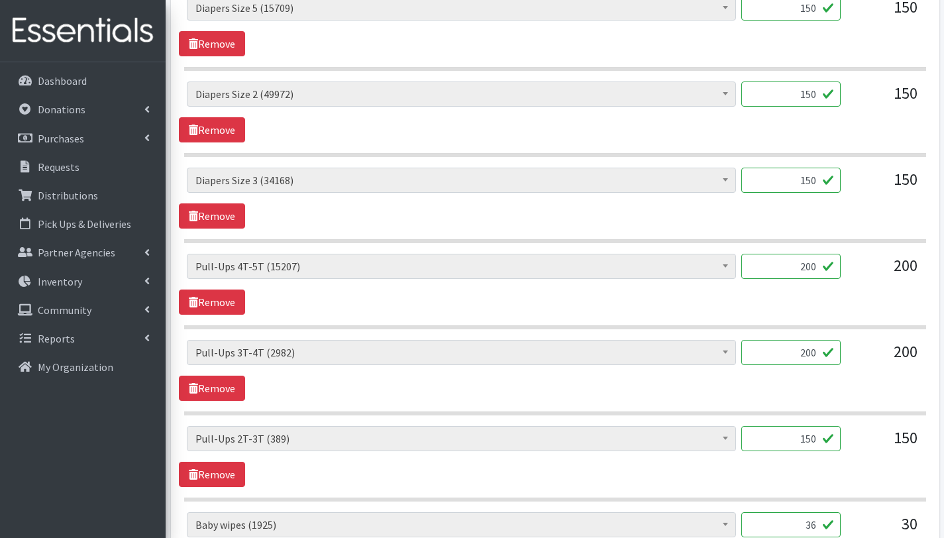
scroll to position [1227, 0]
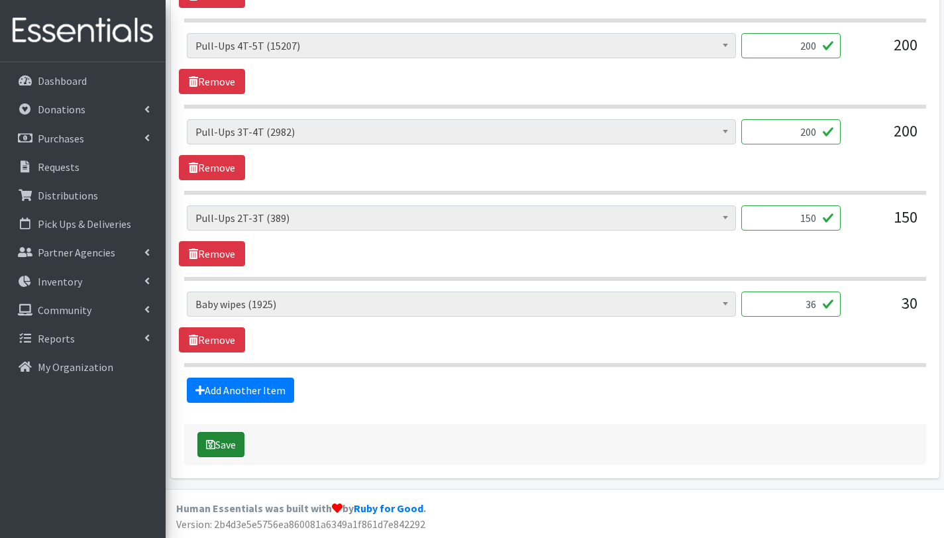
click at [236, 439] on button "Save" at bounding box center [220, 444] width 47 height 25
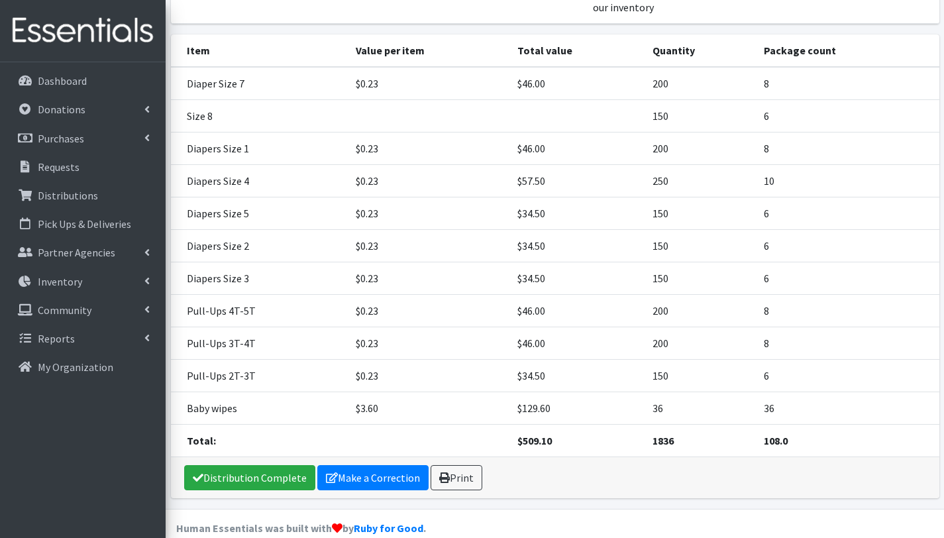
scroll to position [338, 0]
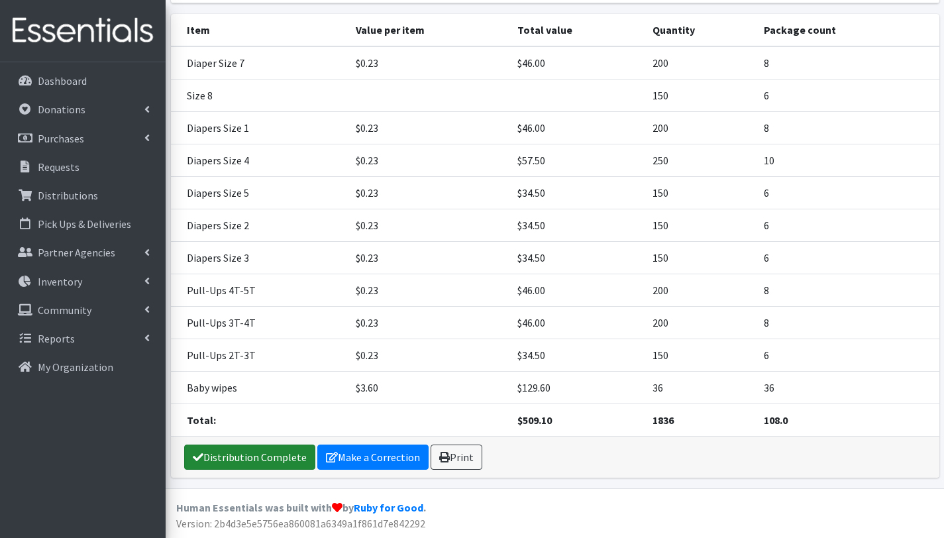
click at [273, 458] on link "Distribution Complete" at bounding box center [249, 456] width 131 height 25
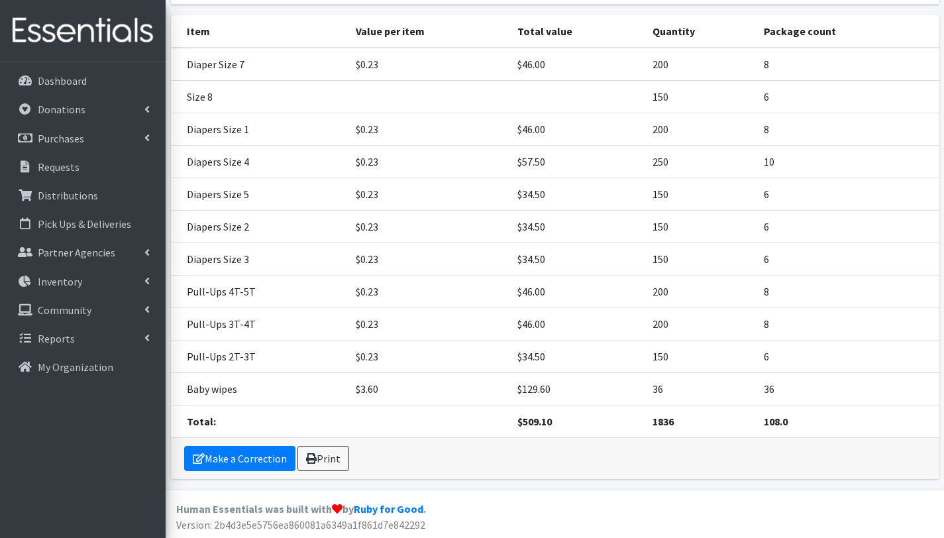
scroll to position [278, 0]
click at [317, 451] on link "Print" at bounding box center [323, 456] width 52 height 25
